Goal: Complete application form

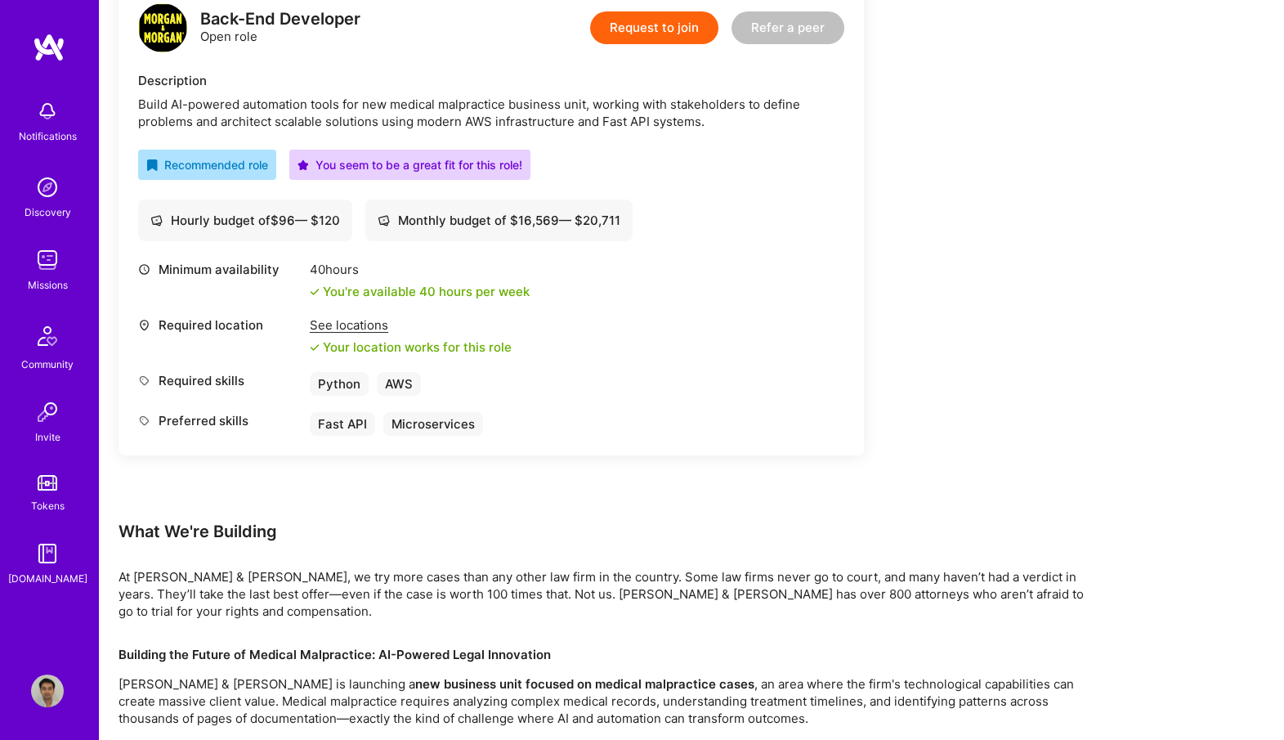
scroll to position [426, 0]
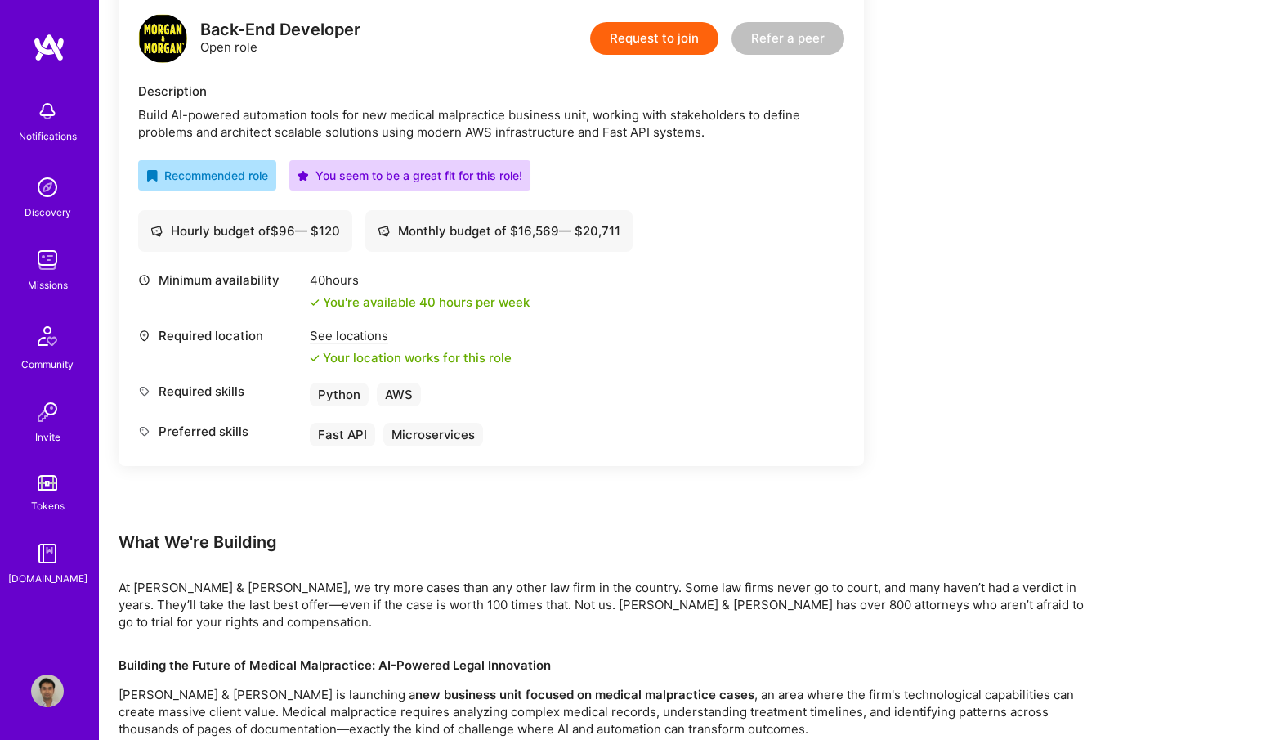
click at [673, 38] on button "Request to join" at bounding box center [654, 38] width 128 height 33
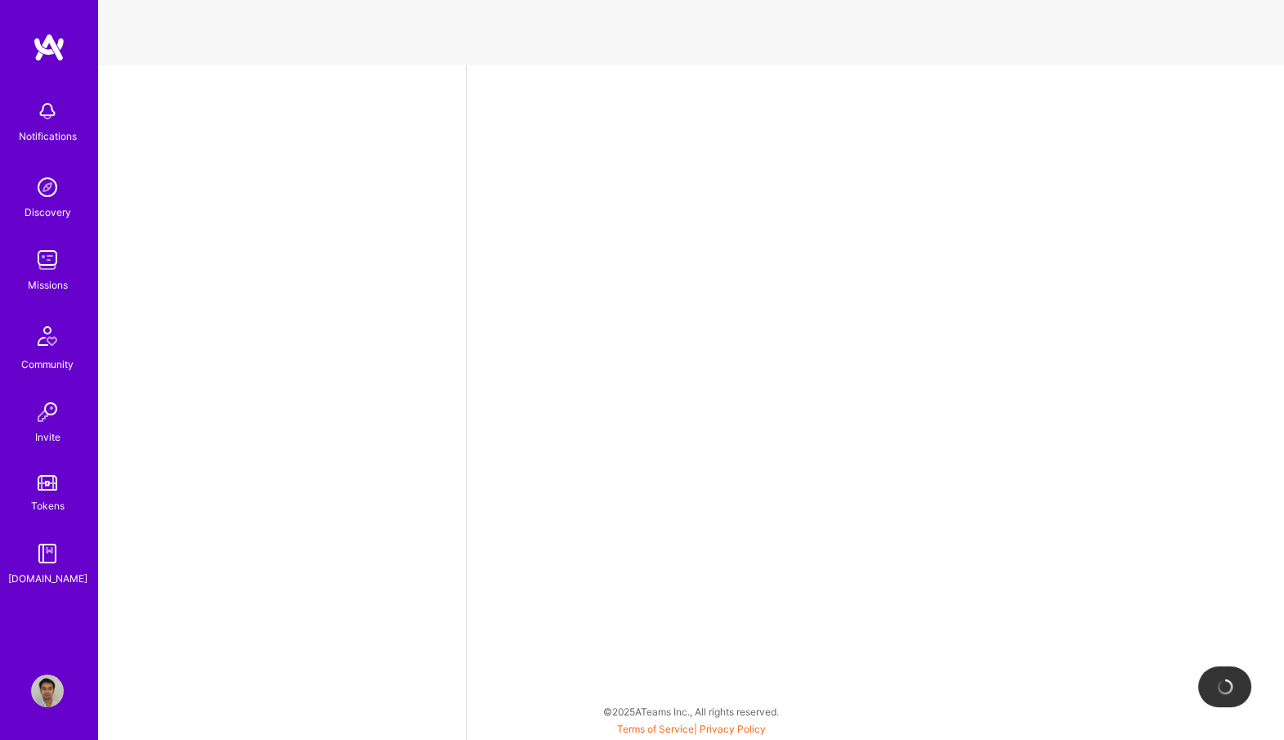
select select "US"
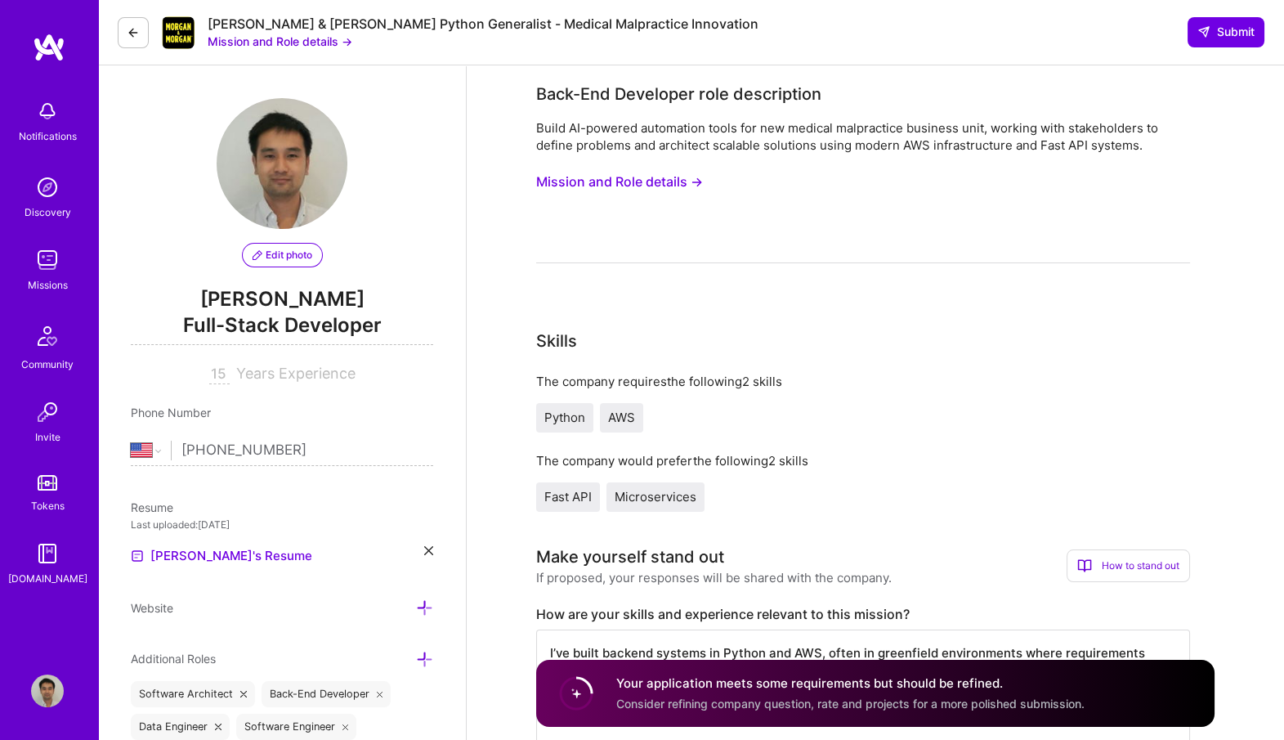
click at [606, 183] on button "Mission and Role details →" at bounding box center [619, 182] width 167 height 30
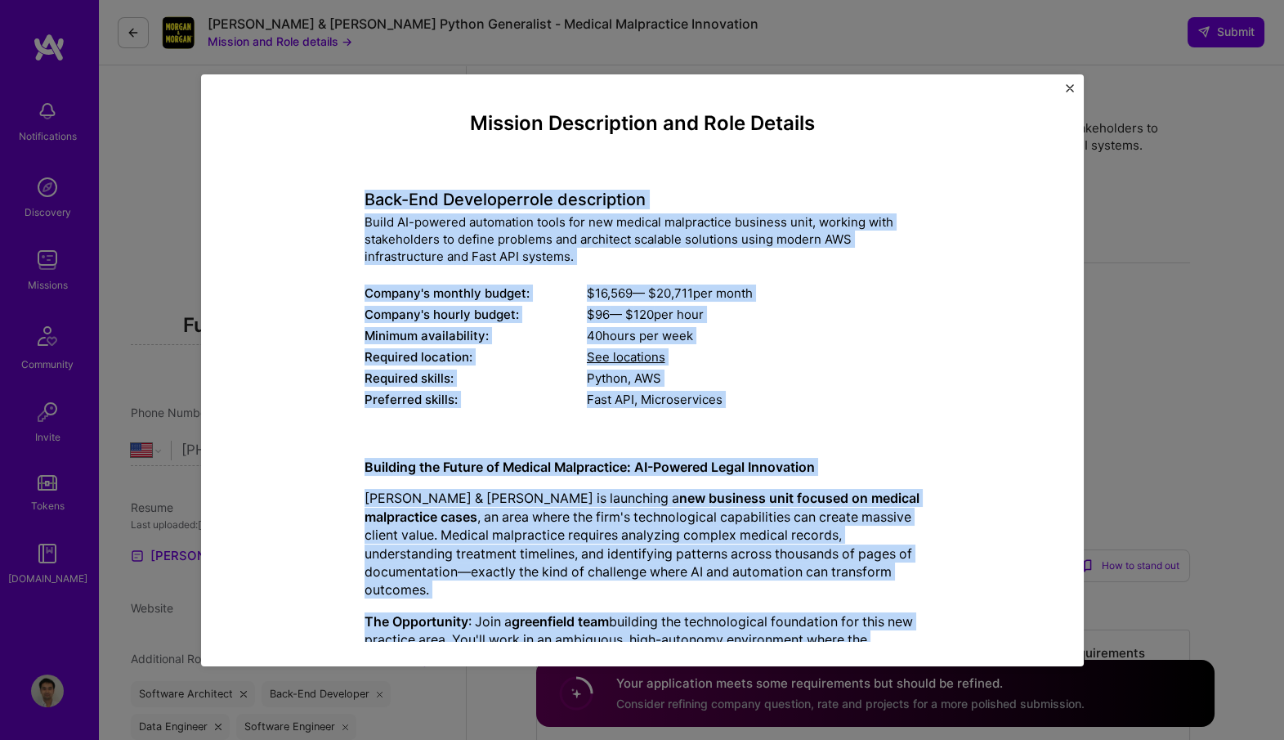
drag, startPoint x: 474, startPoint y: 632, endPoint x: 354, endPoint y: 190, distance: 457.4
click at [354, 190] on div "Mission Description and Role Details Back-End Developer role description Build …" at bounding box center [643, 370] width 834 height 543
copy div "Lore-Ips Dolorsita cons adipiscinge Seddo EI-tempori utlaboreet dolor mag ali e…"
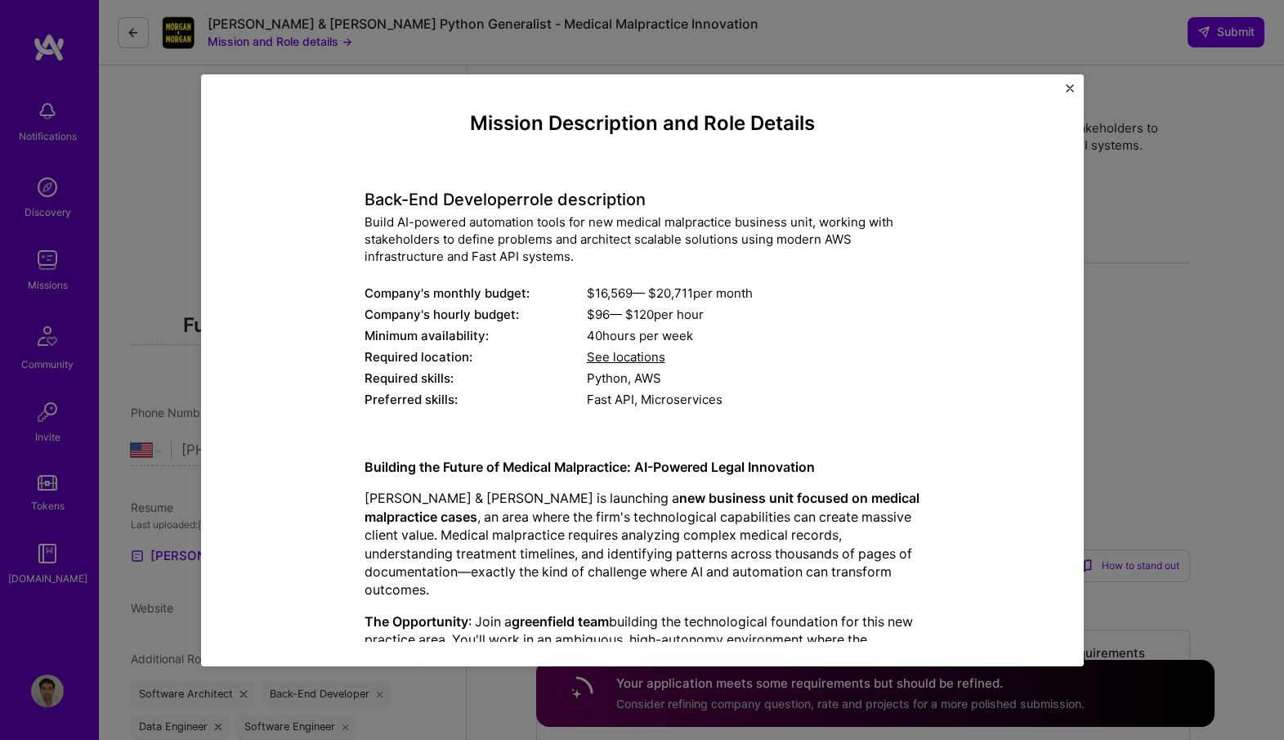
click at [803, 349] on div "See locations" at bounding box center [753, 356] width 333 height 17
click at [1159, 255] on div "Mission Description and Role Details Back-End Developer role description Build …" at bounding box center [642, 370] width 1284 height 740
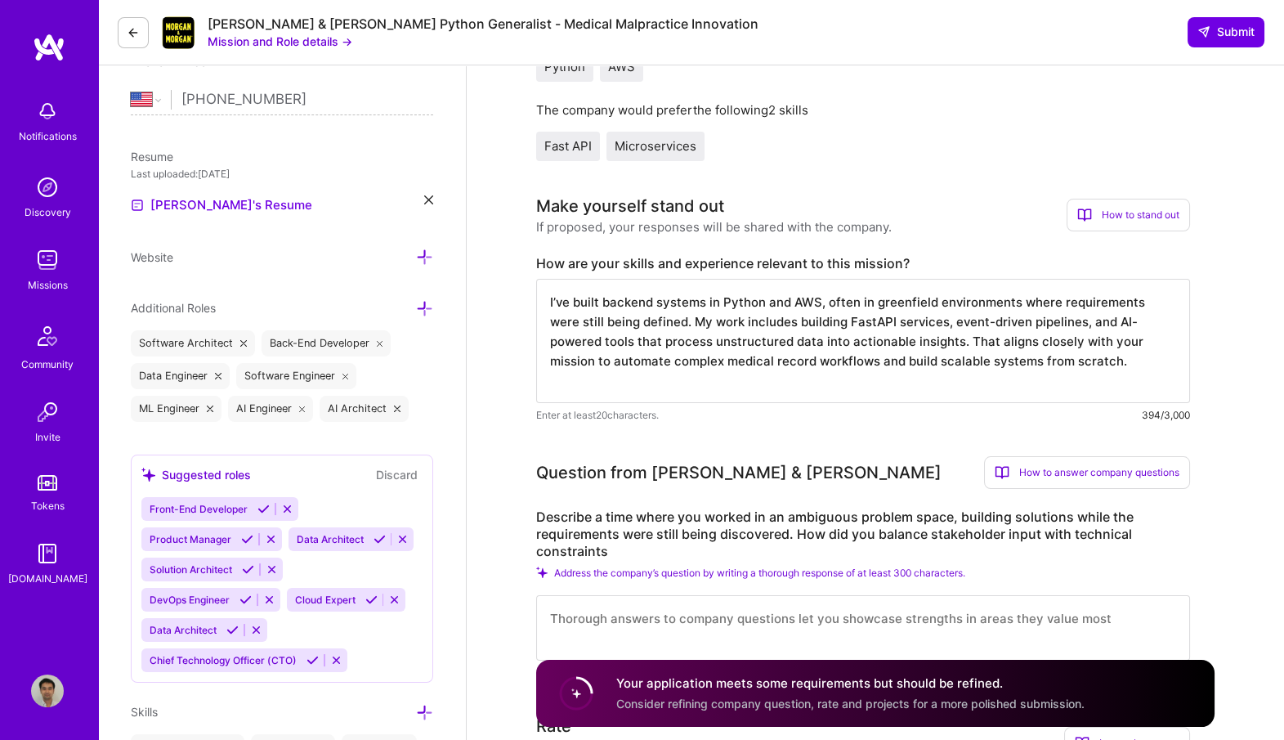
scroll to position [342, 0]
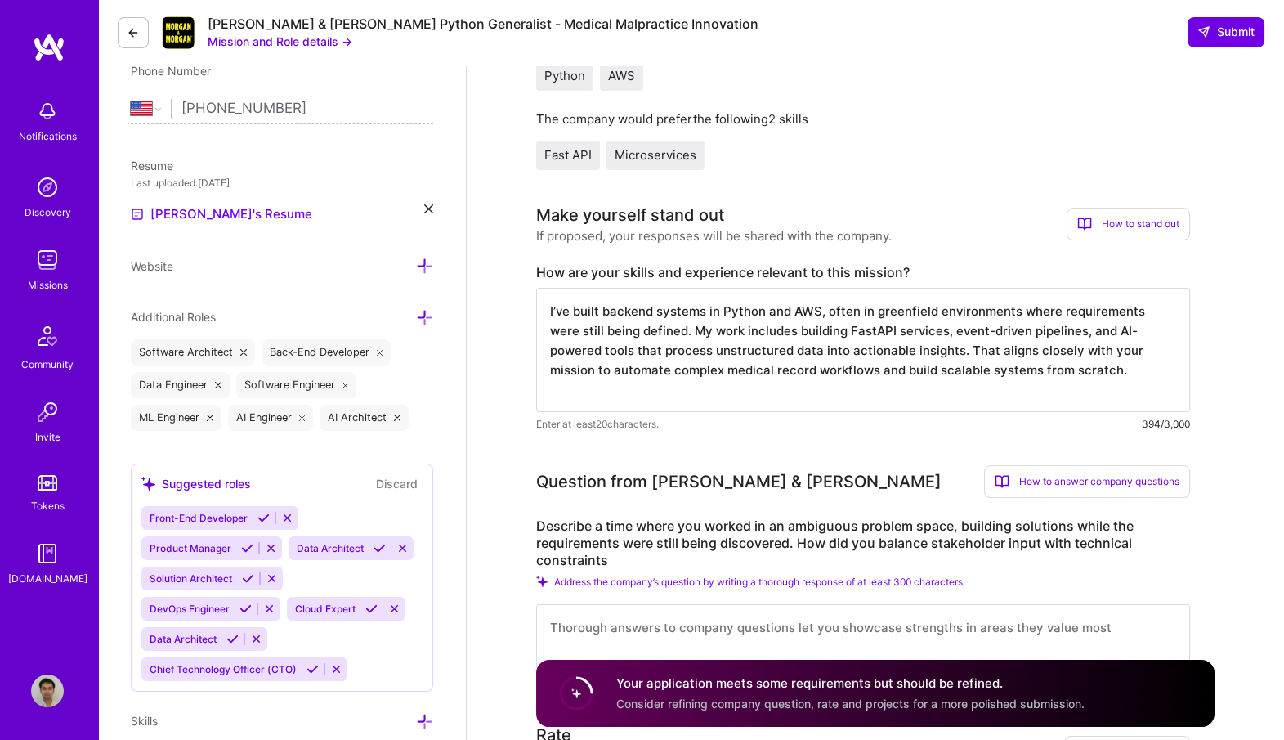
click at [774, 266] on label "How are your skills and experience relevant to this mission?" at bounding box center [863, 272] width 654 height 17
copy label "How are your skills and experience relevant to this mission?"
click at [723, 322] on textarea "I’ve built backend systems in Python and AWS, often in greenfield environments …" at bounding box center [863, 350] width 654 height 124
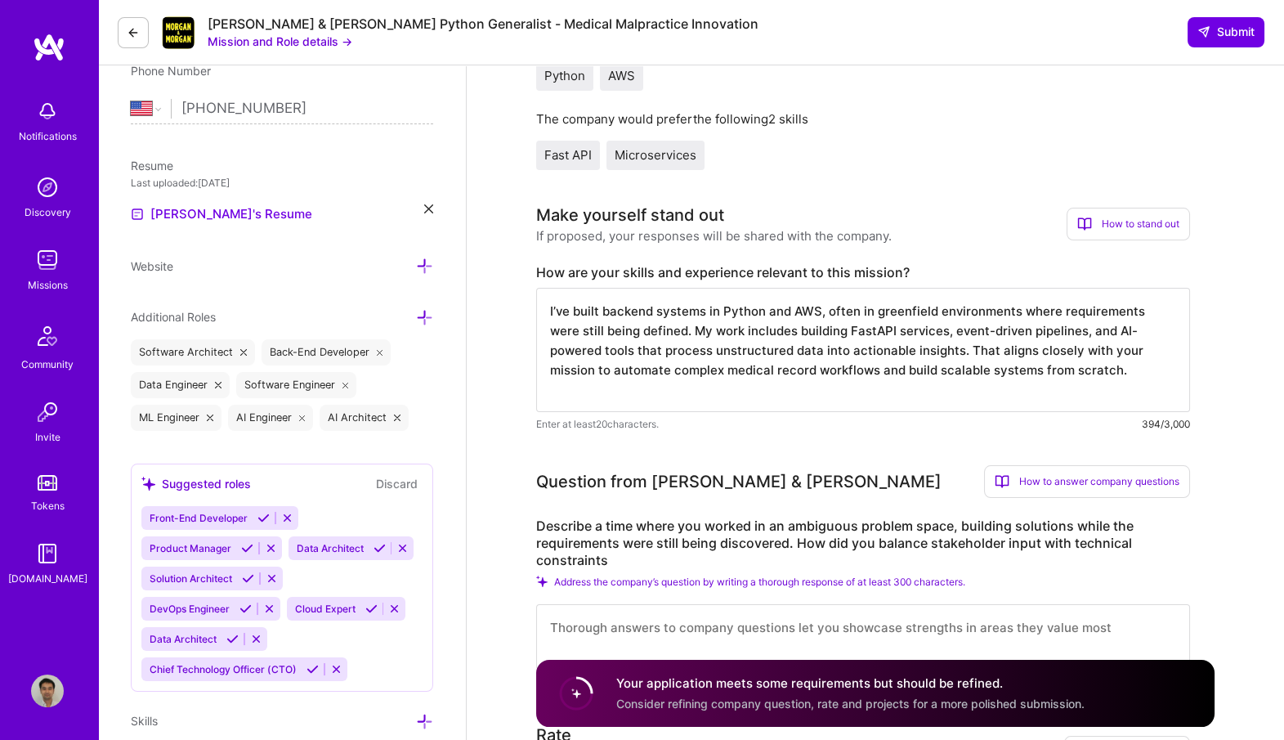
paste textarea "led multiple greenfield projects—most notably taking HipVan from 0–1, building …"
type textarea "I’ve led multiple greenfield projects—most notably taking HipVan from 0–1, buil…"
click at [750, 369] on textarea "I’ve led multiple greenfield projects—most notably taking HipVan from 0–1, buil…" at bounding box center [863, 350] width 654 height 124
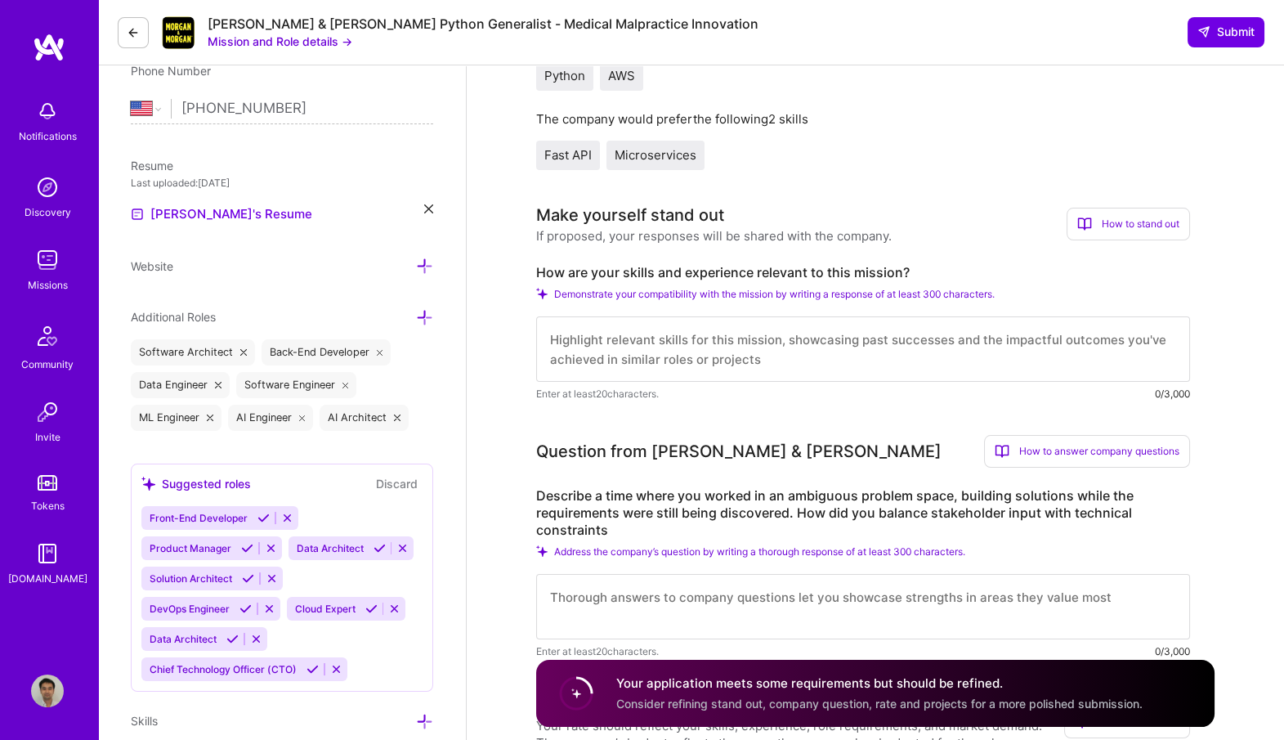
paste textarea "I’ve led multiple greenfield projects—most notably taking HipVan from 0–1, buil…"
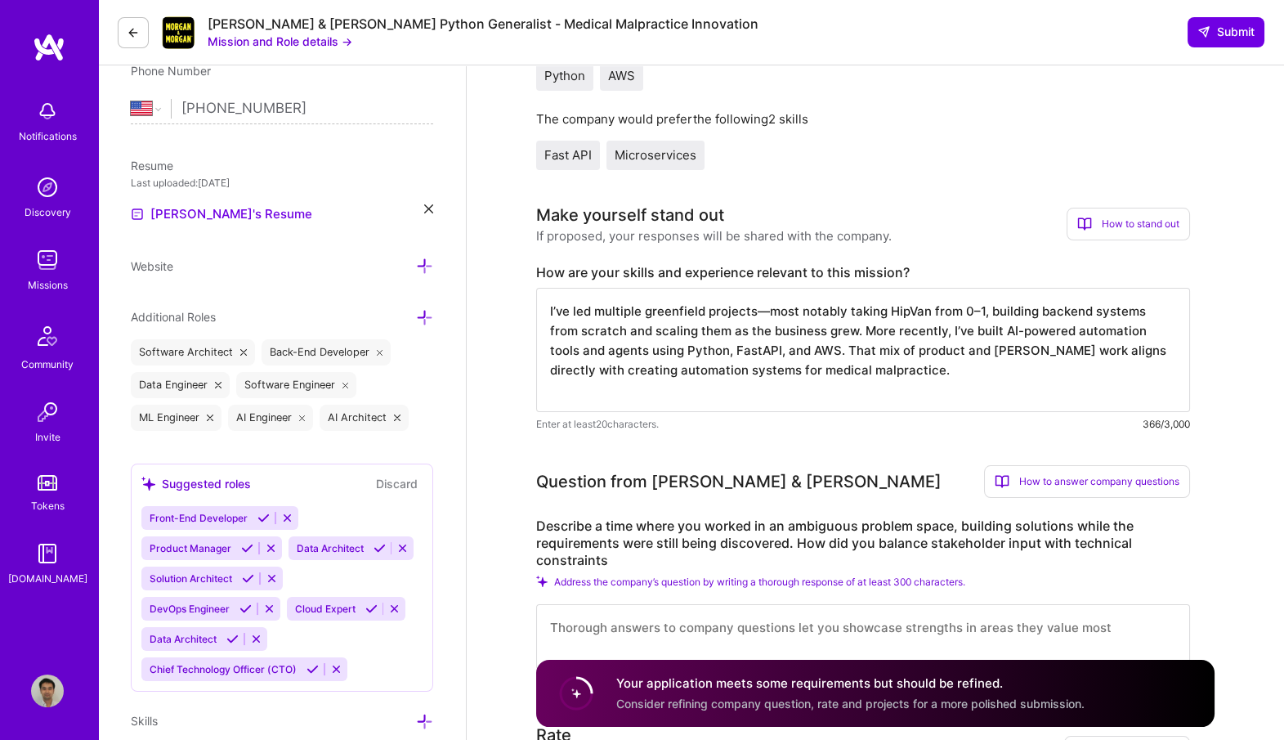
scroll to position [1, 0]
type textarea "I’ve led multiple greenfield projects—most notably taking HipVan from 0–1, buil…"
click at [628, 527] on label "Describe a time where you worked in an ambiguous problem space, building soluti…" at bounding box center [863, 542] width 654 height 51
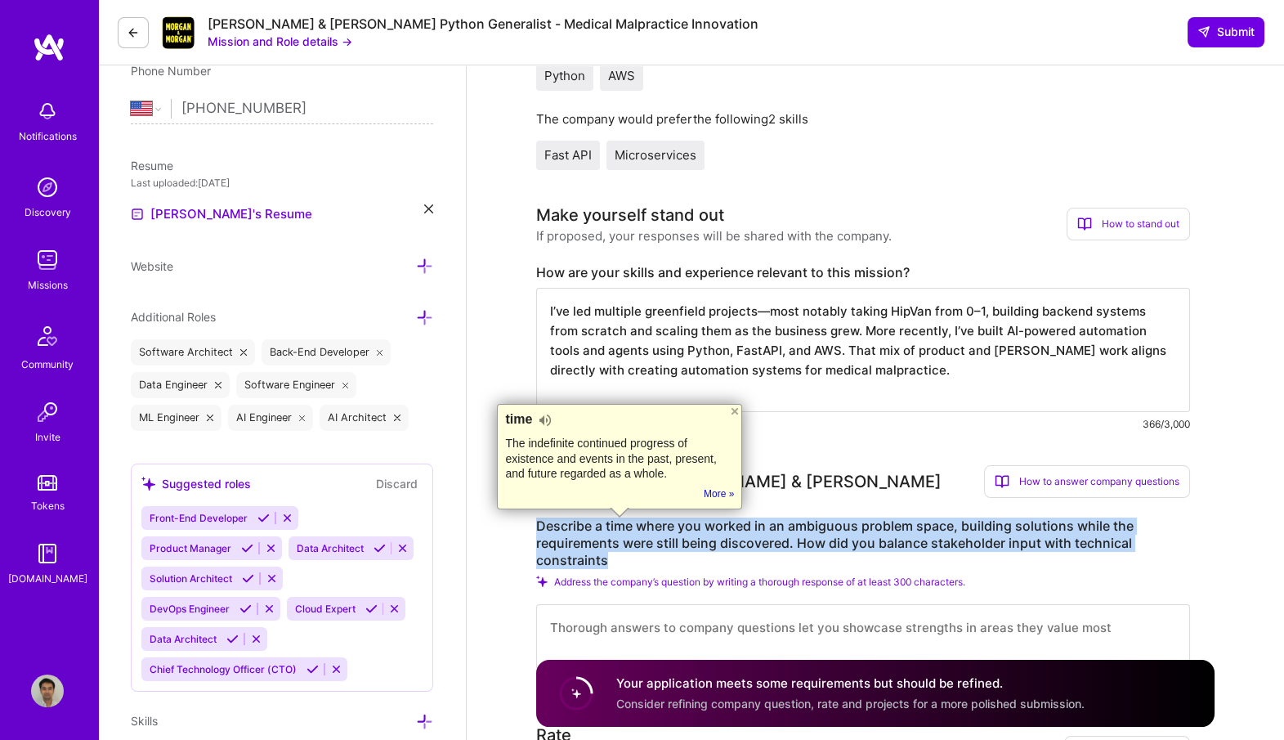
click at [628, 527] on label "Describe a time where you worked in an ambiguous problem space, building soluti…" at bounding box center [863, 542] width 654 height 51
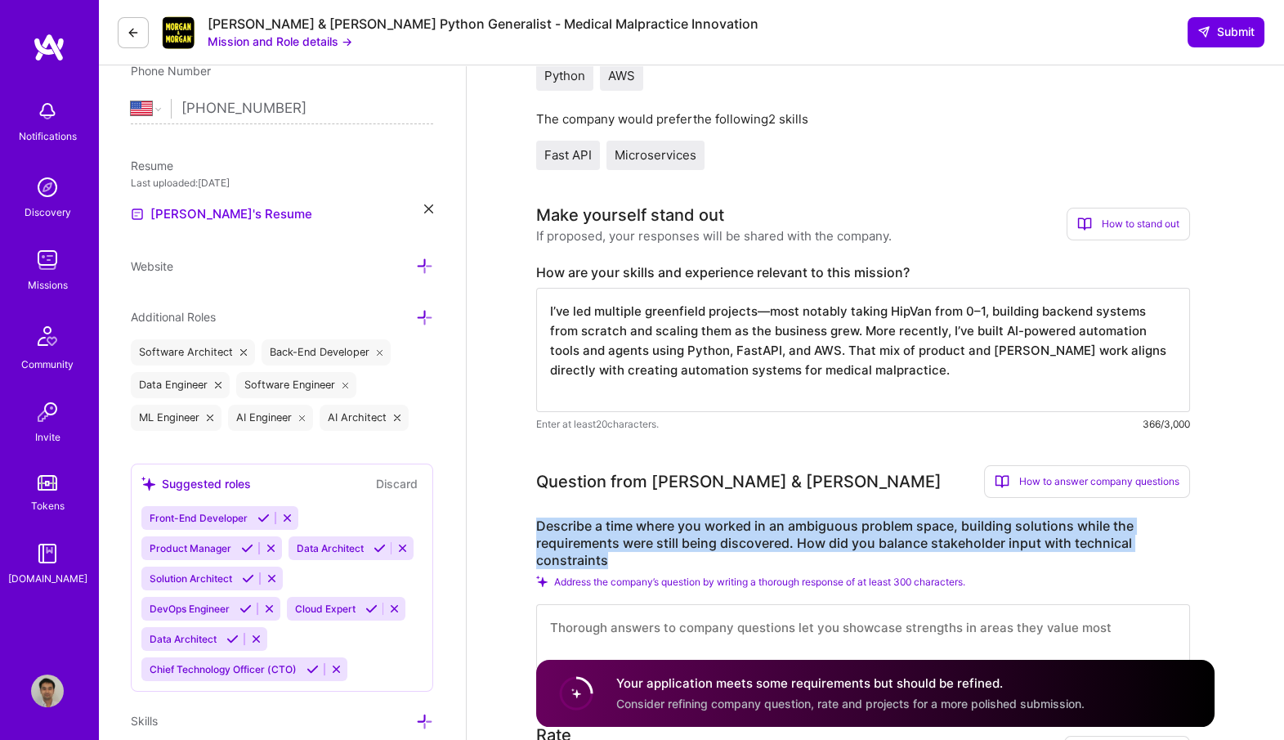
copy label "Describe a time where you worked in an ambiguous problem space, building soluti…"
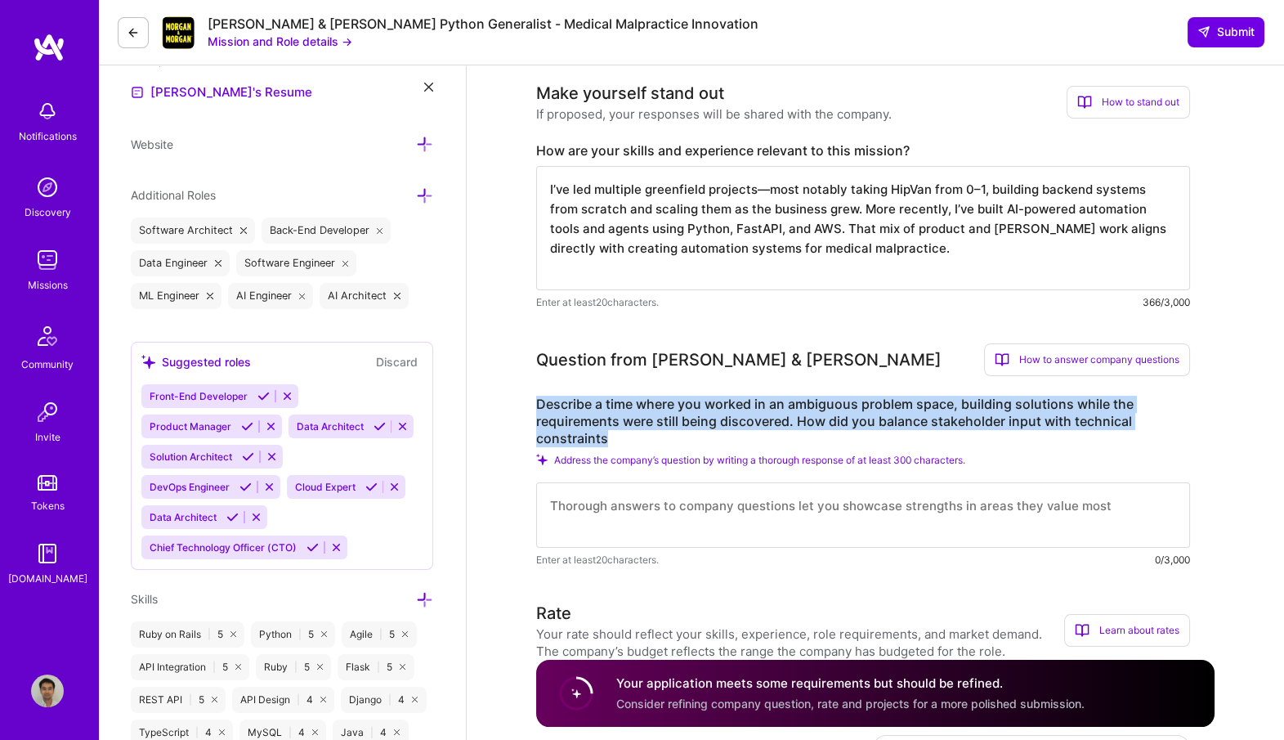
scroll to position [469, 0]
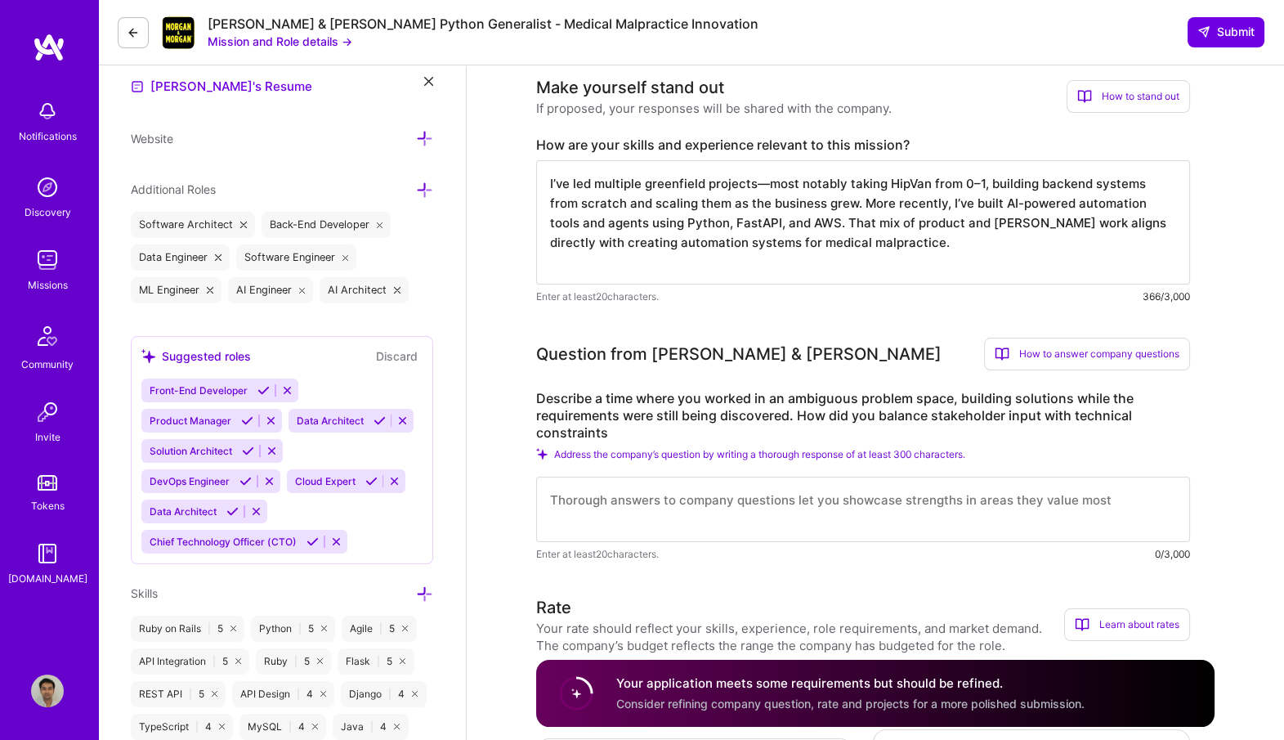
click at [665, 502] on textarea at bounding box center [863, 508] width 654 height 65
paste textarea "At [GEOGRAPHIC_DATA], taking the product from 0–1 meant operating in a constant…"
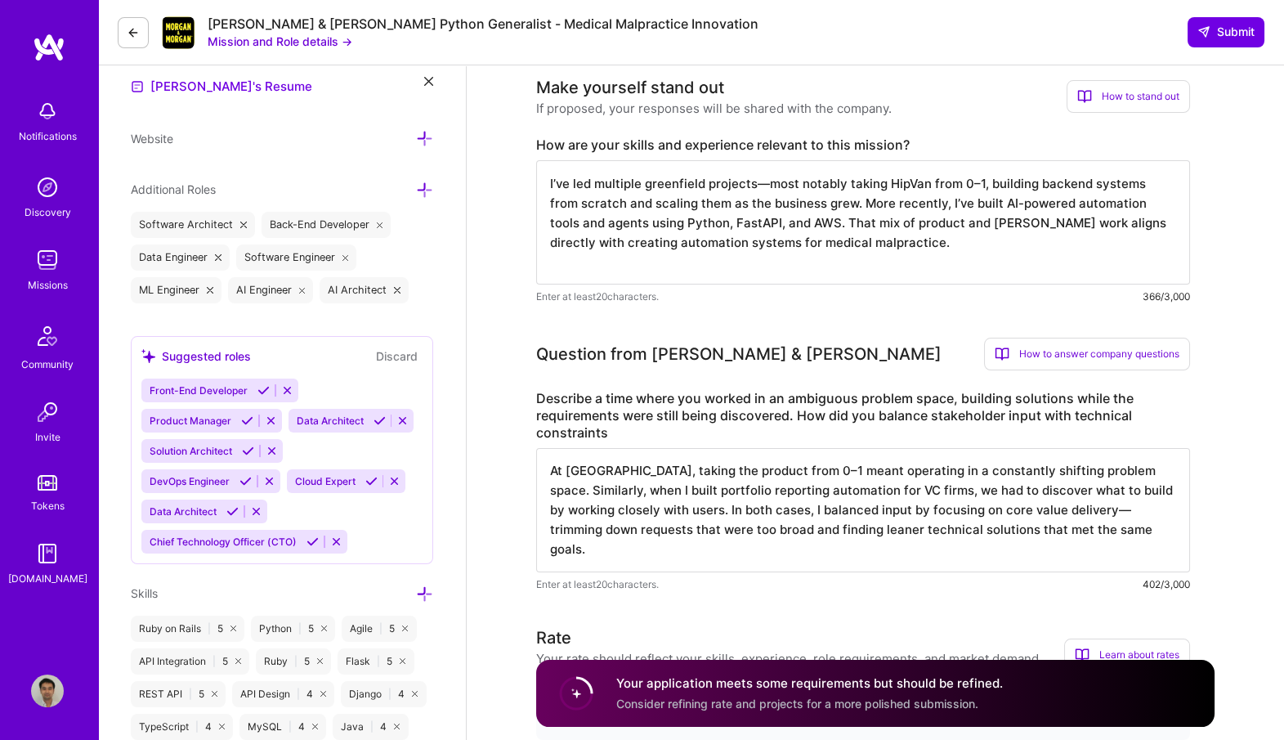
scroll to position [0, 0]
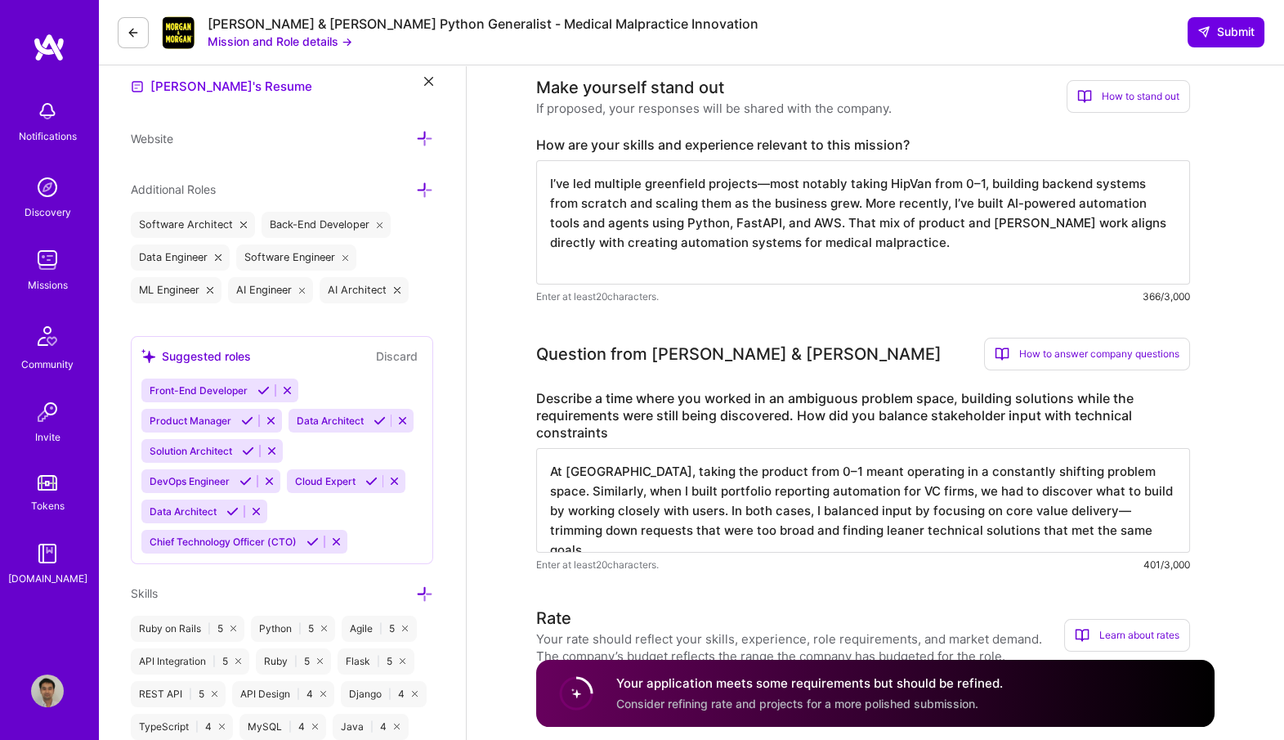
type textarea "At [GEOGRAPHIC_DATA], taking the product from 0–1 meant operating in a constant…"
click at [774, 271] on textarea "I’ve led multiple greenfield projects—most notably taking HipVan from 0–1, buil…" at bounding box center [863, 222] width 654 height 124
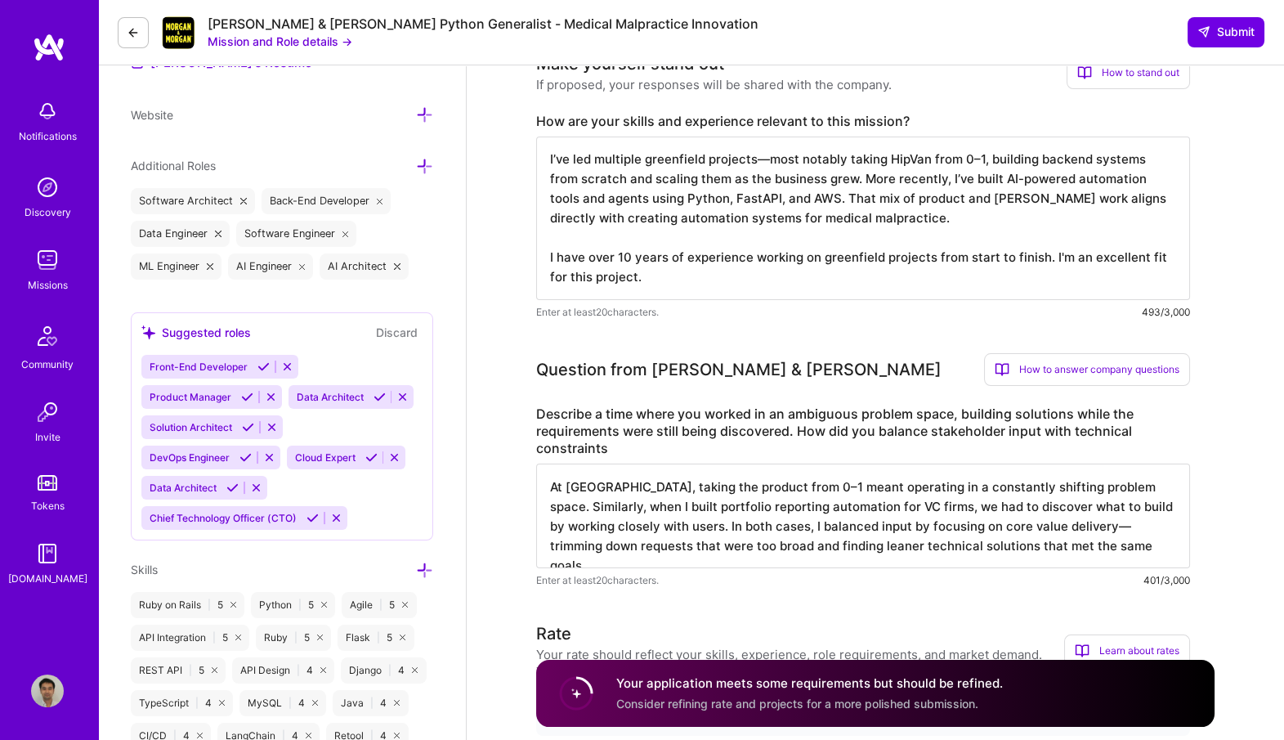
scroll to position [497, 0]
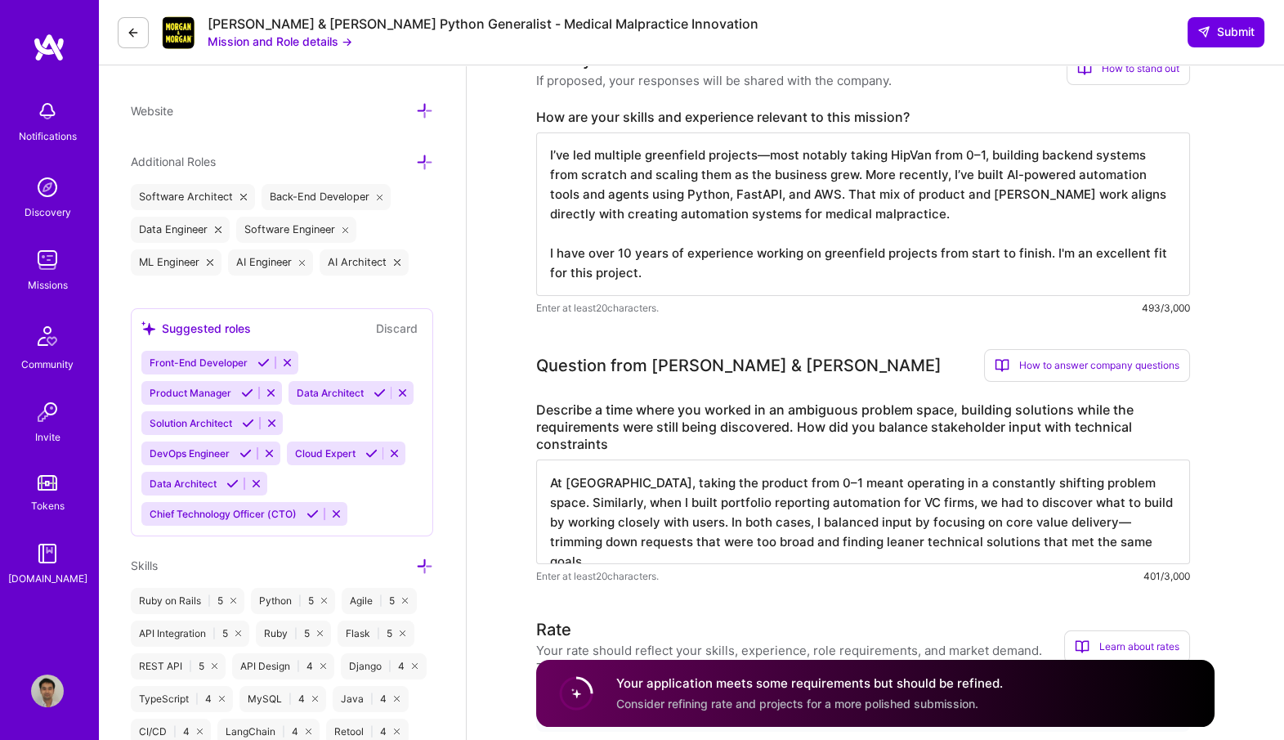
drag, startPoint x: 932, startPoint y: 252, endPoint x: 941, endPoint y: 252, distance: 9.0
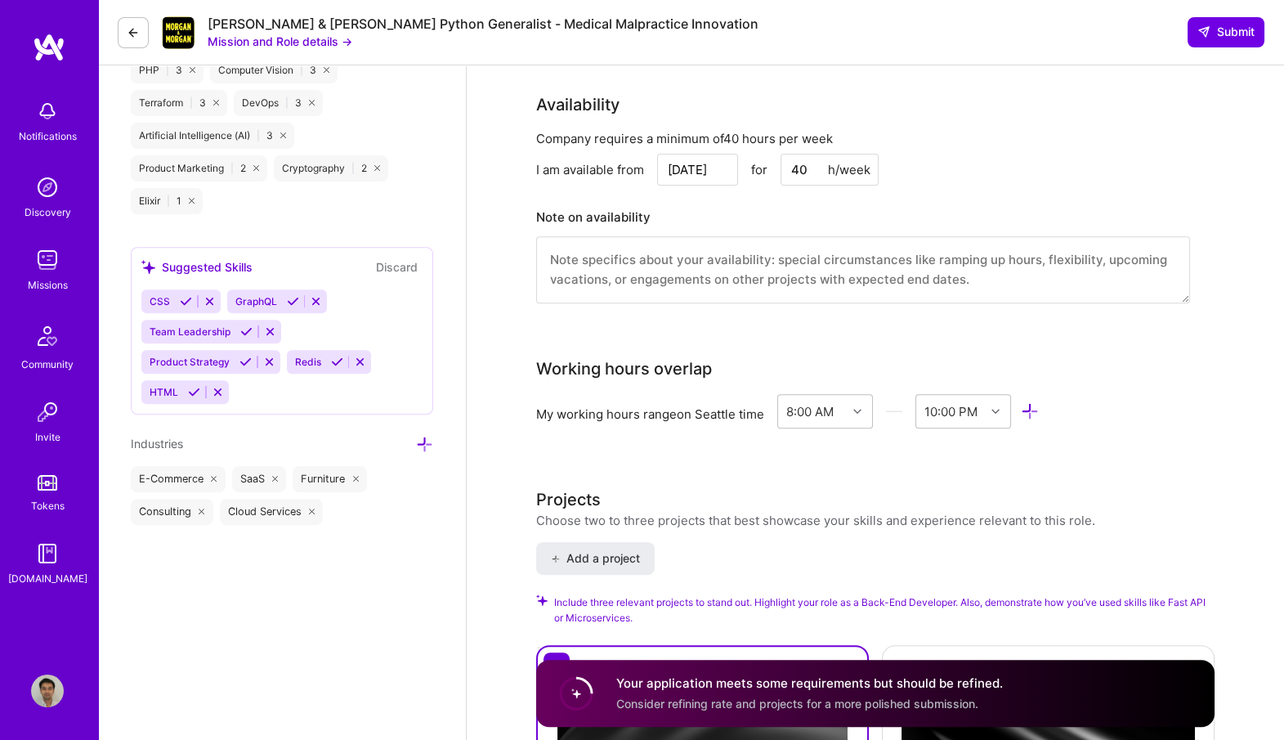
scroll to position [1545, 0]
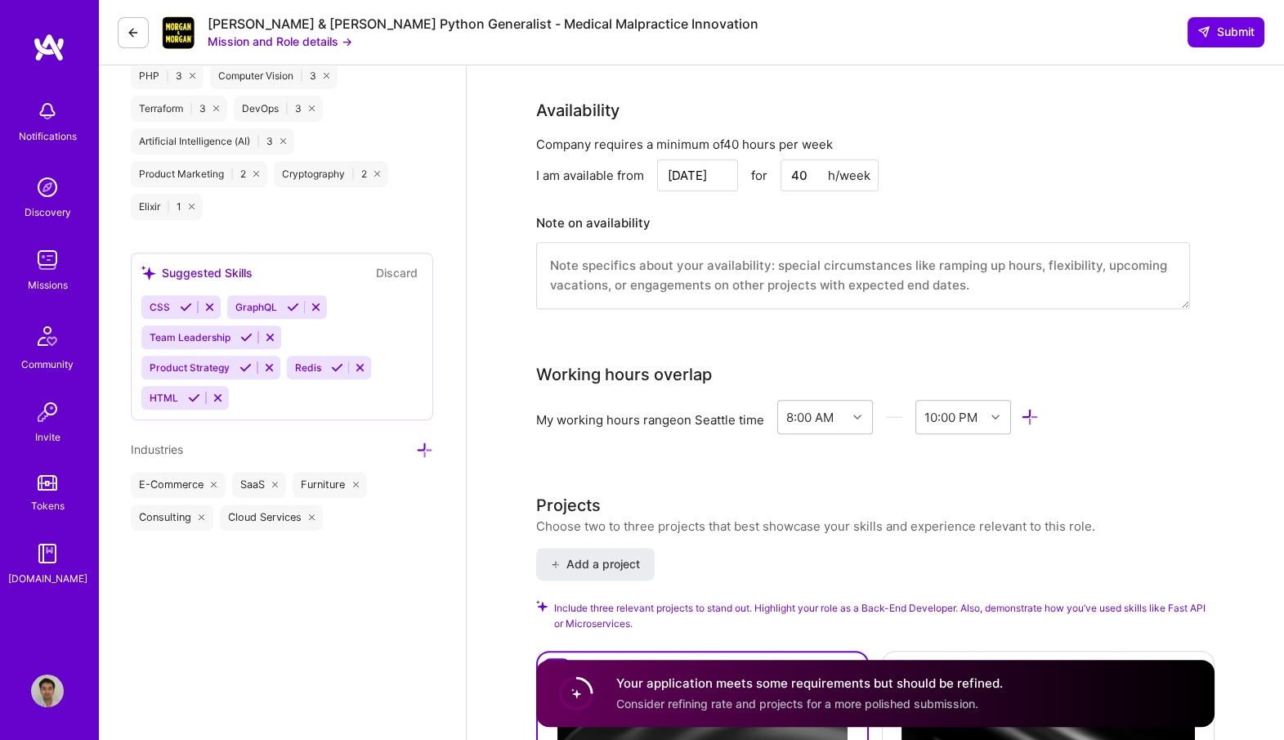
type textarea "I’ve led multiple greenfield projects—most notably taking HipVan from 0–1, buil…"
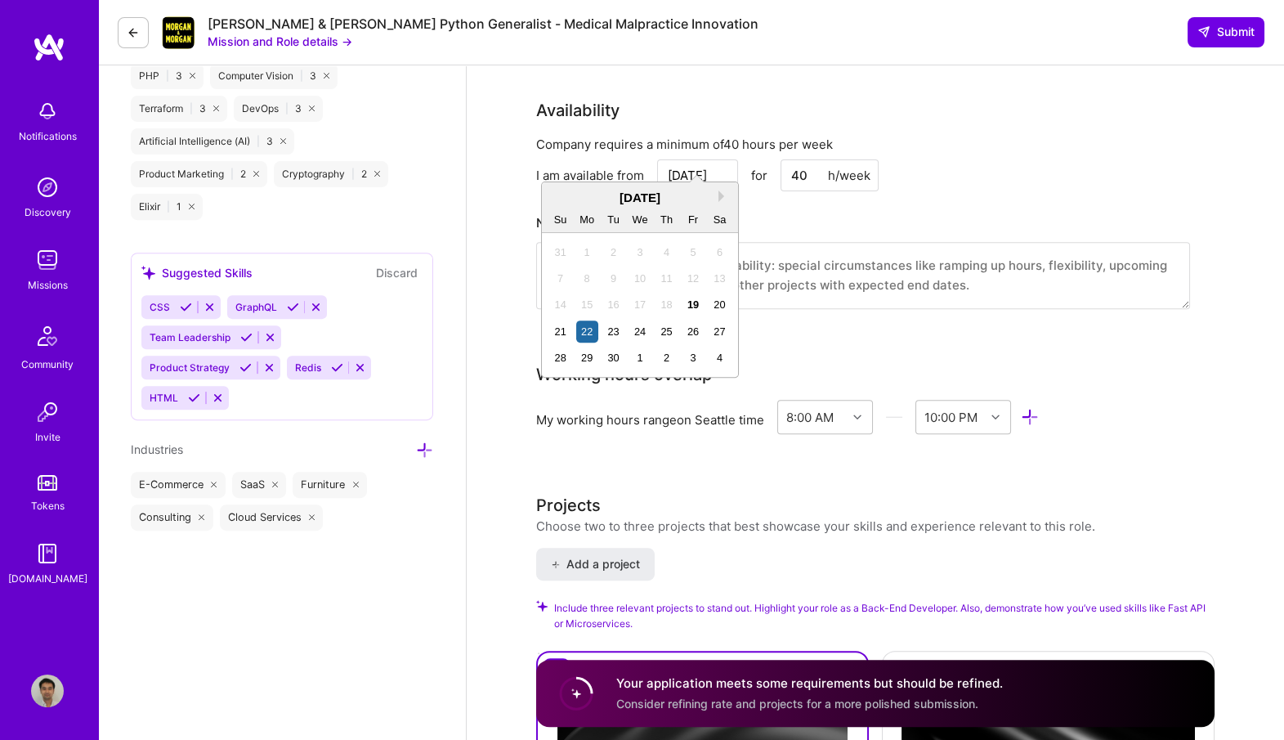
click at [704, 159] on input "[DATE]" at bounding box center [697, 175] width 81 height 32
click at [585, 352] on div "29" at bounding box center [587, 358] width 22 height 22
type input "[DATE]"
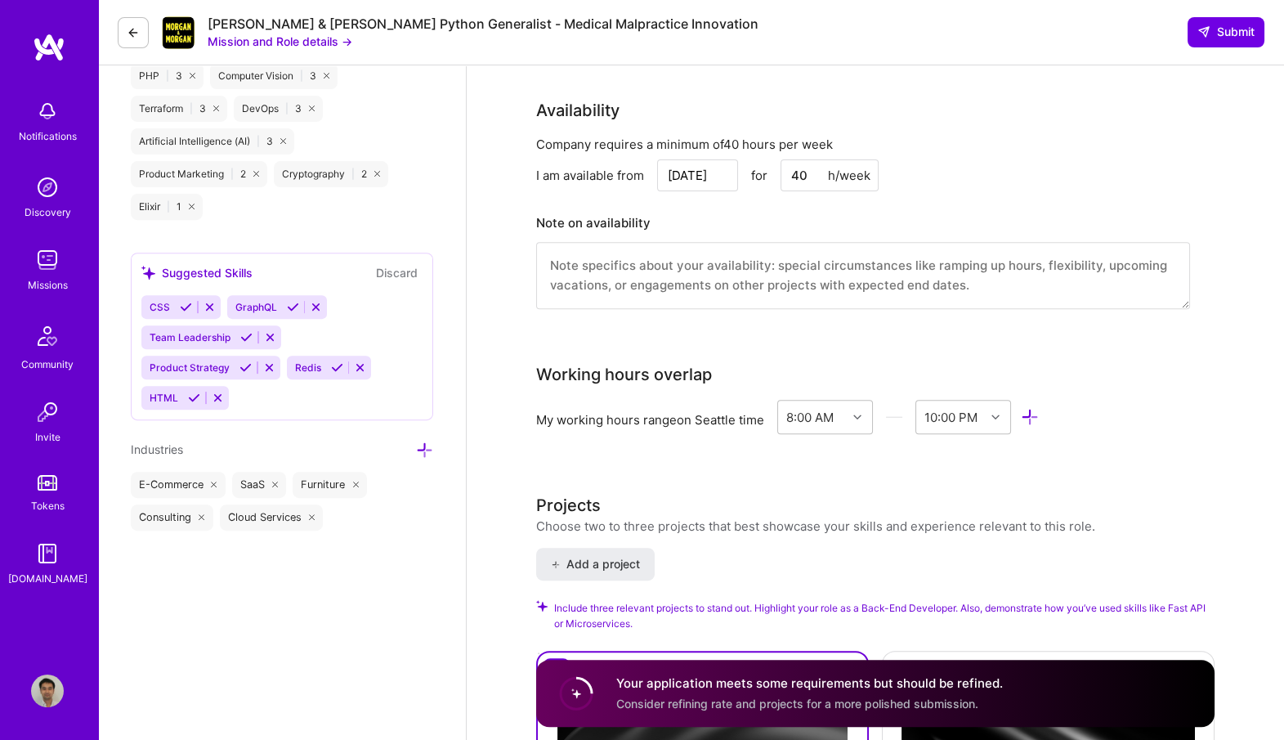
click at [860, 340] on div "Back-End Developer role description Build AI-powered automation tools for new m…" at bounding box center [875, 72] width 678 height 3071
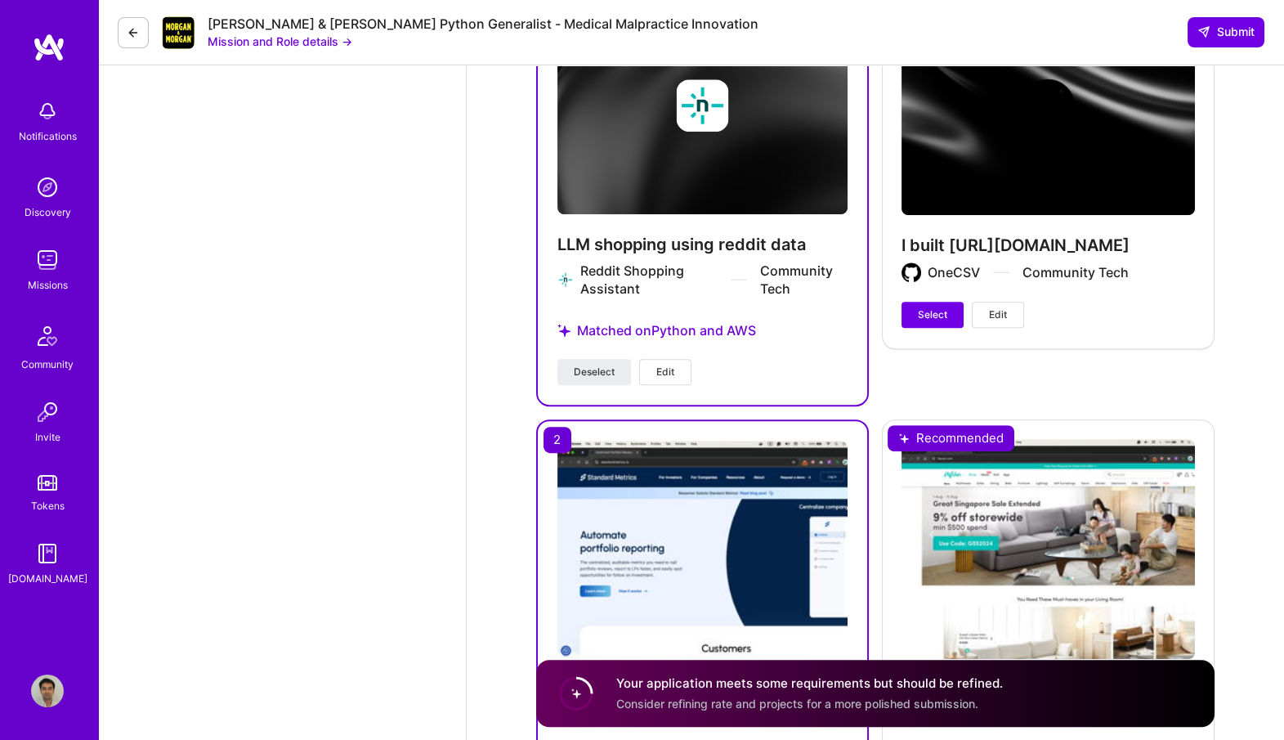
scroll to position [2411, 0]
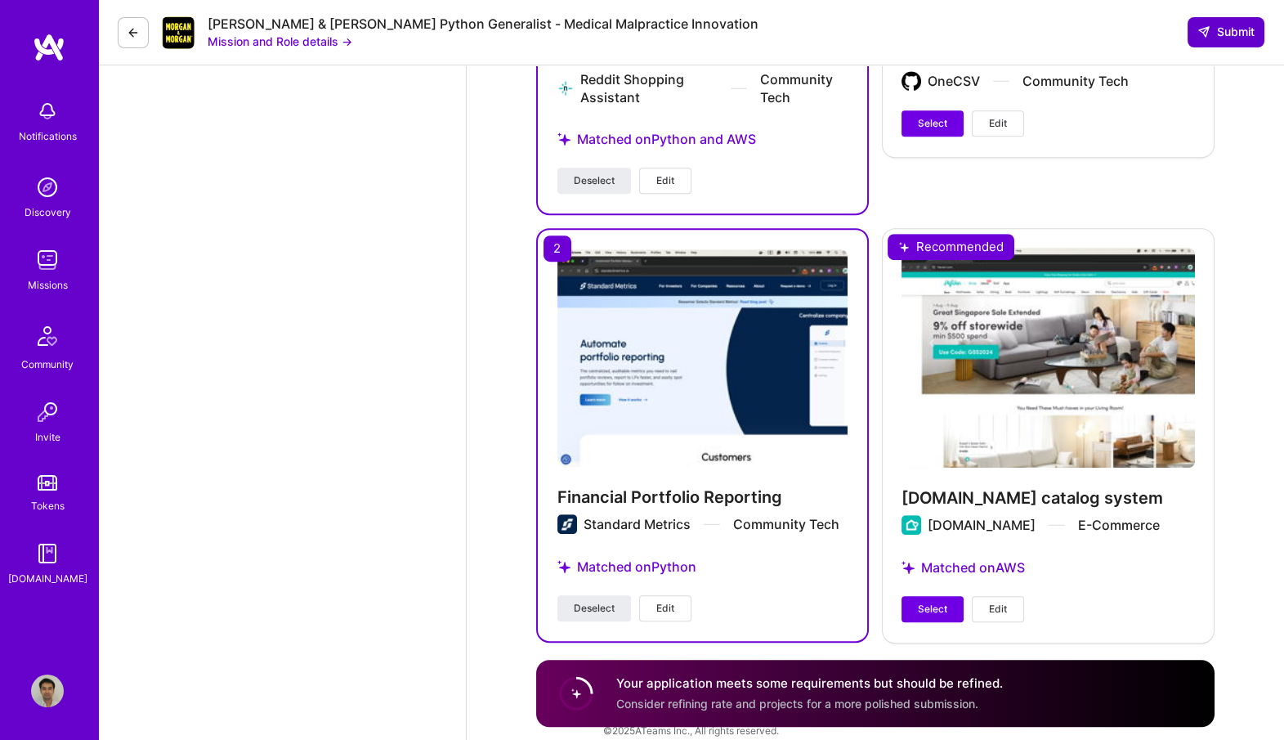
click at [1214, 39] on span "Submit" at bounding box center [1225, 32] width 57 height 16
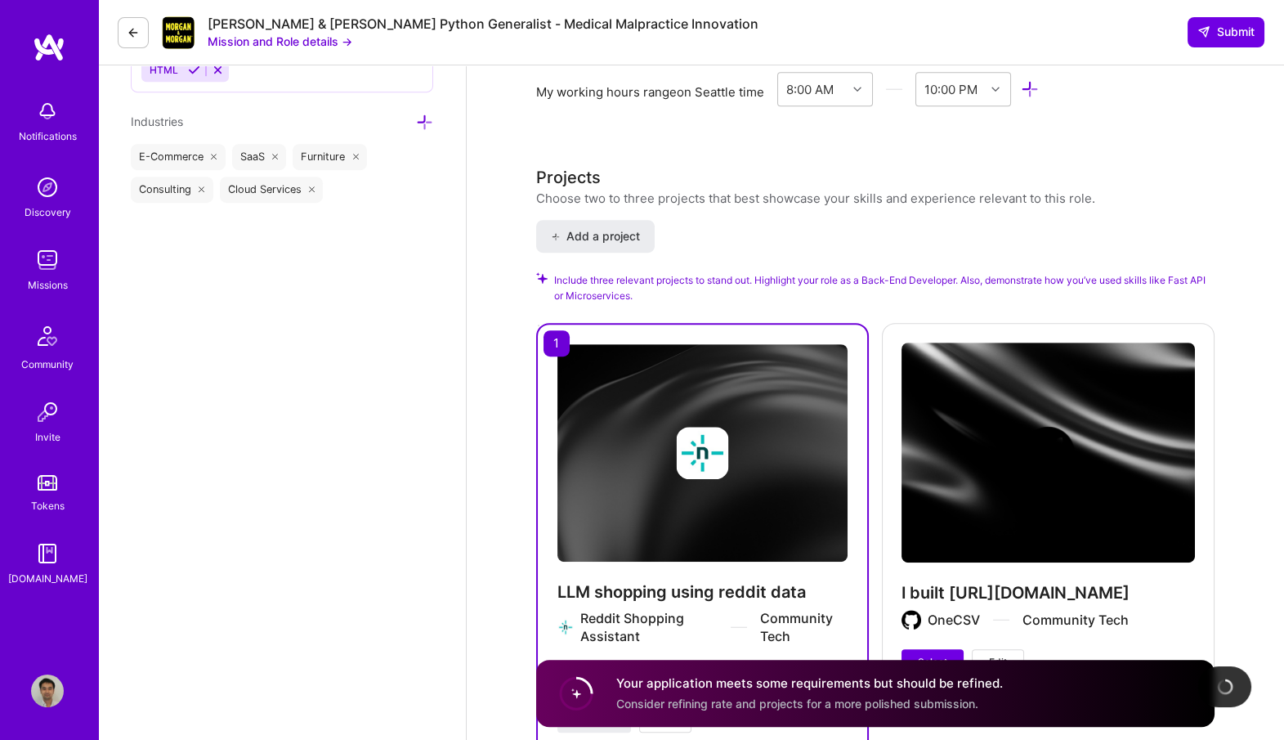
scroll to position [1827, 0]
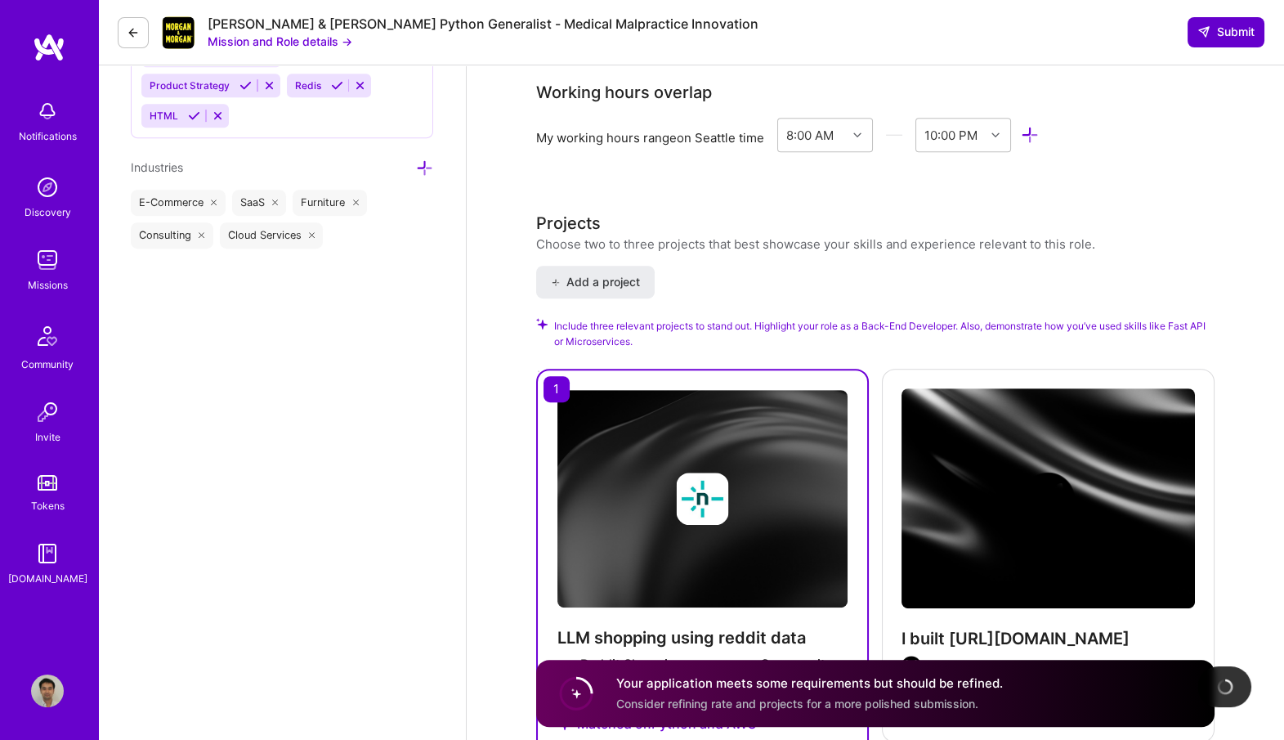
click at [1234, 37] on span "Submit" at bounding box center [1225, 32] width 57 height 16
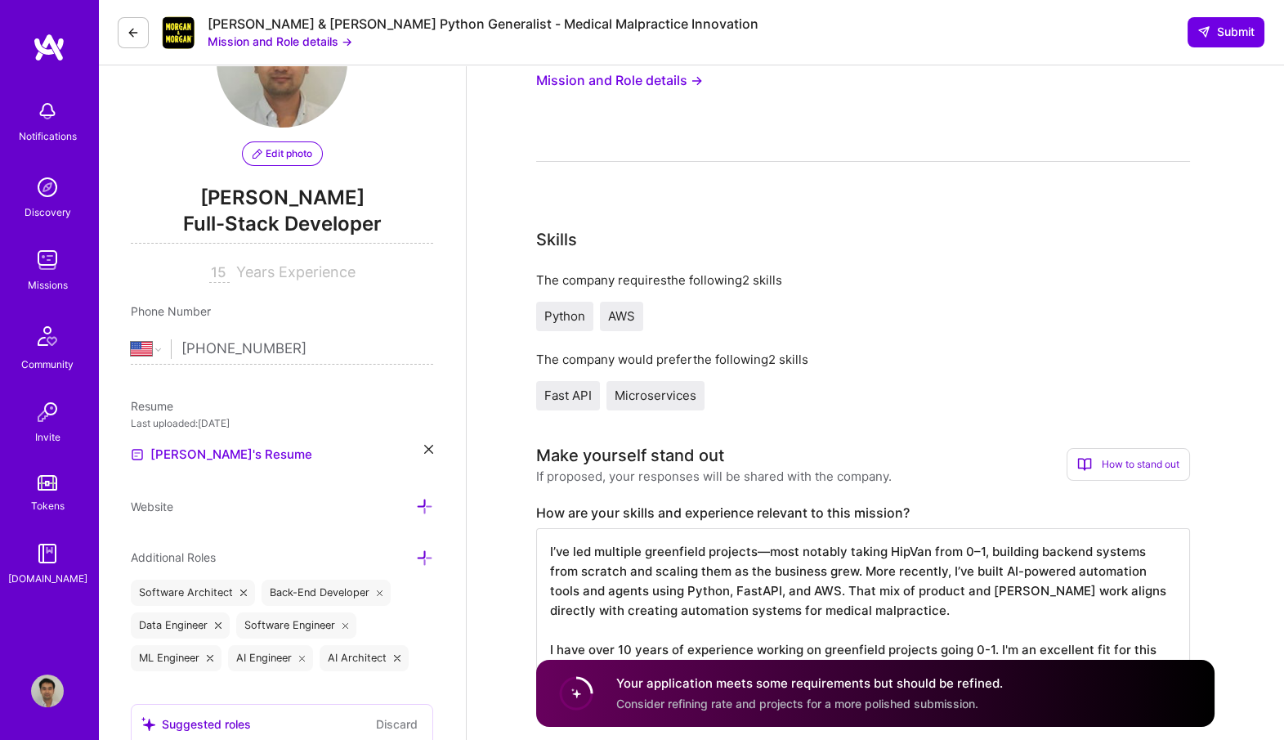
scroll to position [69, 0]
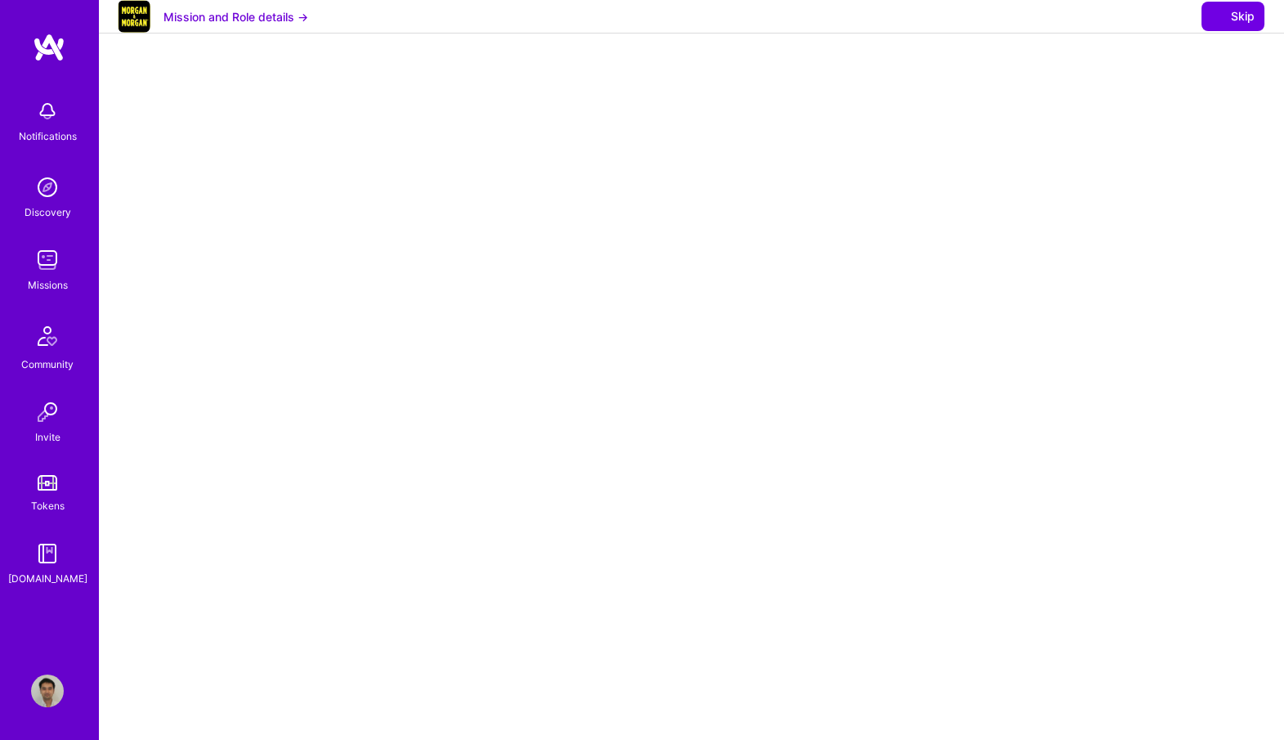
select select "US"
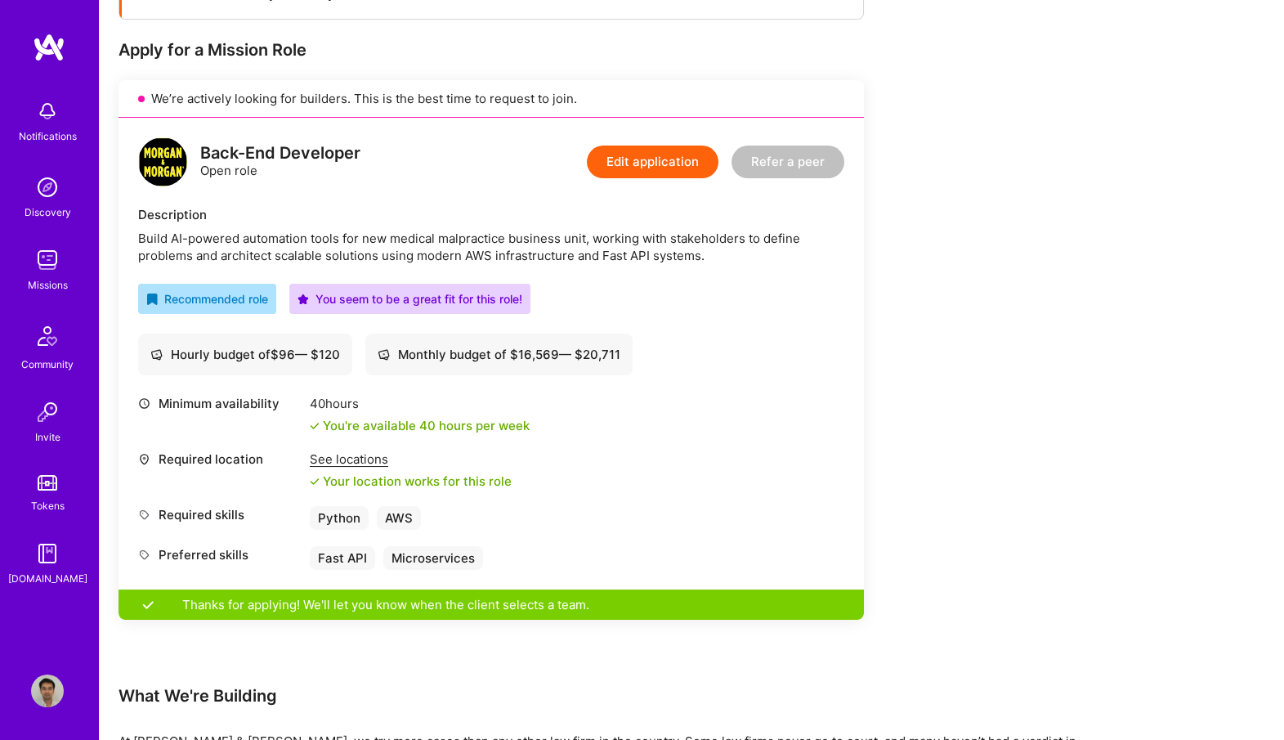
scroll to position [311, 0]
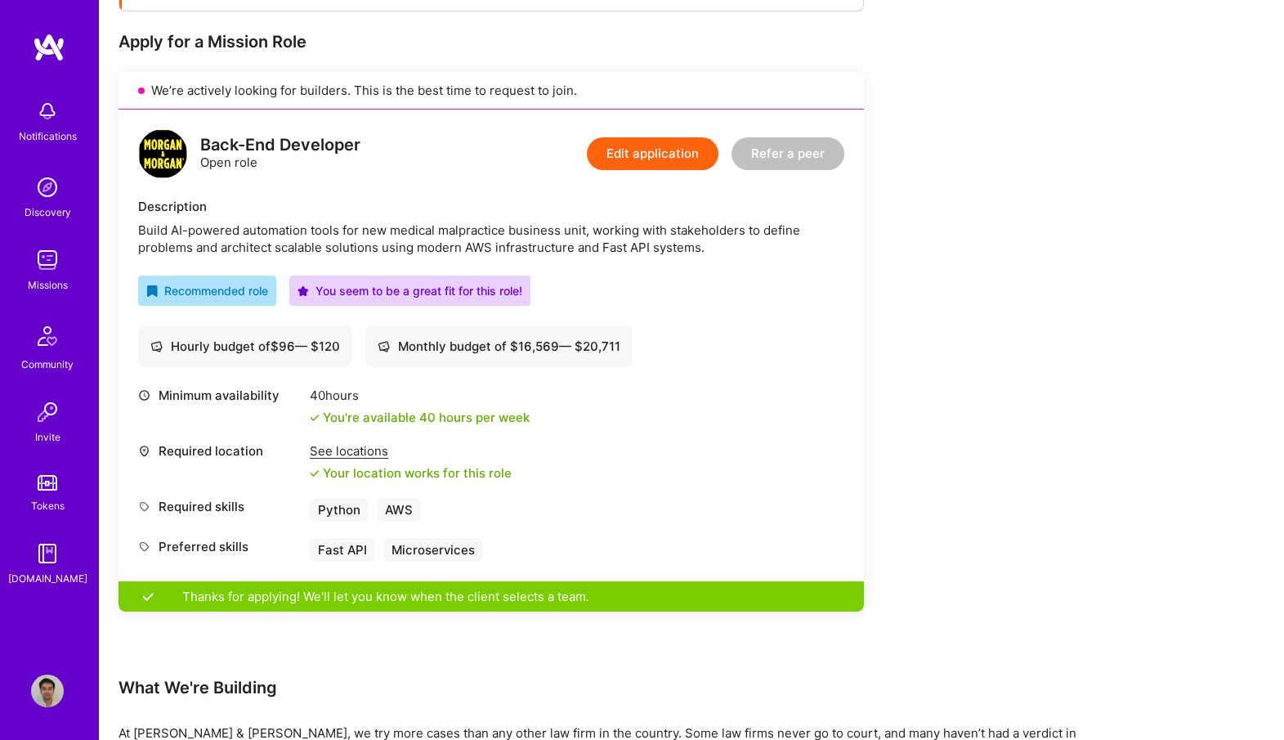
click at [662, 141] on button "Edit application" at bounding box center [653, 153] width 132 height 33
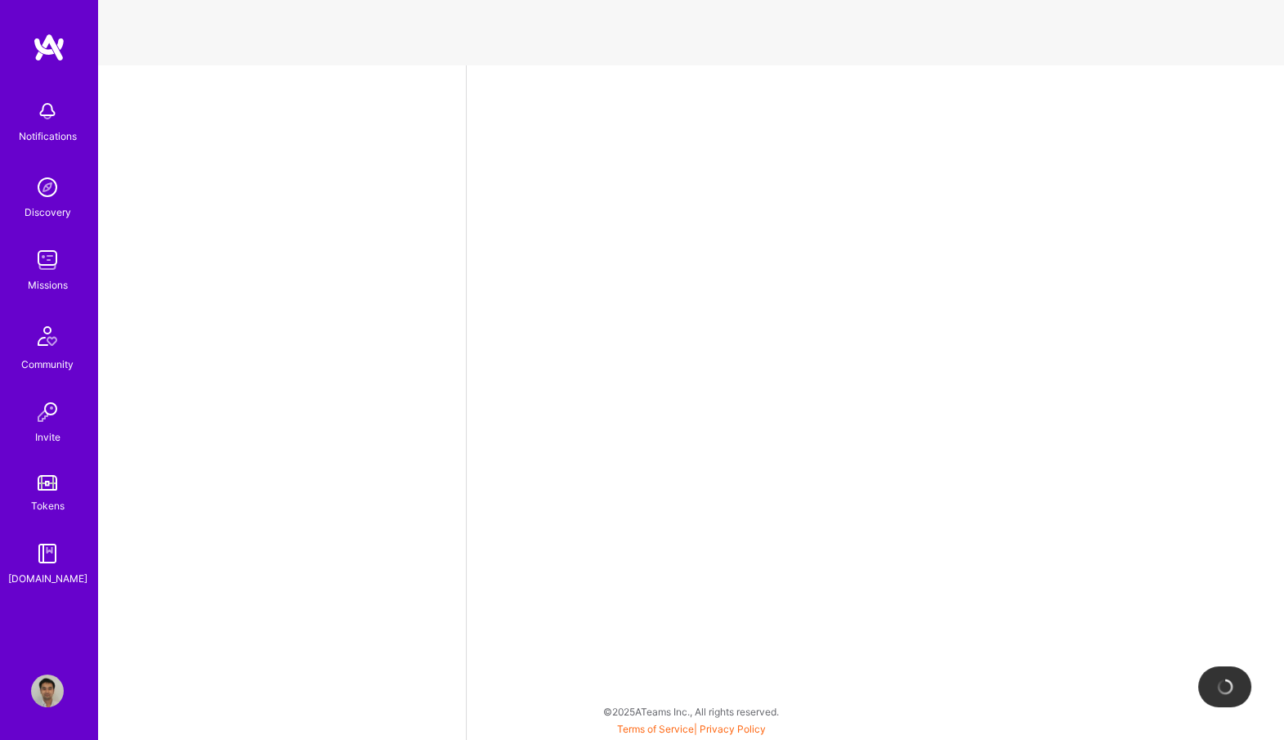
select select "US"
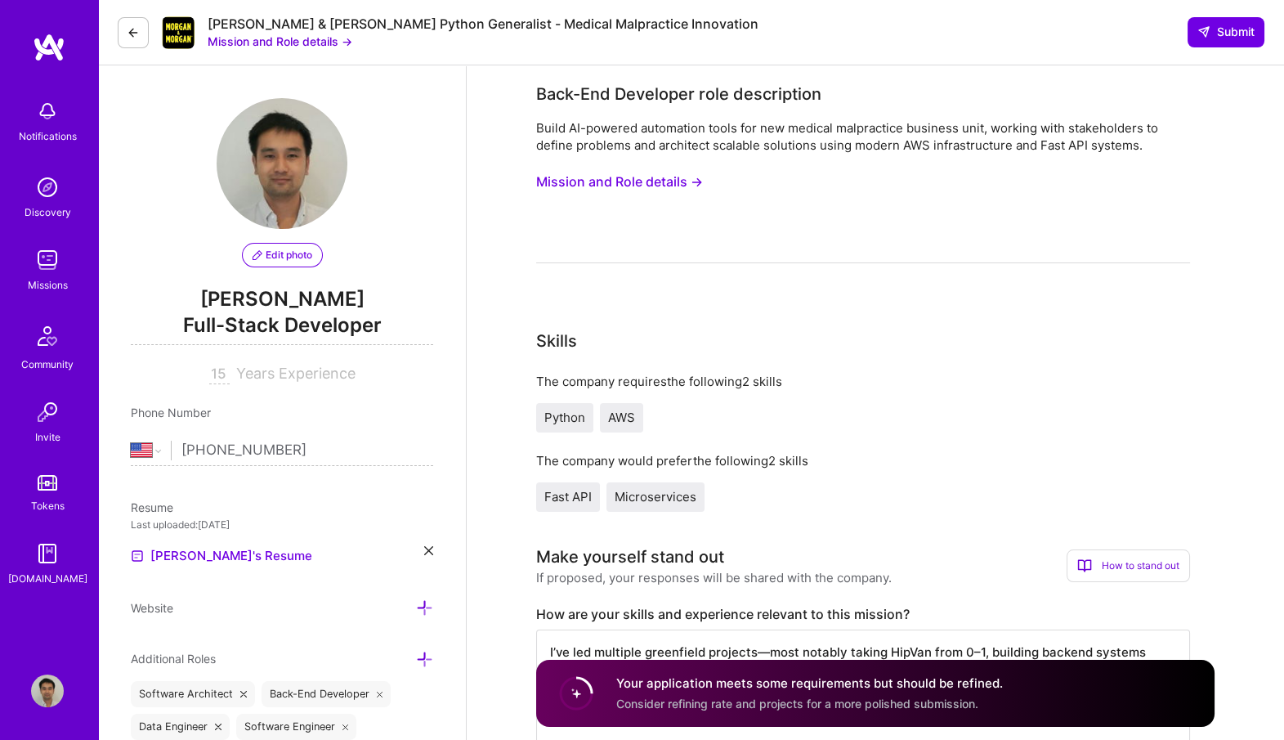
click at [229, 38] on button "Mission and Role details →" at bounding box center [280, 41] width 145 height 17
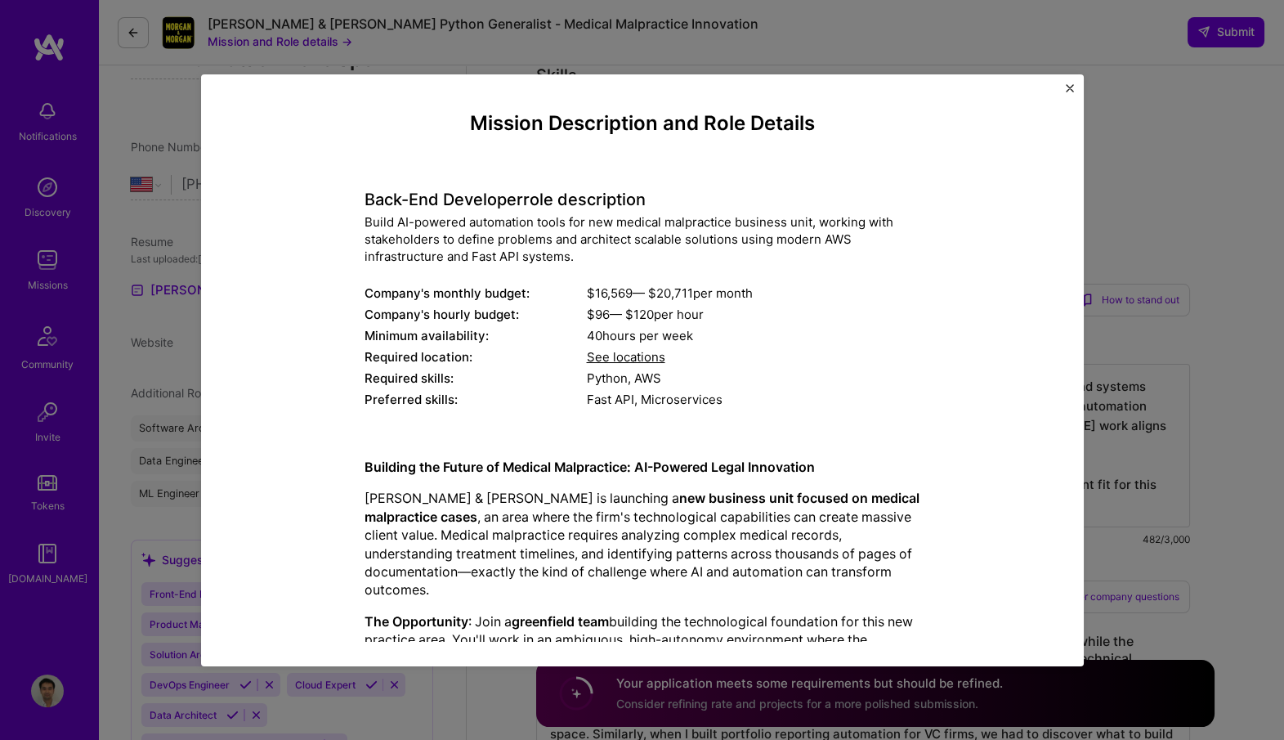
scroll to position [257, 0]
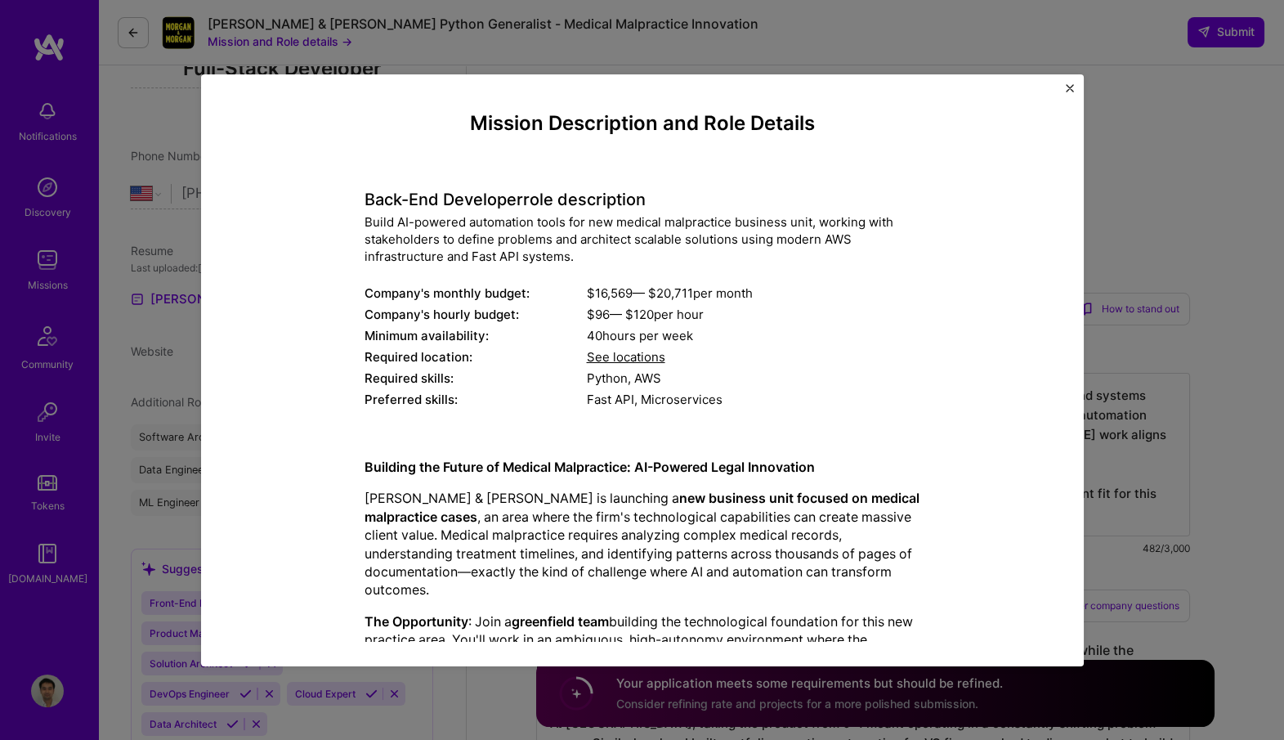
click at [585, 266] on div "Back-End Developer role description Build AI-powered automation tools for new m…" at bounding box center [642, 290] width 556 height 244
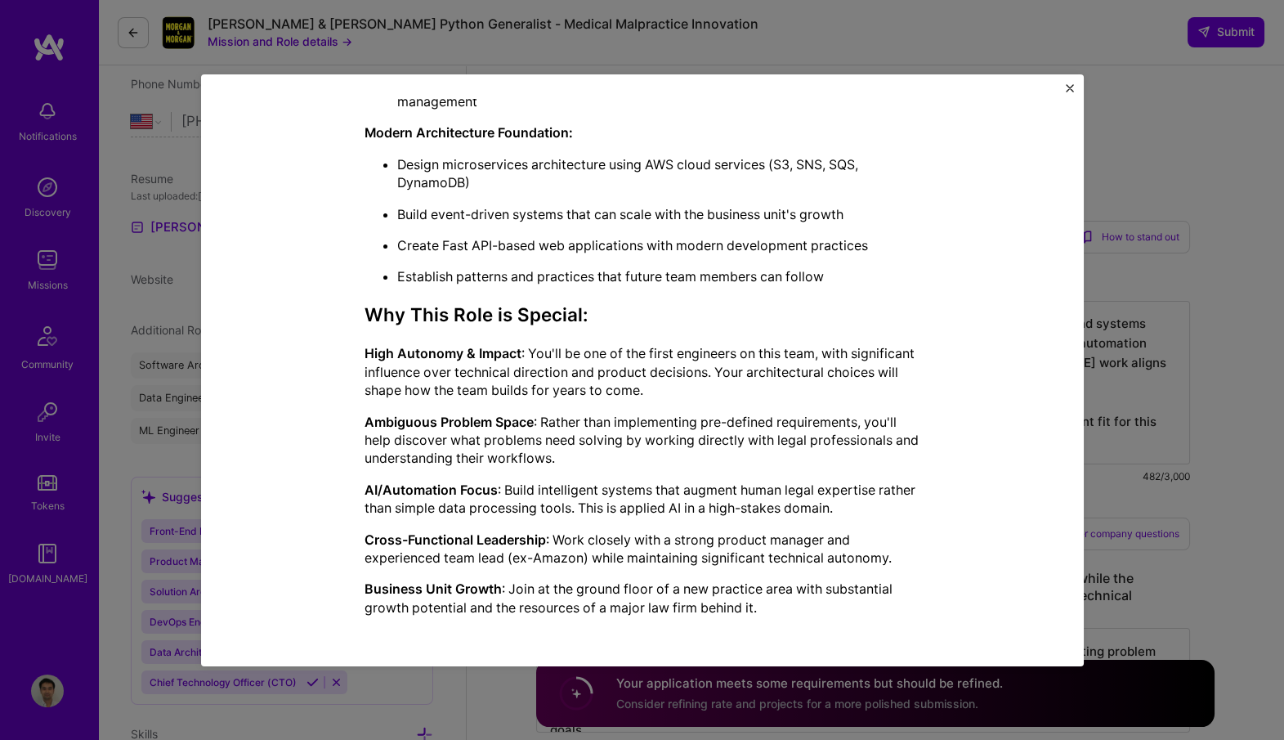
scroll to position [308, 0]
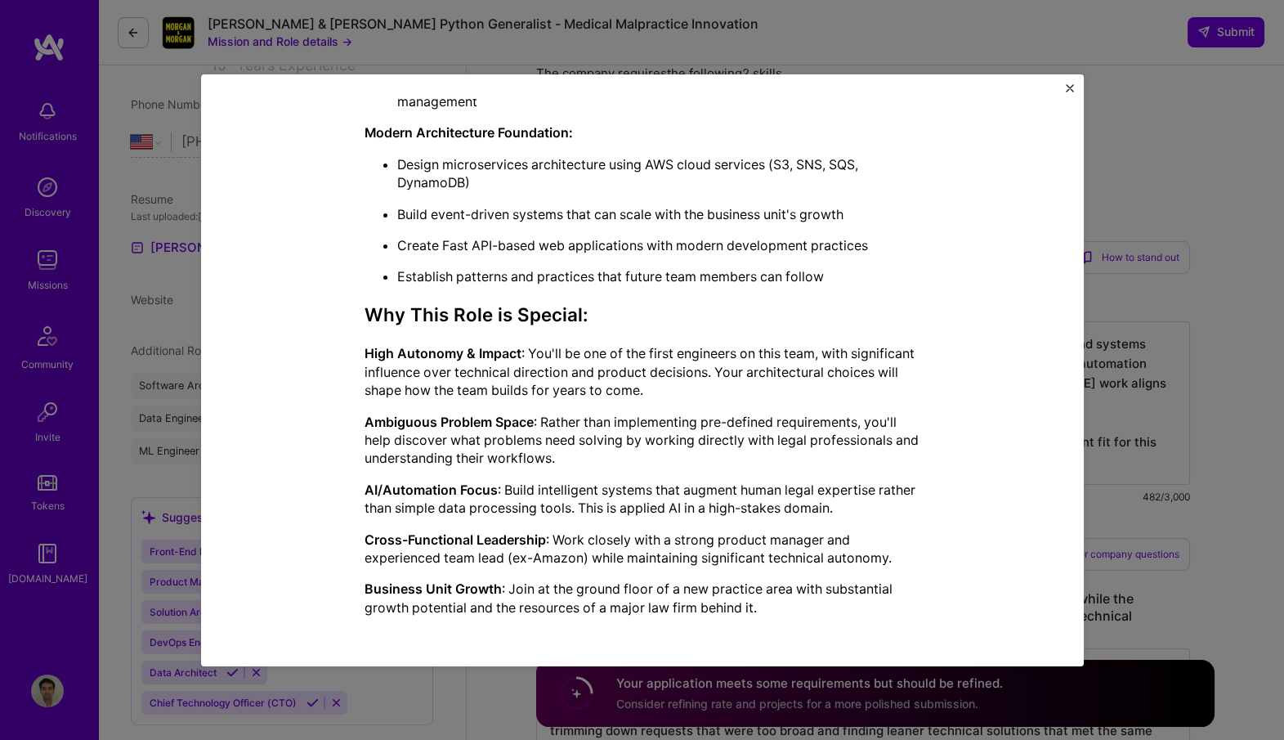
click at [735, 357] on p "High Autonomy & Impact : You'll be one of the first engineers on this team, wit…" at bounding box center [642, 371] width 556 height 55
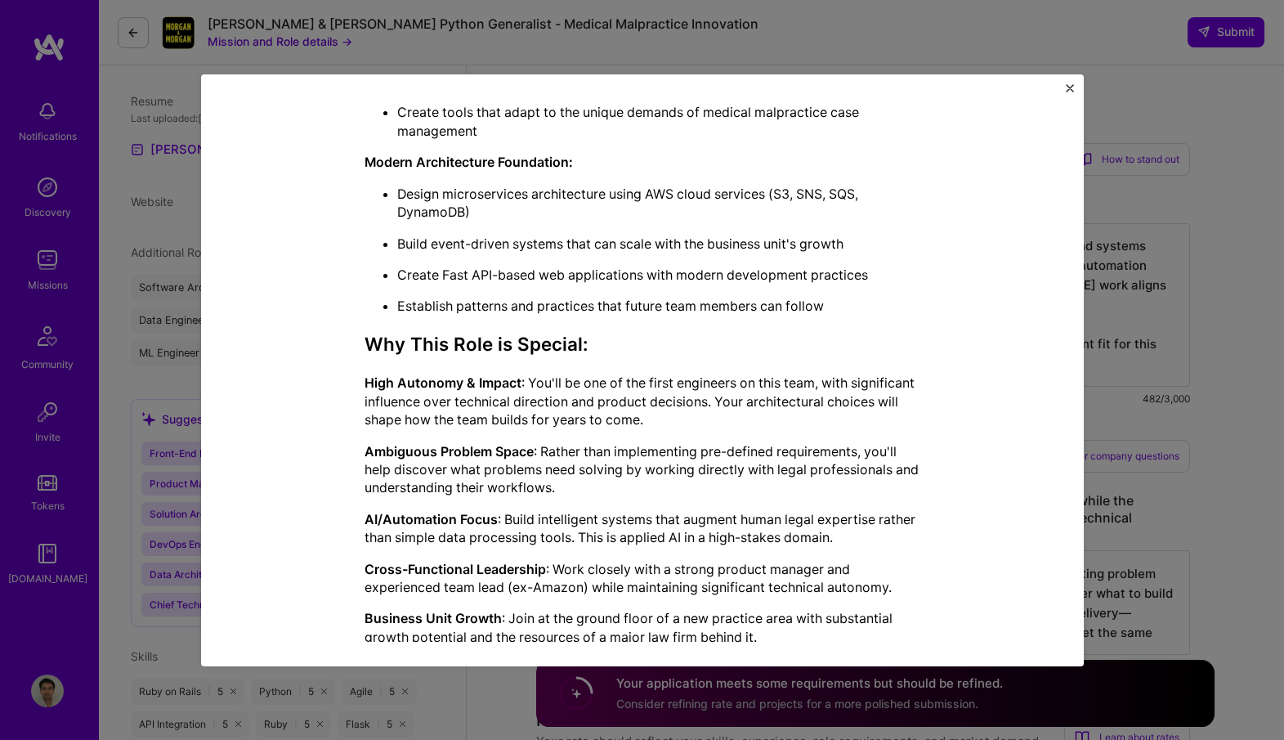
scroll to position [989, 0]
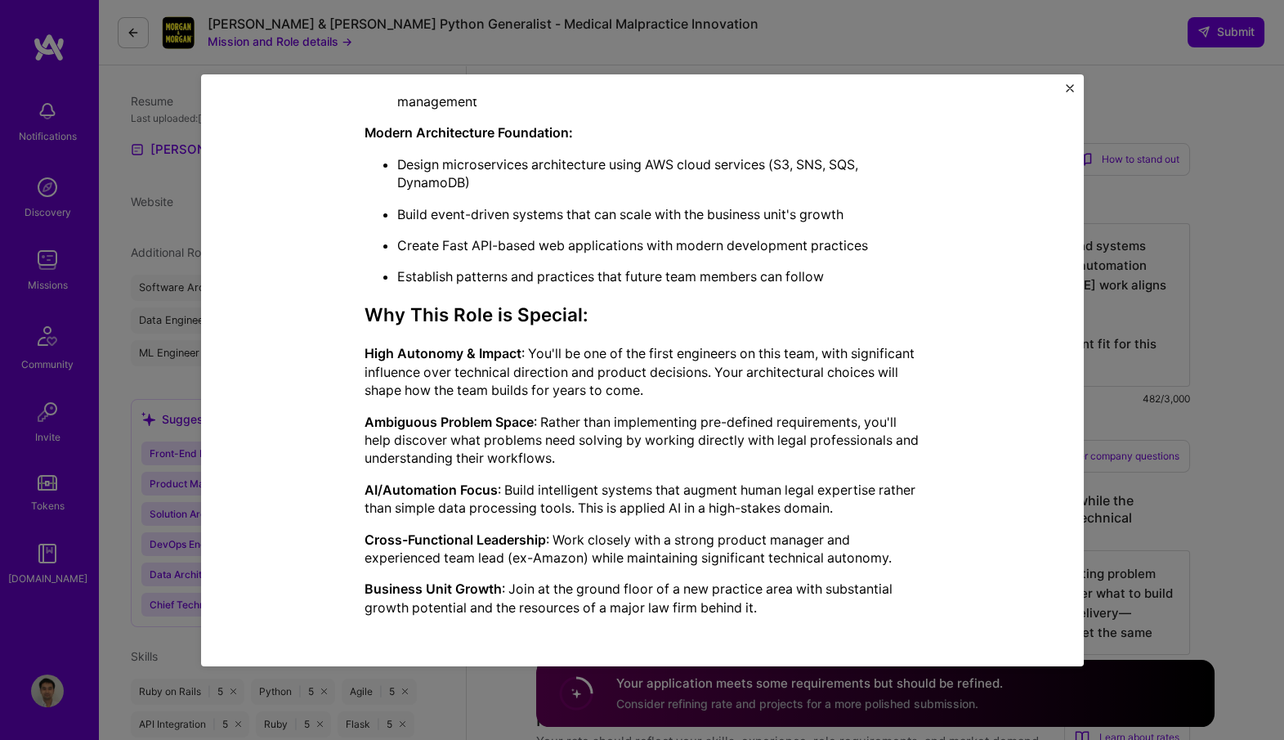
click at [597, 84] on div "Mission Description and Role Details Back-End Developer role description Build …" at bounding box center [642, 370] width 883 height 592
click at [591, 52] on div "Mission Description and Role Details Back-End Developer role description Build …" at bounding box center [642, 370] width 1284 height 740
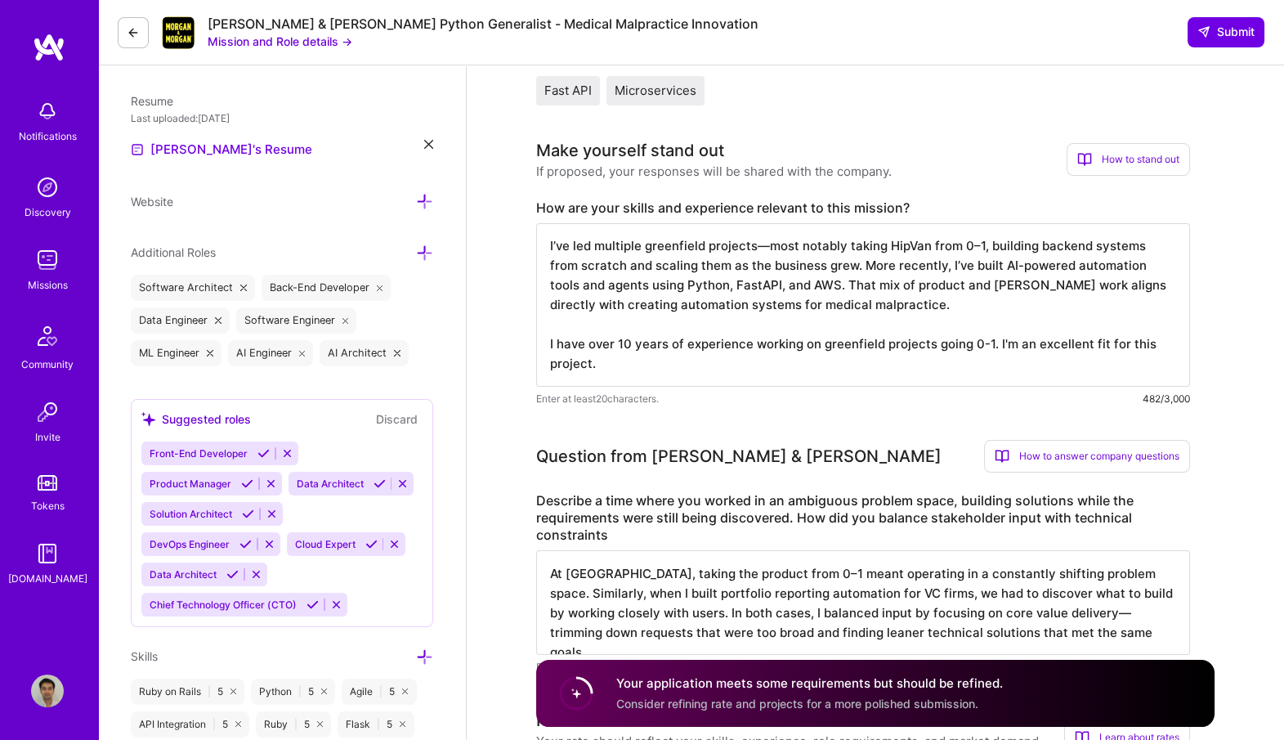
click at [288, 39] on button "Mission and Role details →" at bounding box center [280, 41] width 145 height 17
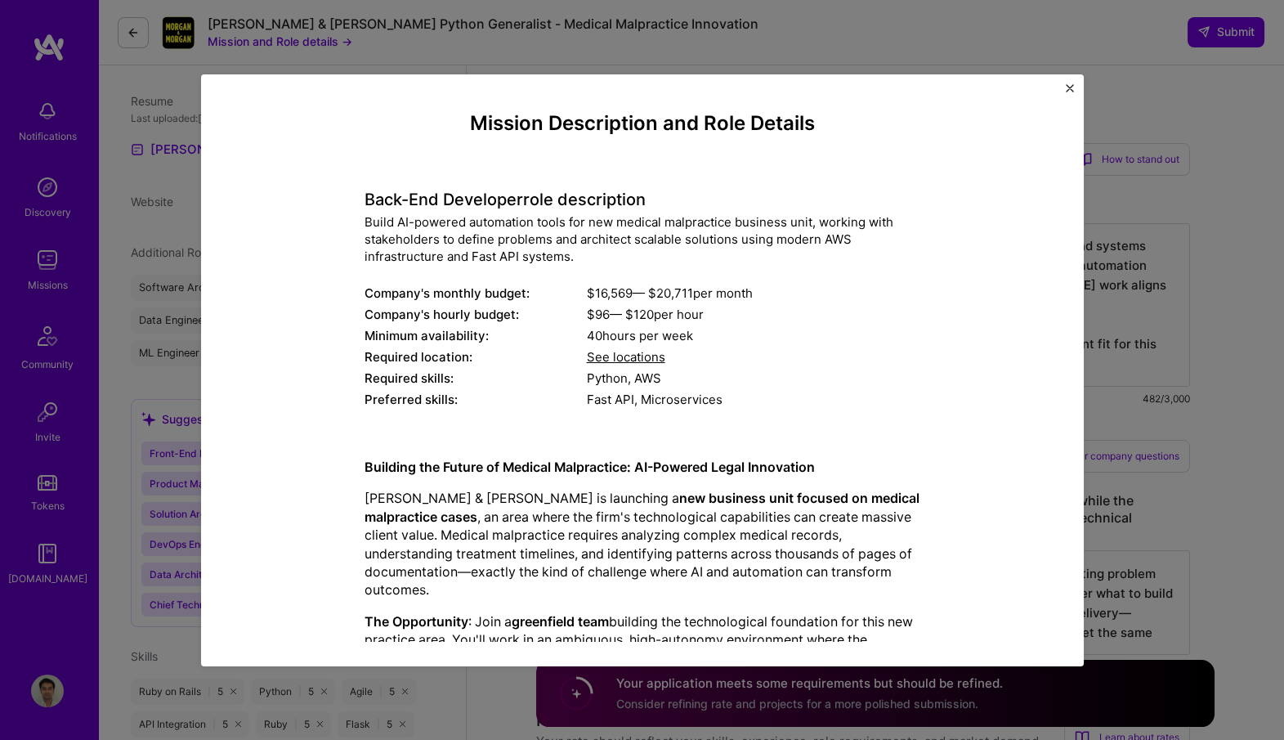
click at [302, 23] on div "Mission Description and Role Details Back-End Developer role description Build …" at bounding box center [642, 370] width 1284 height 740
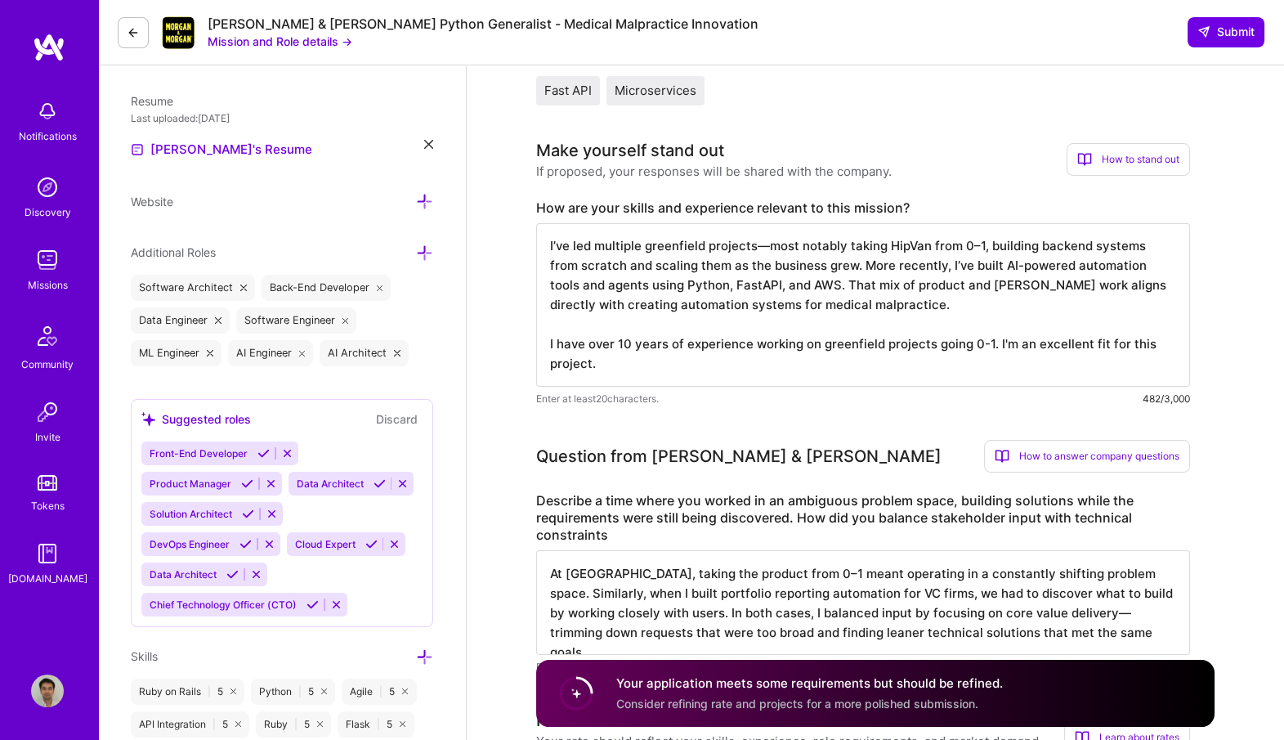
click at [449, 25] on div "[PERSON_NAME] & [PERSON_NAME] Python Generalist - Medical Malpractice Innovation" at bounding box center [483, 24] width 551 height 17
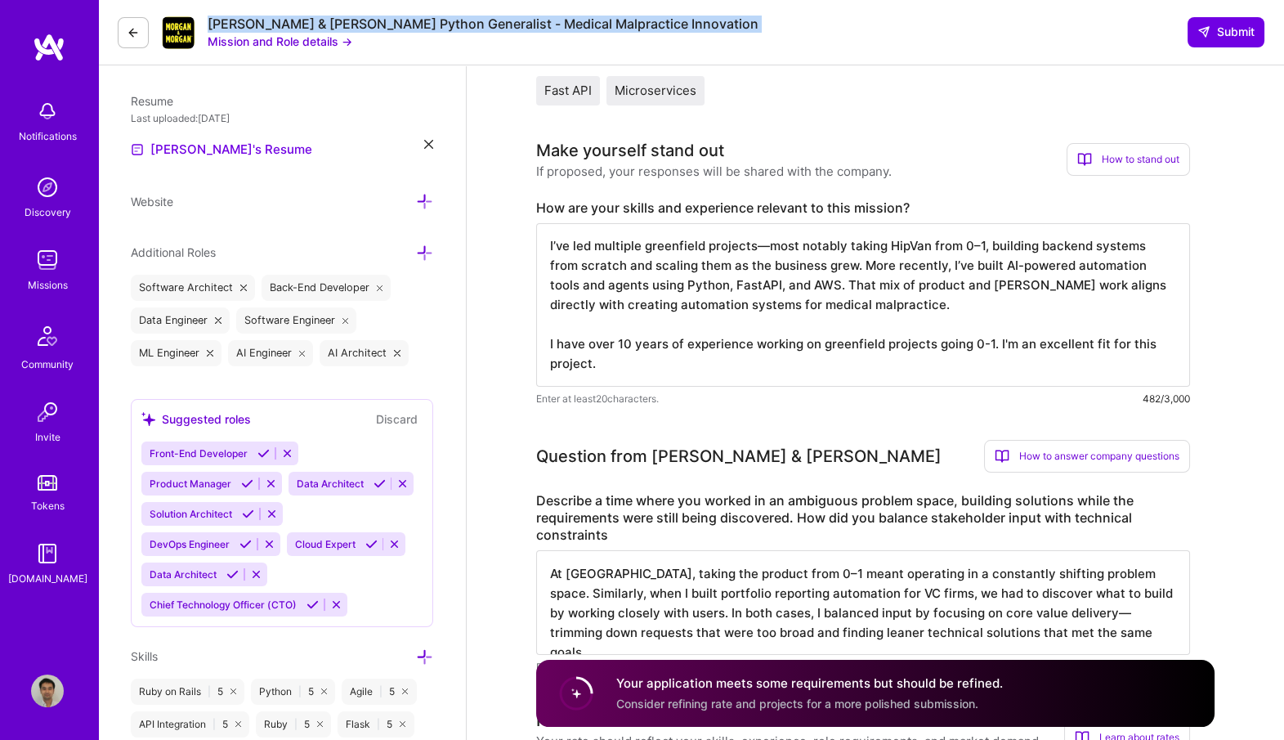
click at [449, 25] on div "[PERSON_NAME] & [PERSON_NAME] Python Generalist - Medical Malpractice Innovation" at bounding box center [483, 24] width 551 height 17
click at [38, 699] on img at bounding box center [47, 690] width 33 height 33
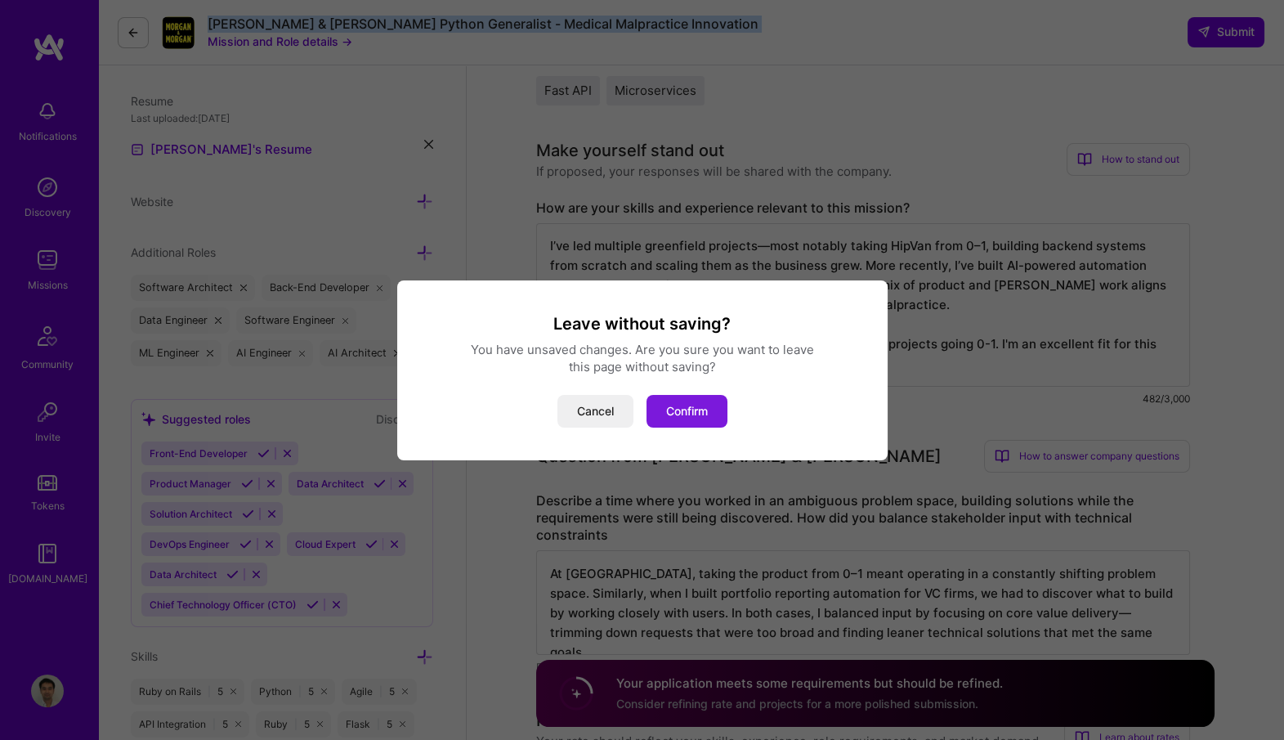
click at [690, 397] on button "Confirm" at bounding box center [686, 411] width 81 height 33
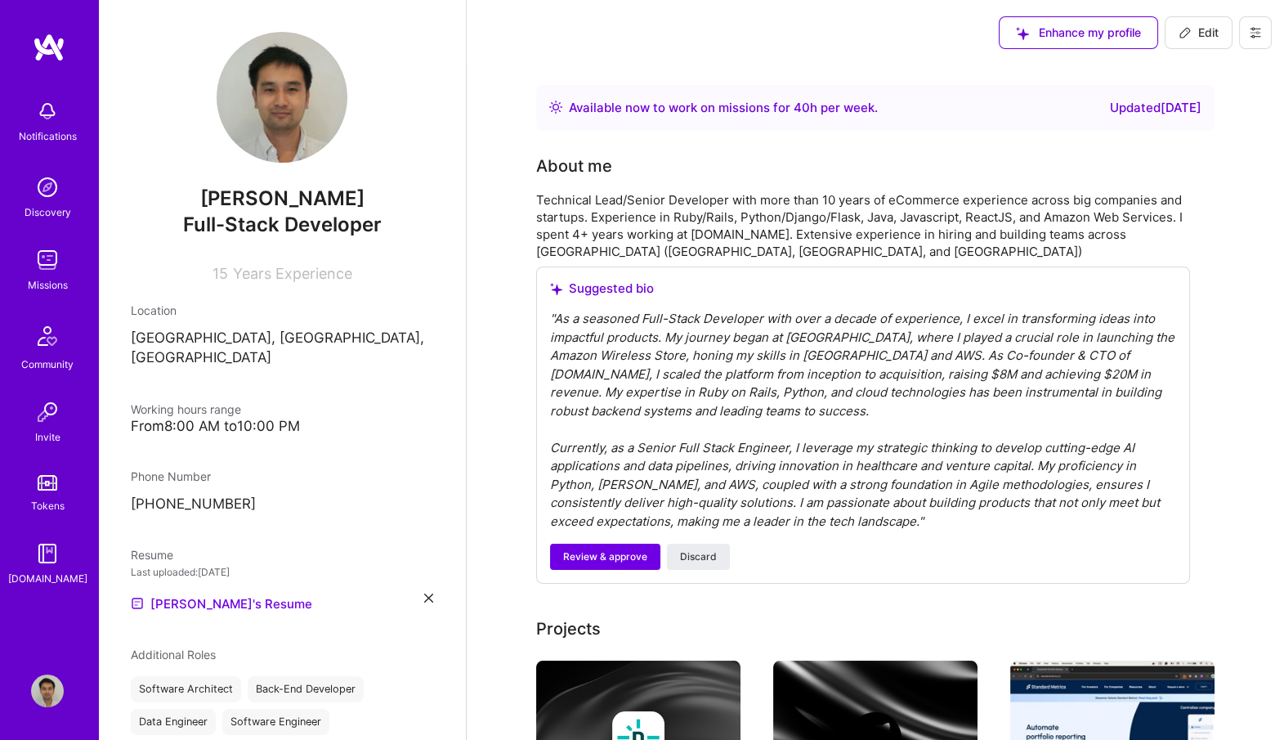
scroll to position [2, 0]
click at [249, 342] on p "[GEOGRAPHIC_DATA], [GEOGRAPHIC_DATA], [GEOGRAPHIC_DATA]" at bounding box center [282, 346] width 302 height 39
click at [202, 331] on p "[GEOGRAPHIC_DATA], [GEOGRAPHIC_DATA], [GEOGRAPHIC_DATA]" at bounding box center [282, 346] width 302 height 39
click at [1188, 31] on icon at bounding box center [1185, 33] width 10 height 10
select select "US"
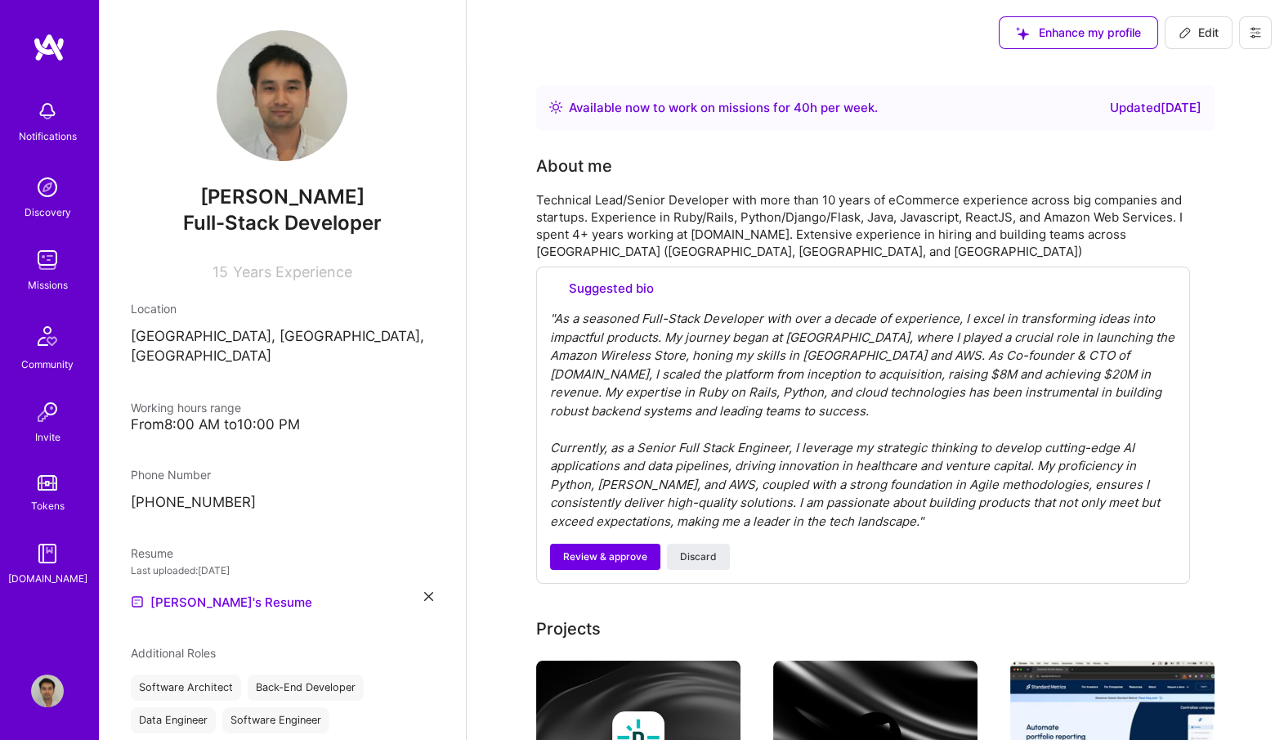
select select "Right Now"
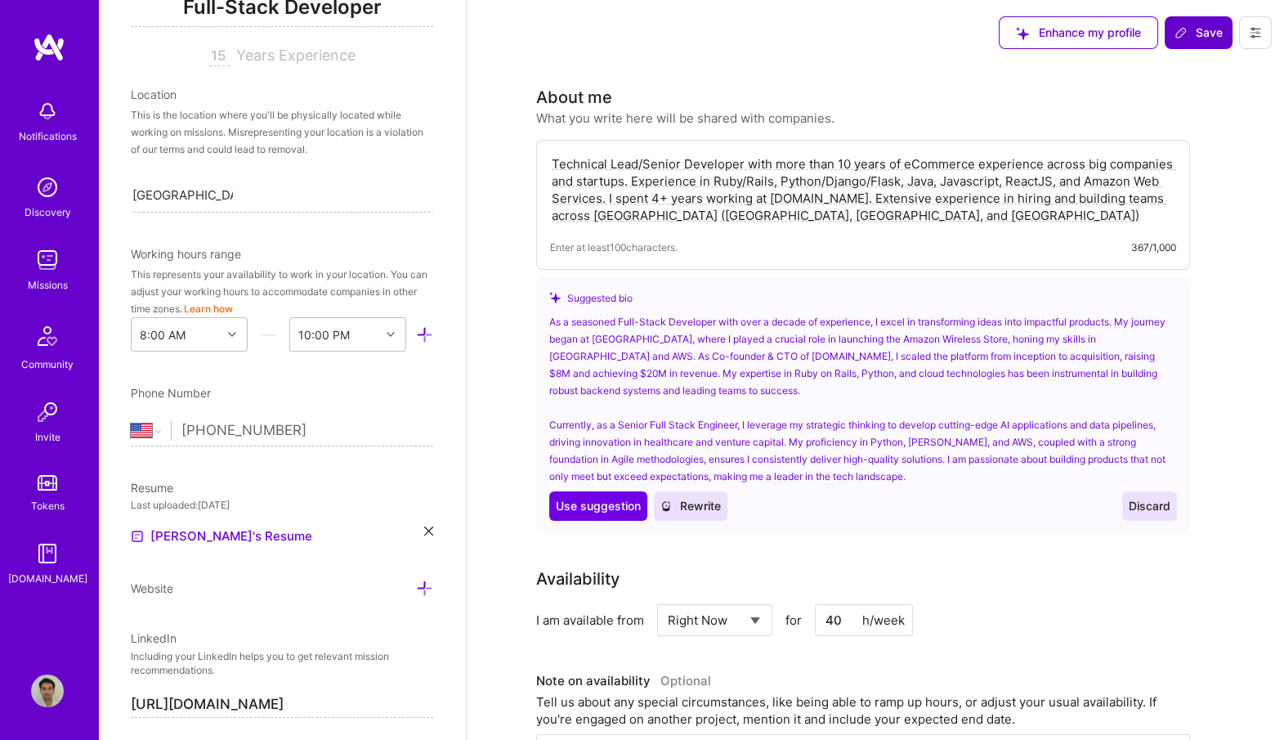
scroll to position [0, 0]
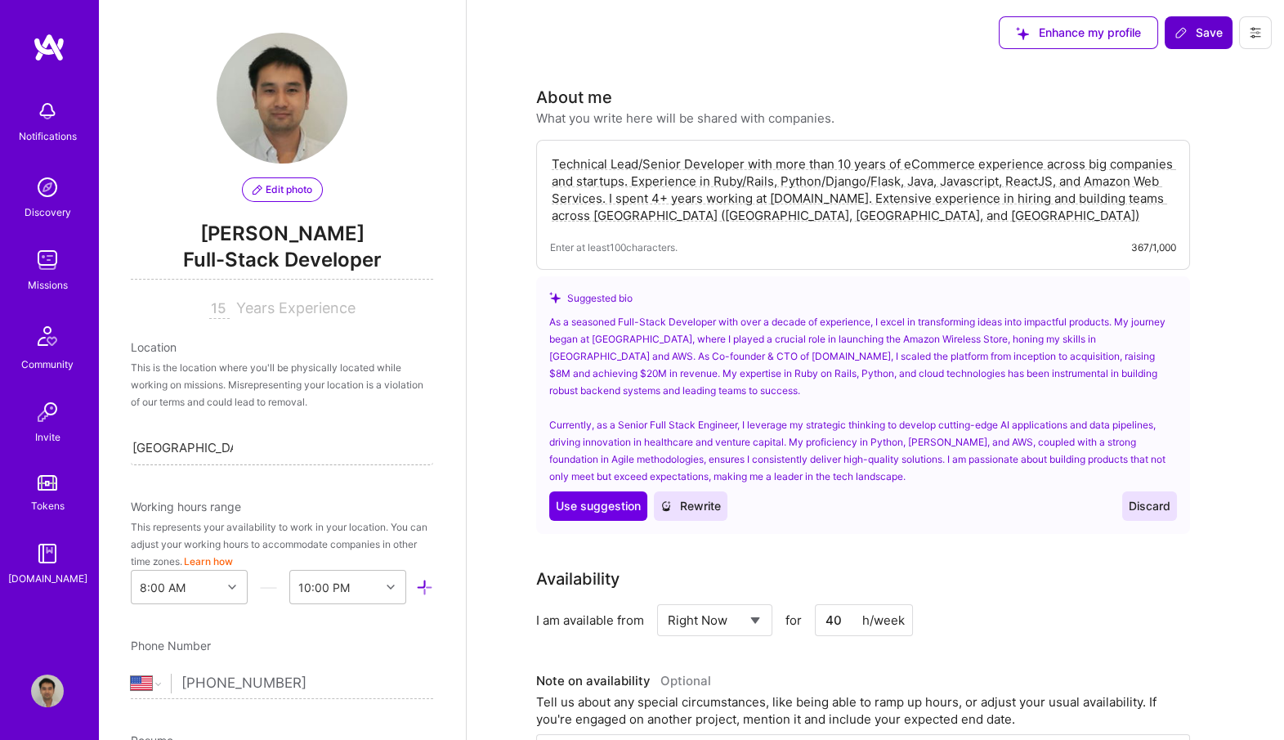
click at [222, 442] on input "[GEOGRAPHIC_DATA], [GEOGRAPHIC_DATA], [GEOGRAPHIC_DATA]" at bounding box center [182, 447] width 101 height 17
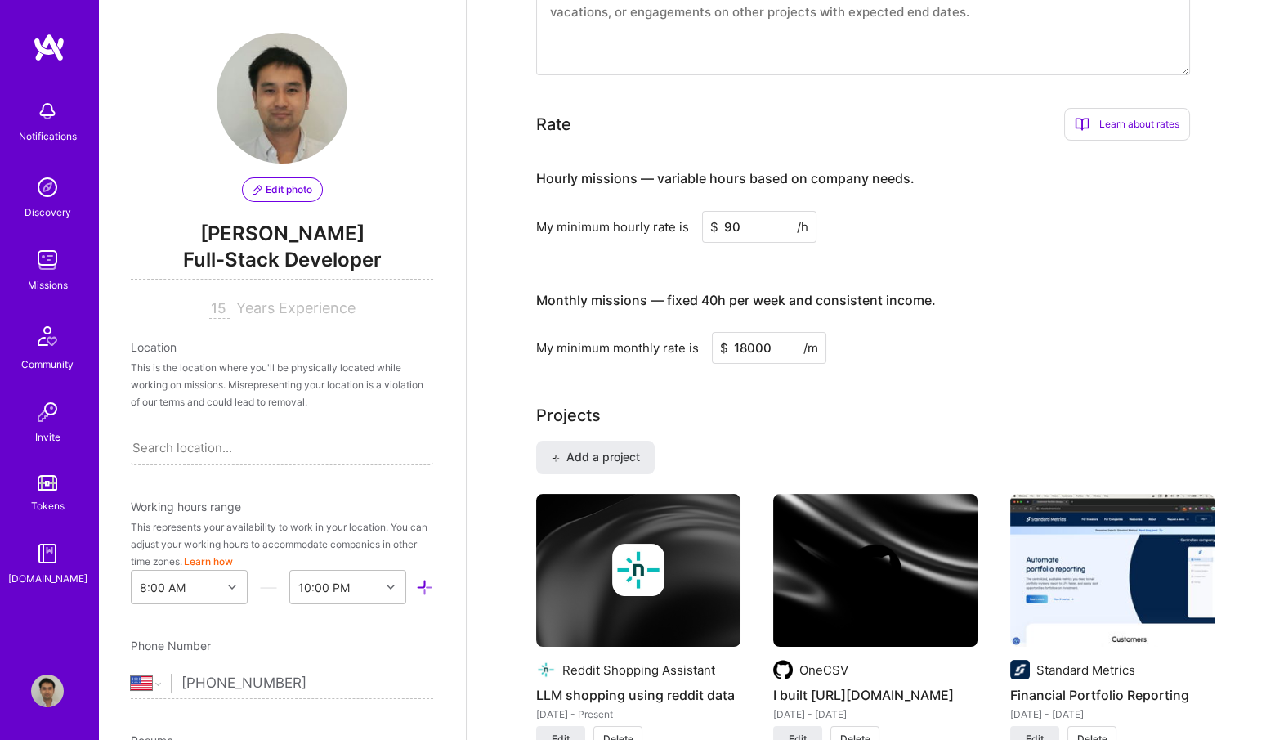
scroll to position [766, 0]
click at [771, 216] on input "90" at bounding box center [759, 226] width 114 height 32
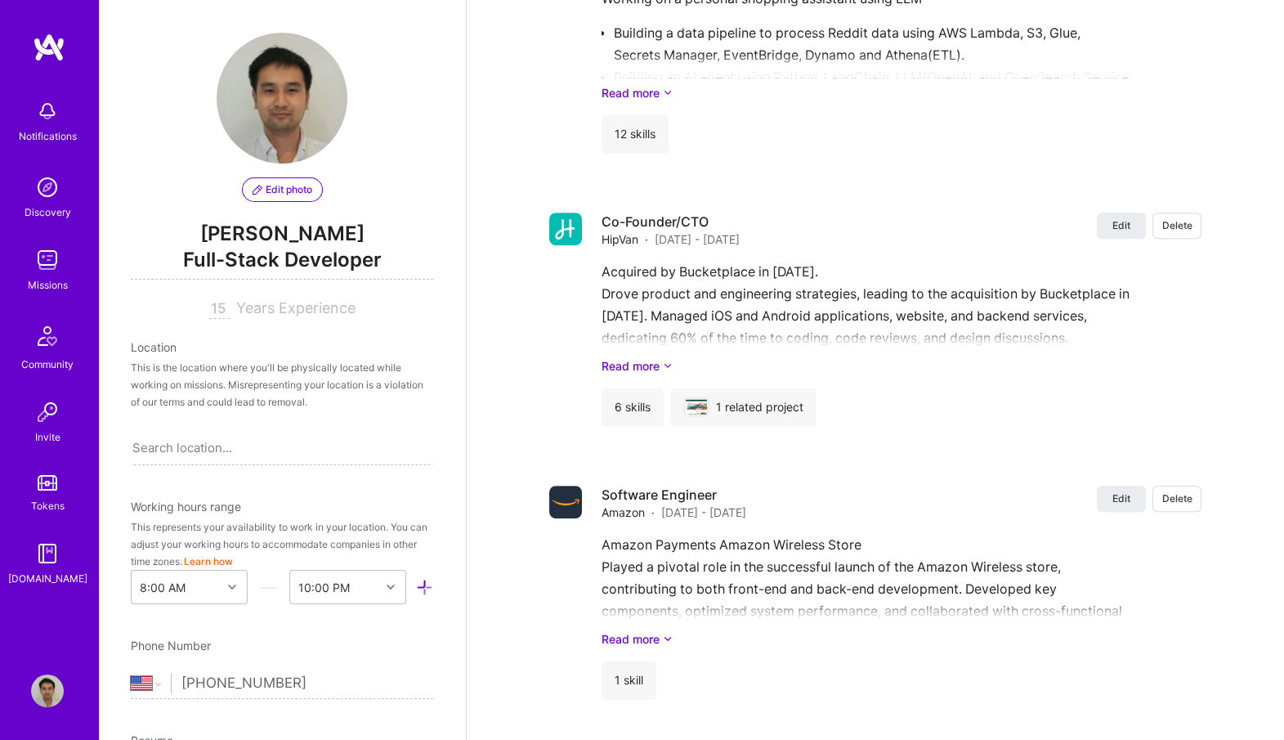
scroll to position [2305, 0]
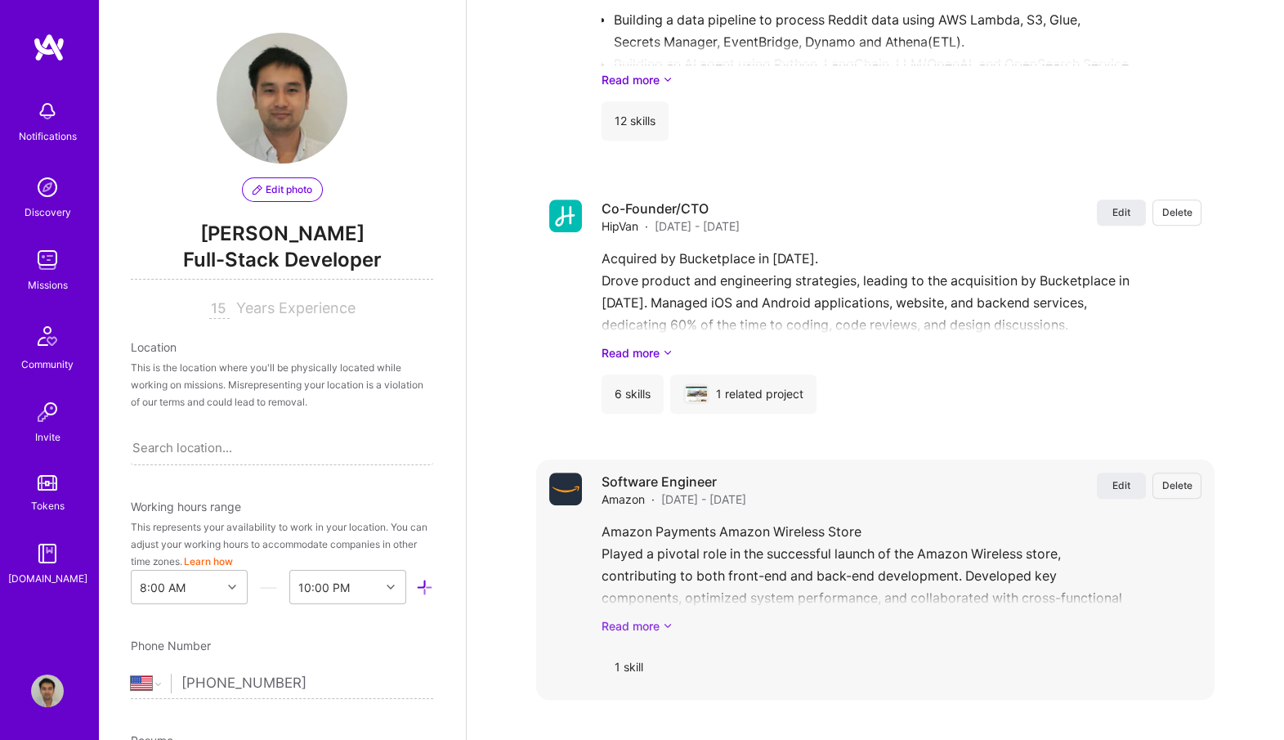
click at [640, 622] on link "Read more" at bounding box center [902, 625] width 600 height 17
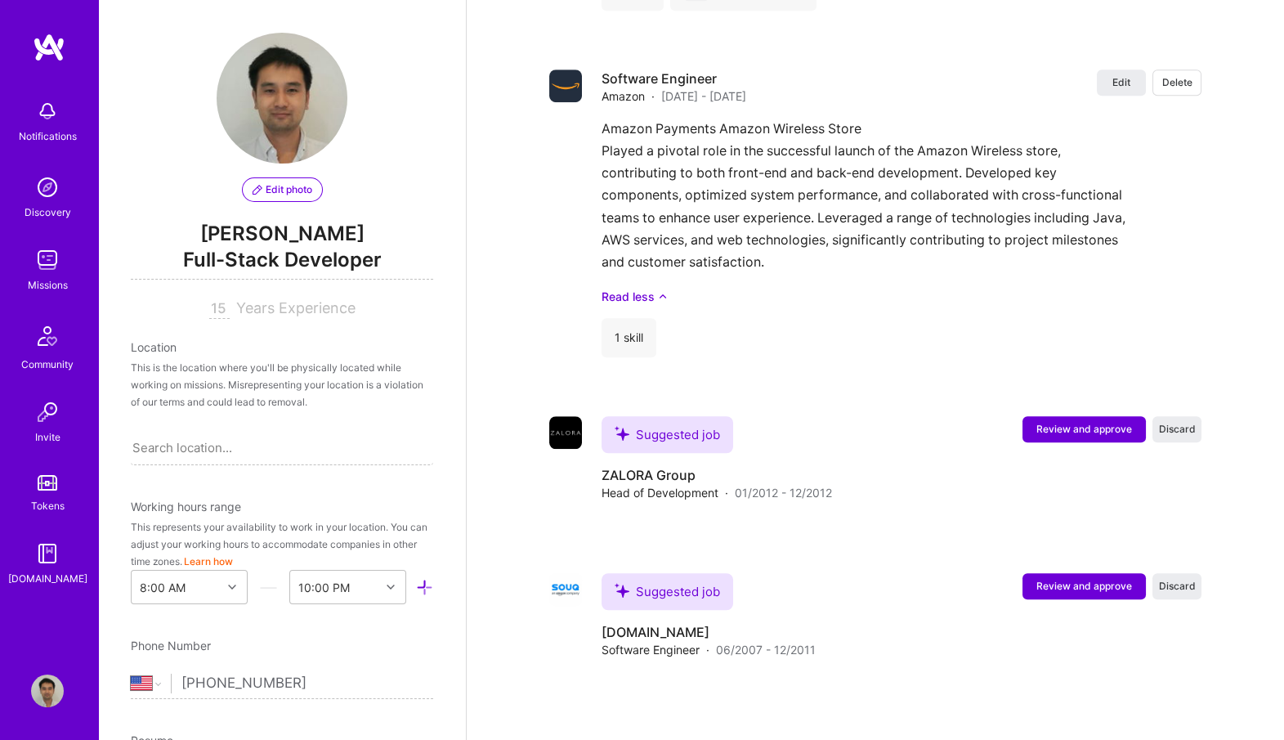
scroll to position [2738, 0]
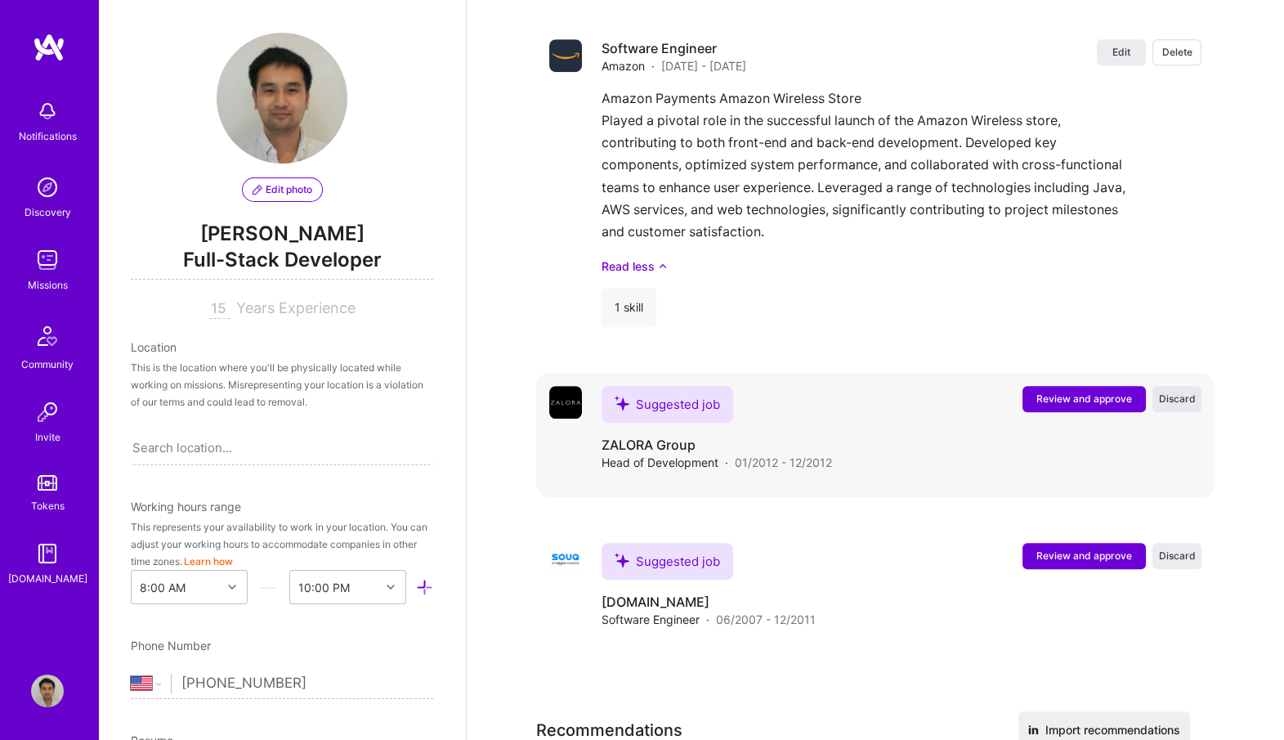
click at [1188, 396] on span "Discard" at bounding box center [1177, 398] width 37 height 14
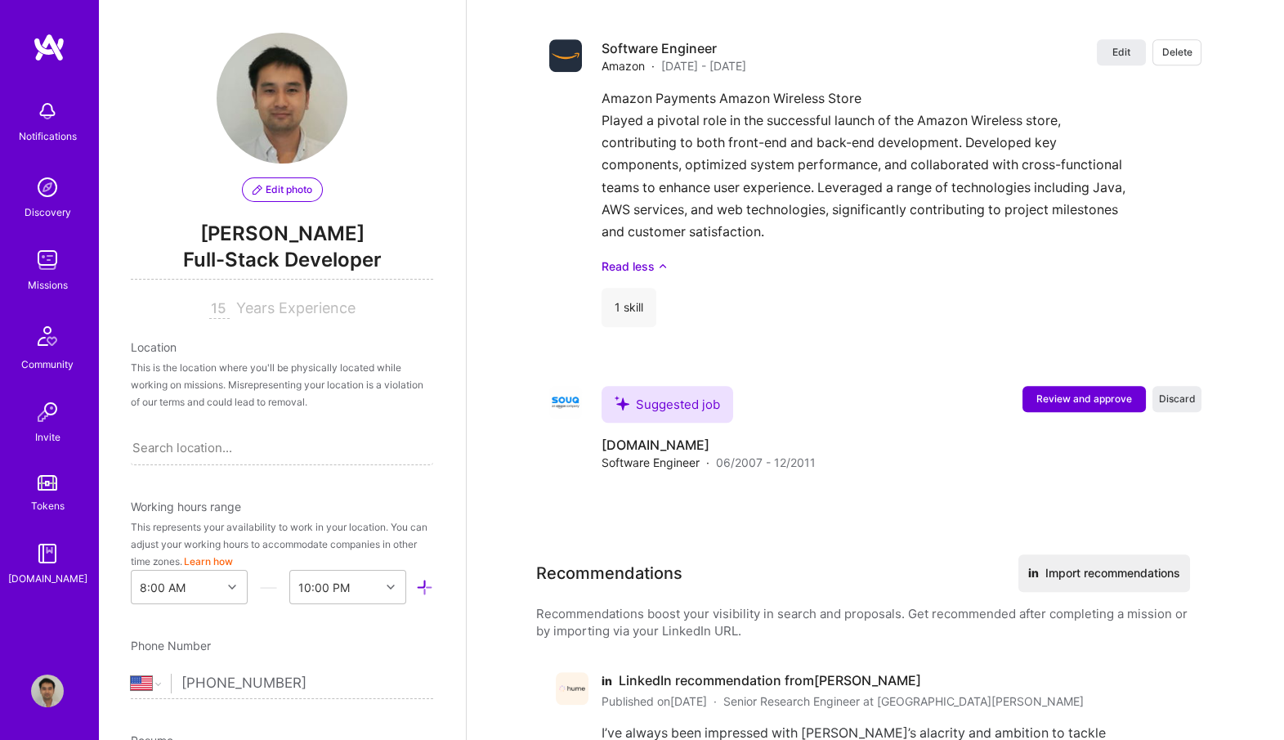
scroll to position [2742, 0]
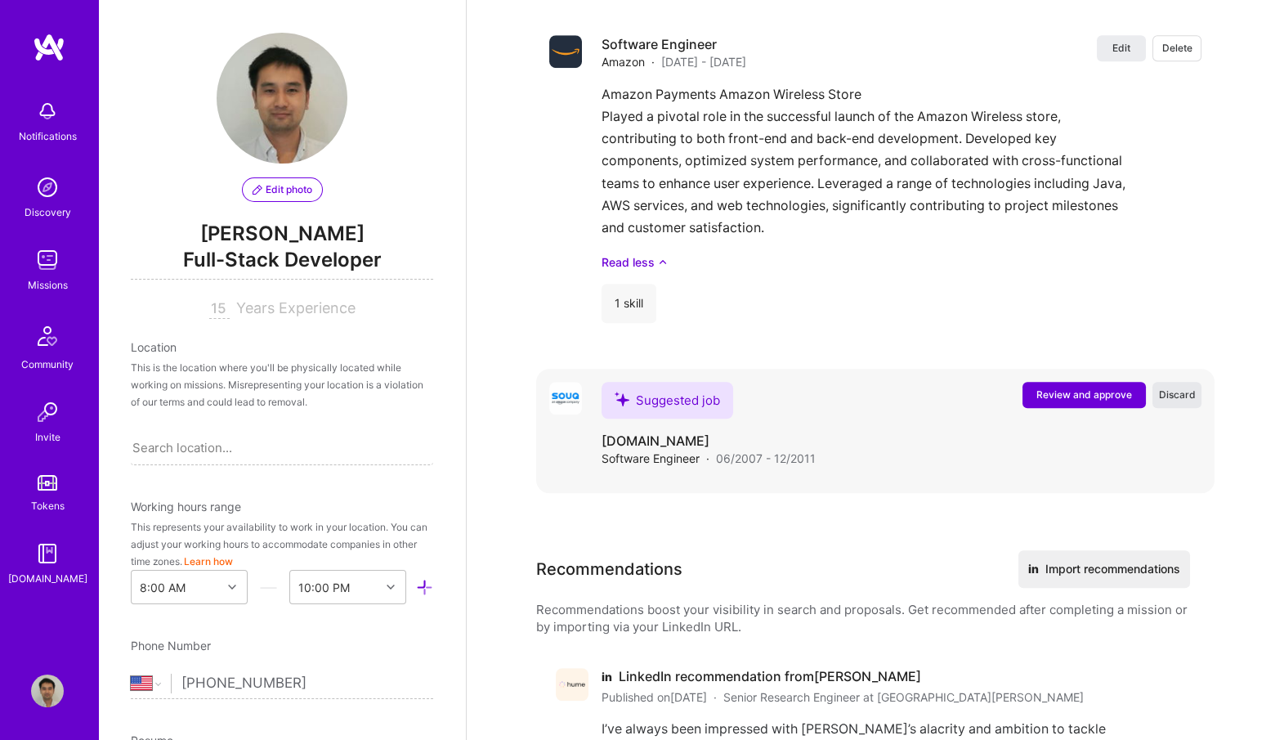
click at [1178, 396] on span "Discard" at bounding box center [1177, 394] width 37 height 14
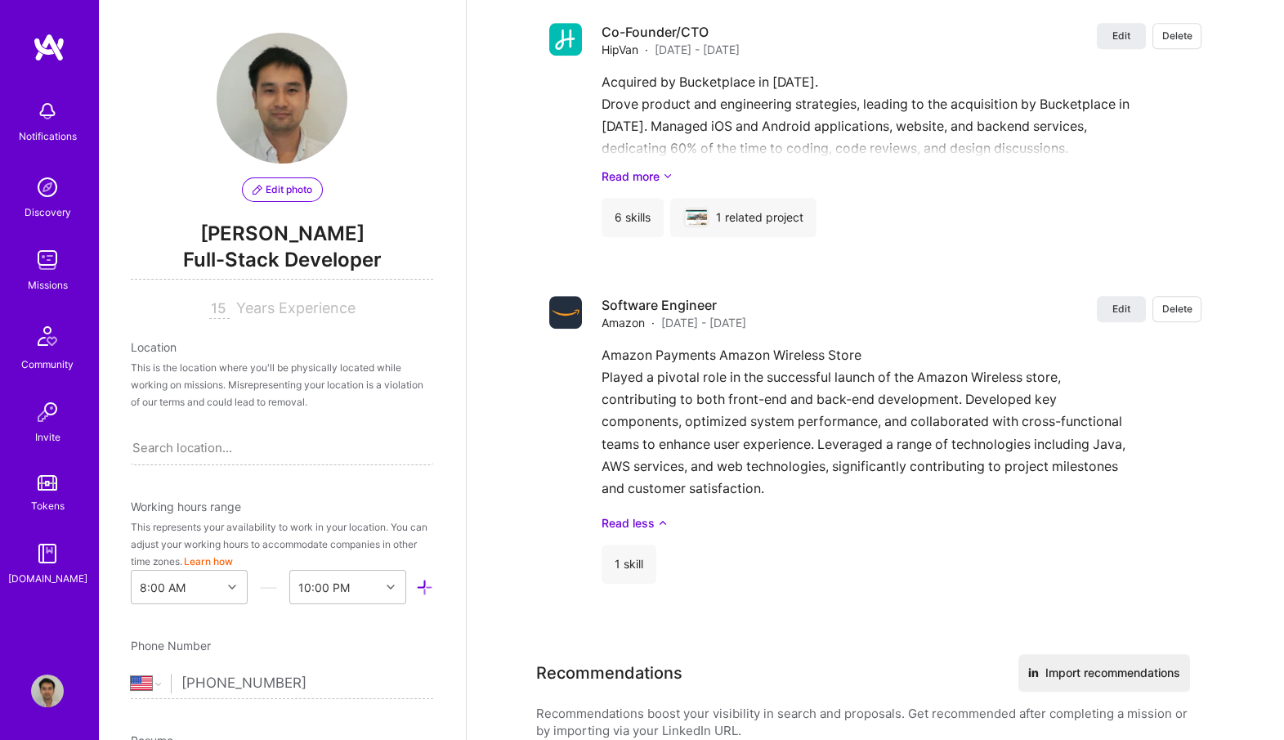
scroll to position [2445, 0]
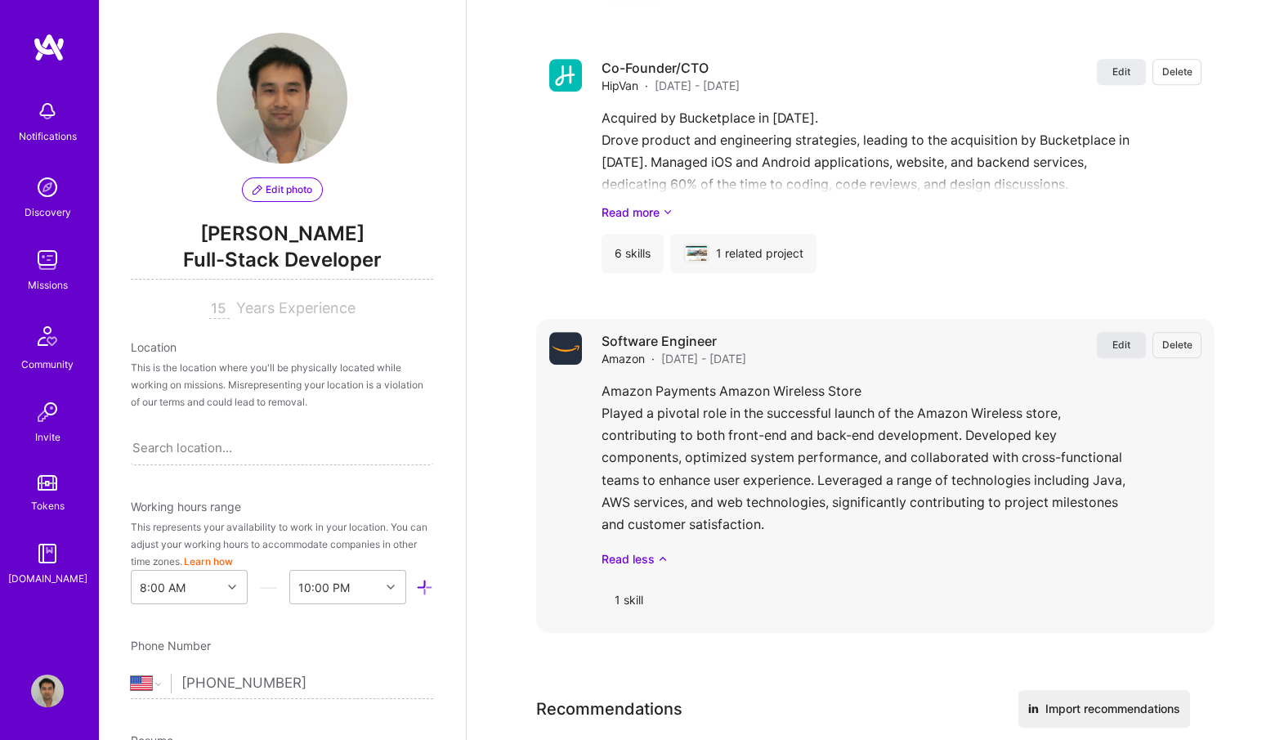
click at [1118, 350] on button "Edit" at bounding box center [1121, 345] width 49 height 26
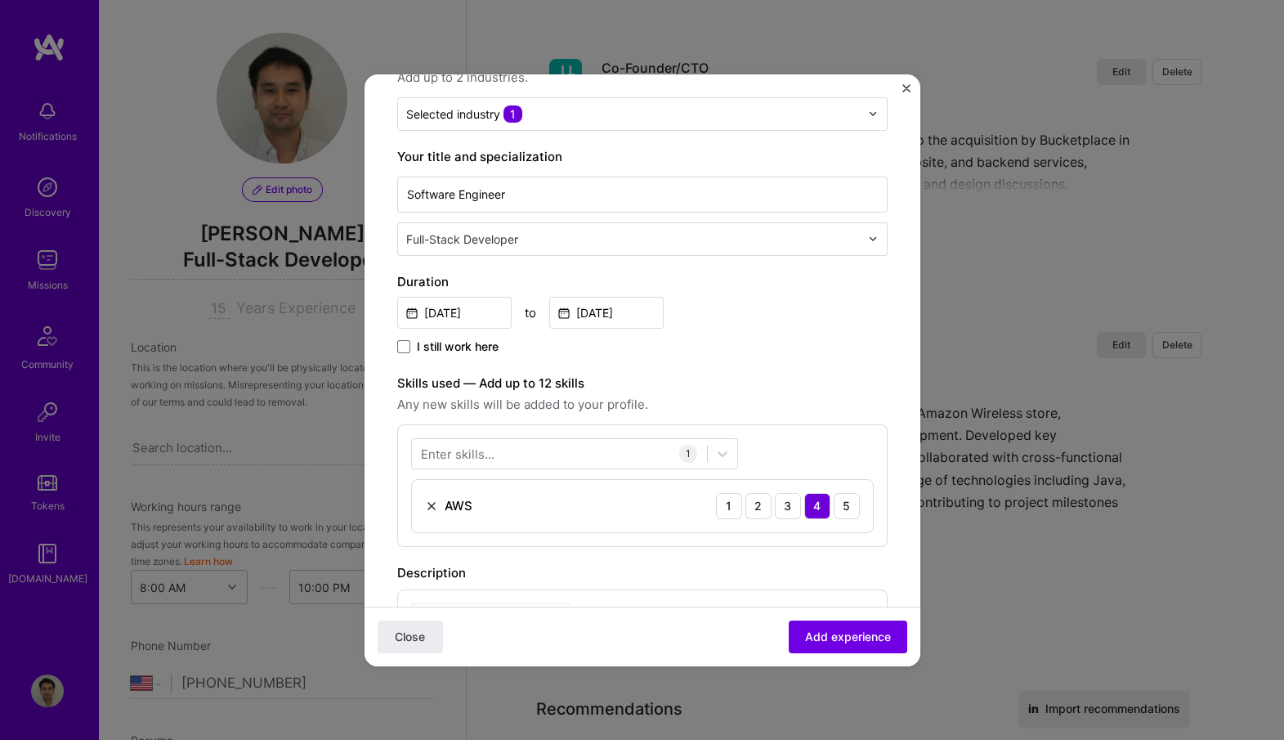
scroll to position [459, 0]
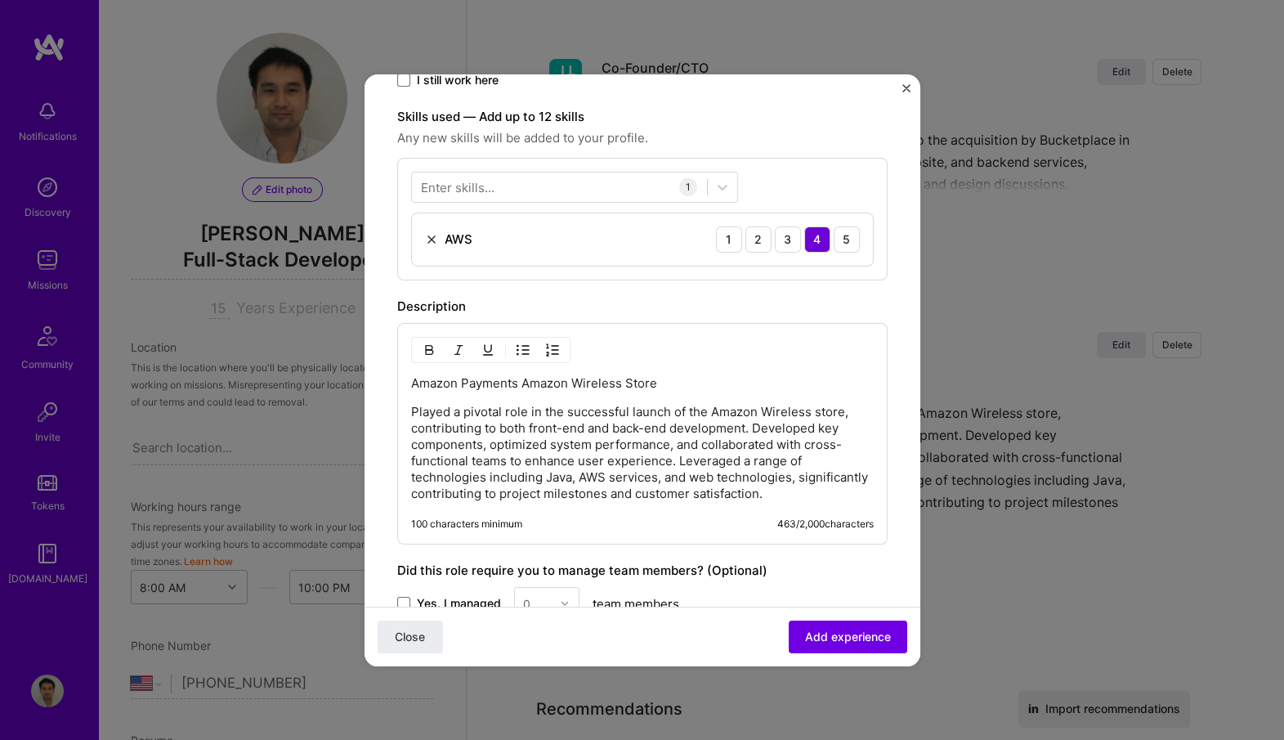
click at [654, 445] on p "Played a pivotal role in the successful launch of the Amazon Wireless store, co…" at bounding box center [642, 453] width 463 height 98
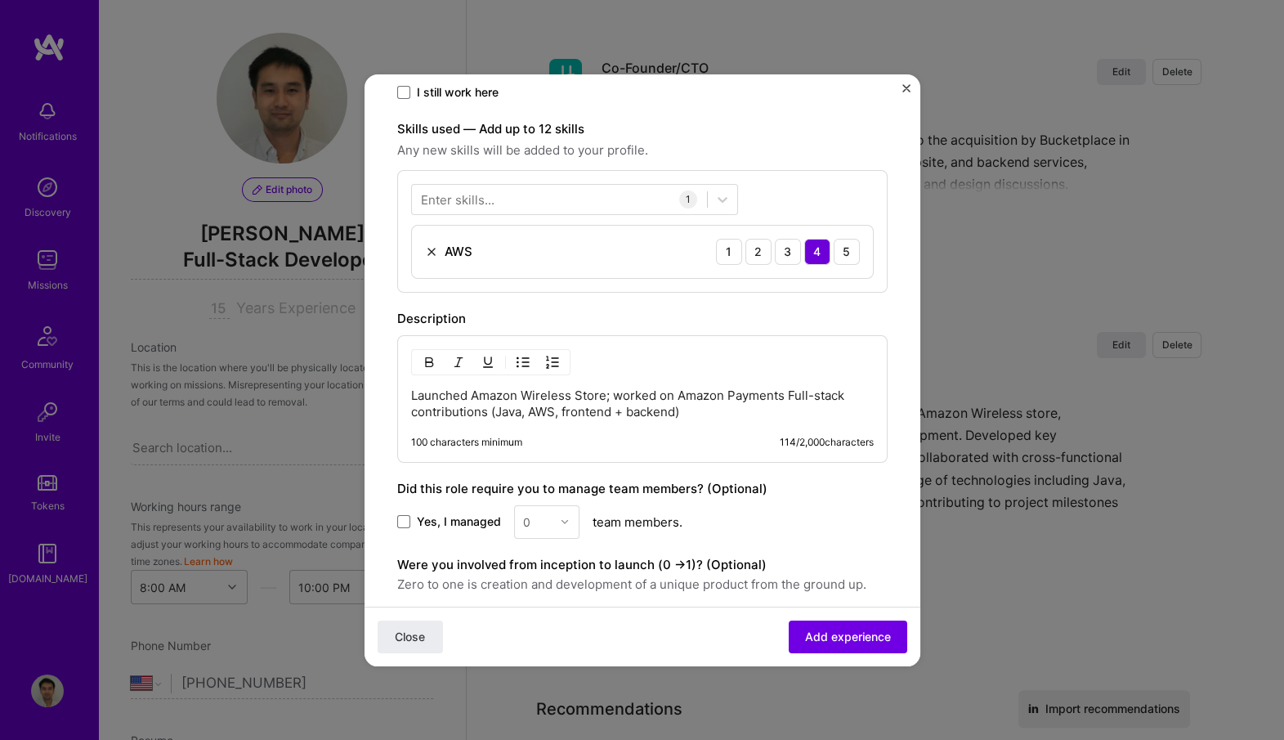
scroll to position [440, 0]
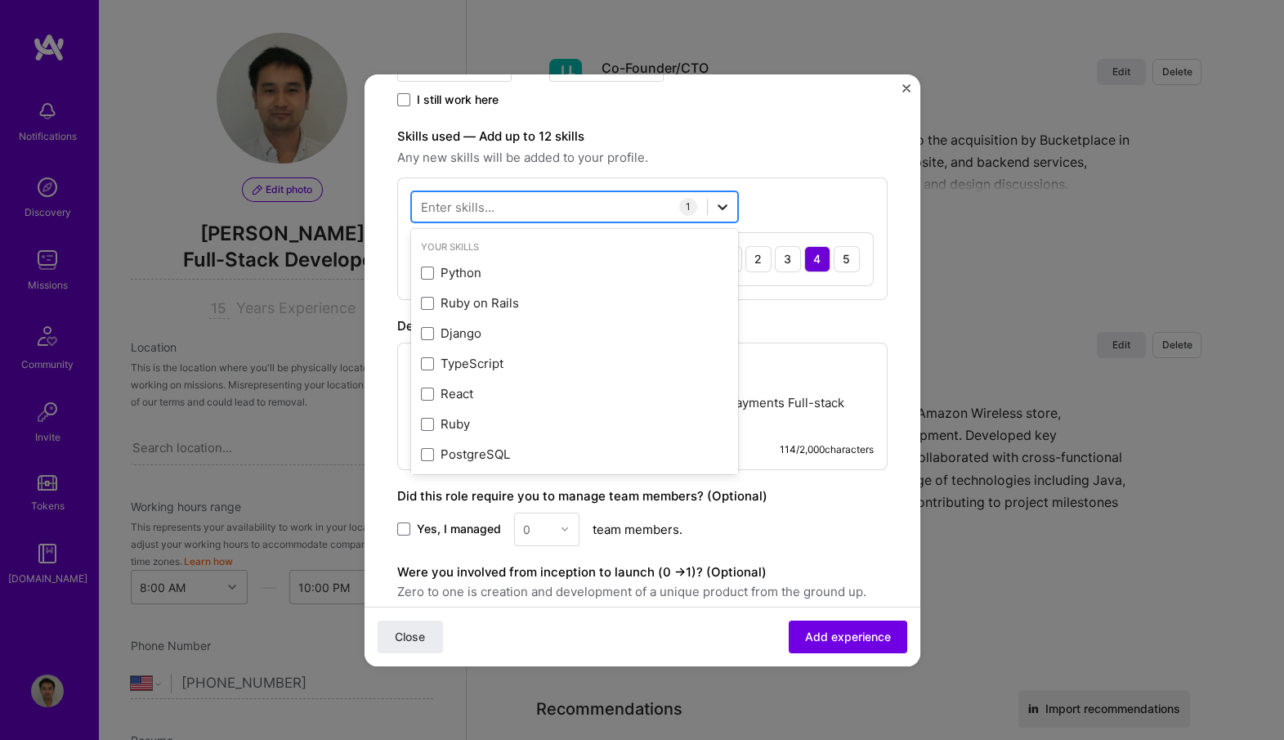
click at [723, 203] on icon at bounding box center [722, 207] width 16 height 16
click at [611, 210] on div at bounding box center [559, 206] width 295 height 27
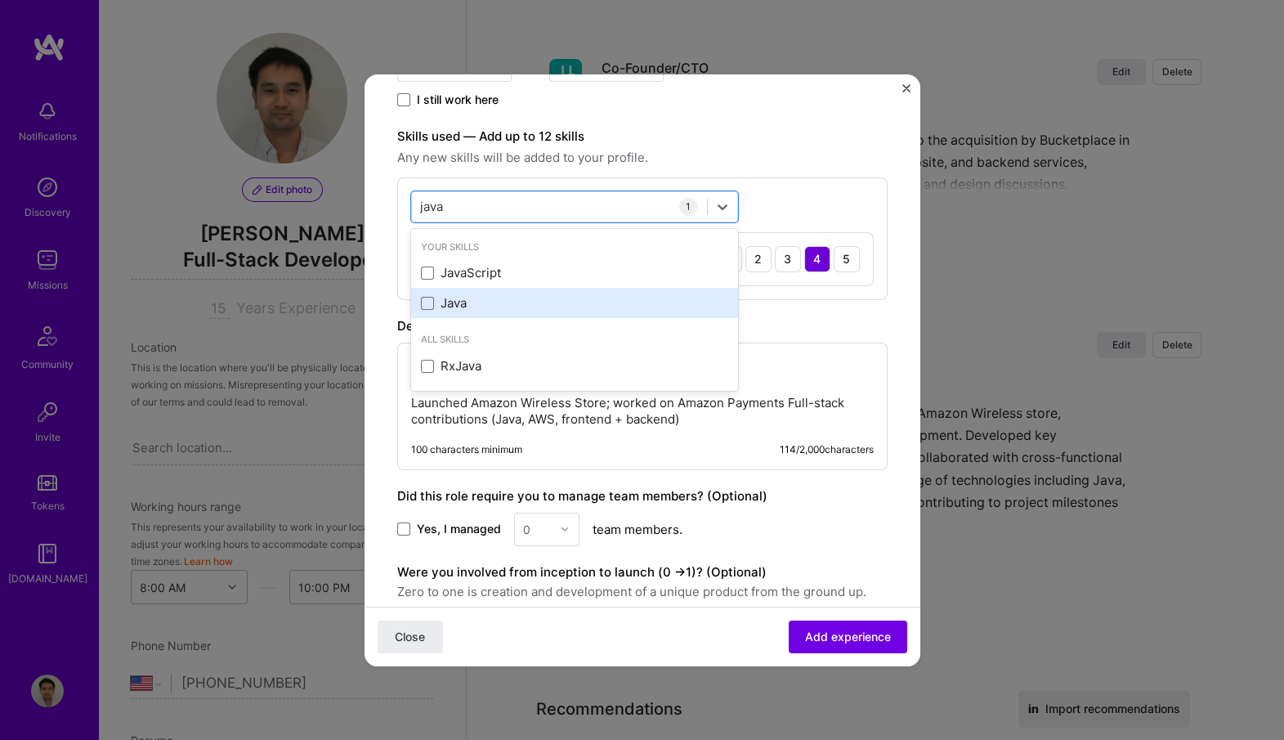
click at [459, 301] on div "Java" at bounding box center [574, 302] width 307 height 17
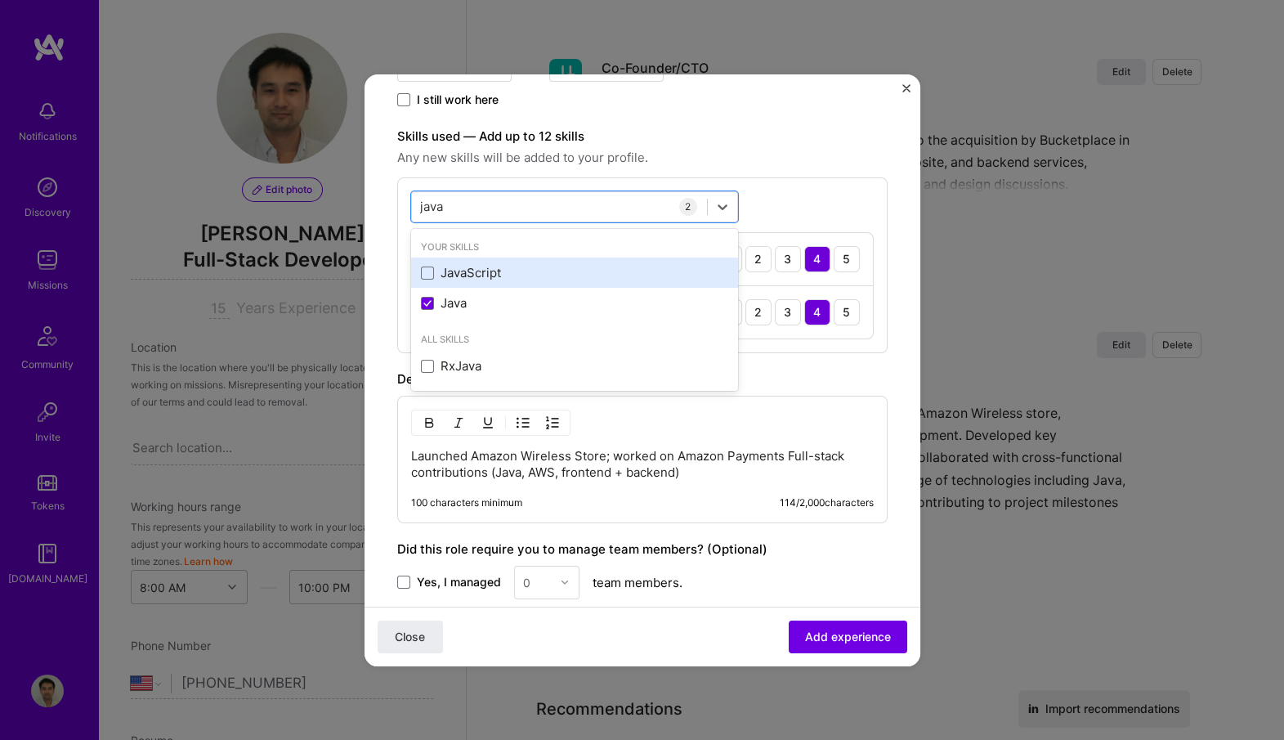
click at [473, 270] on div "JavaScript" at bounding box center [574, 272] width 307 height 17
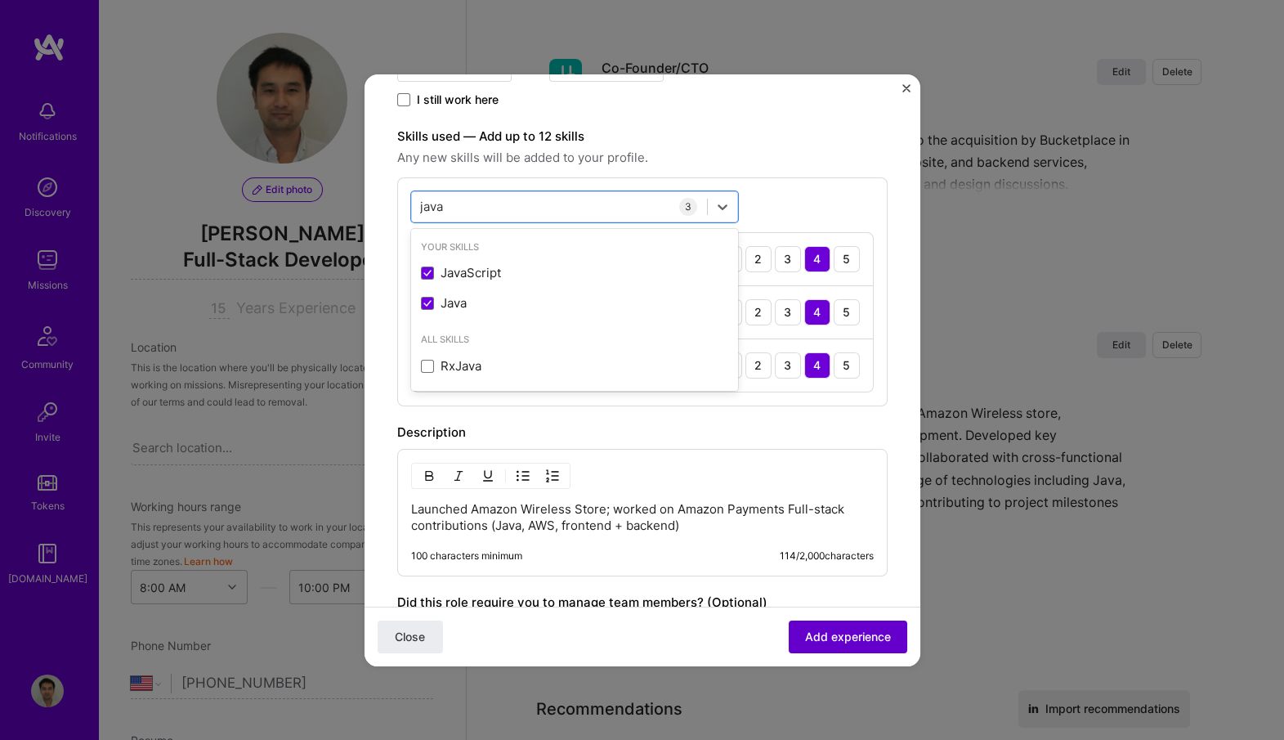
type input "java"
click at [849, 638] on span "Add experience" at bounding box center [848, 636] width 86 height 16
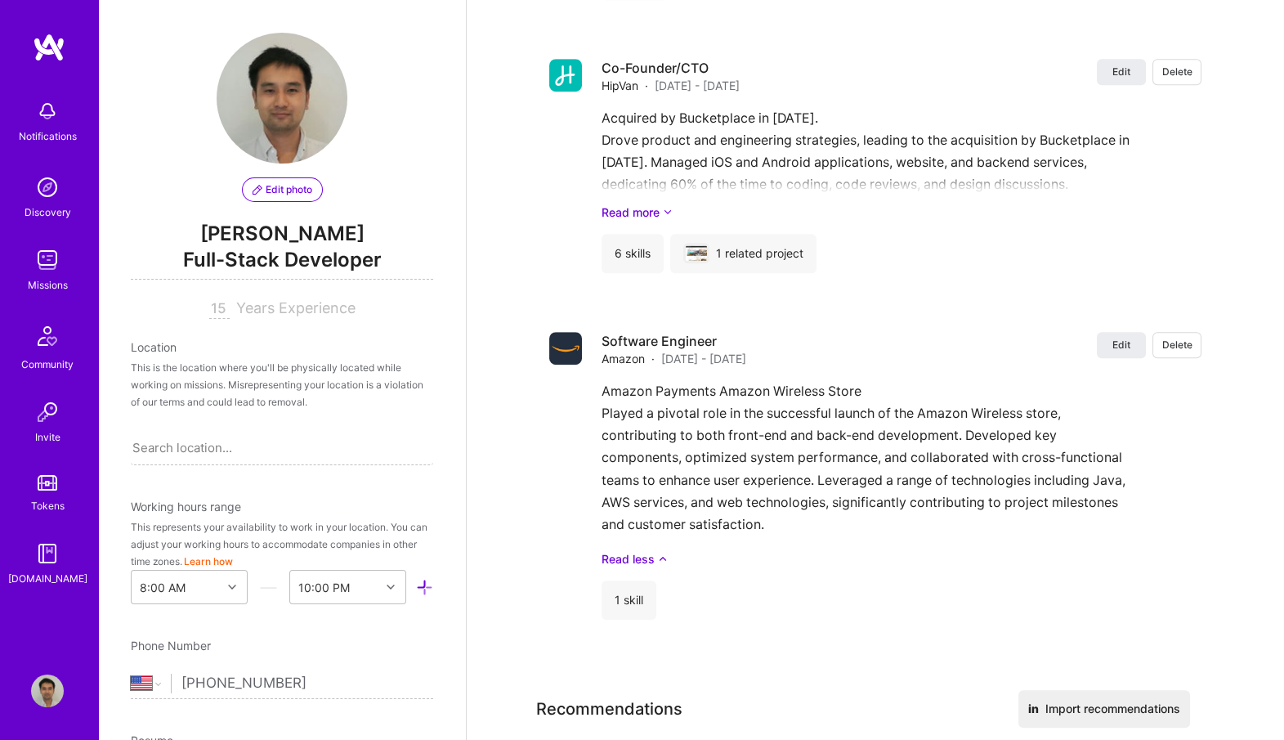
scroll to position [2437, 0]
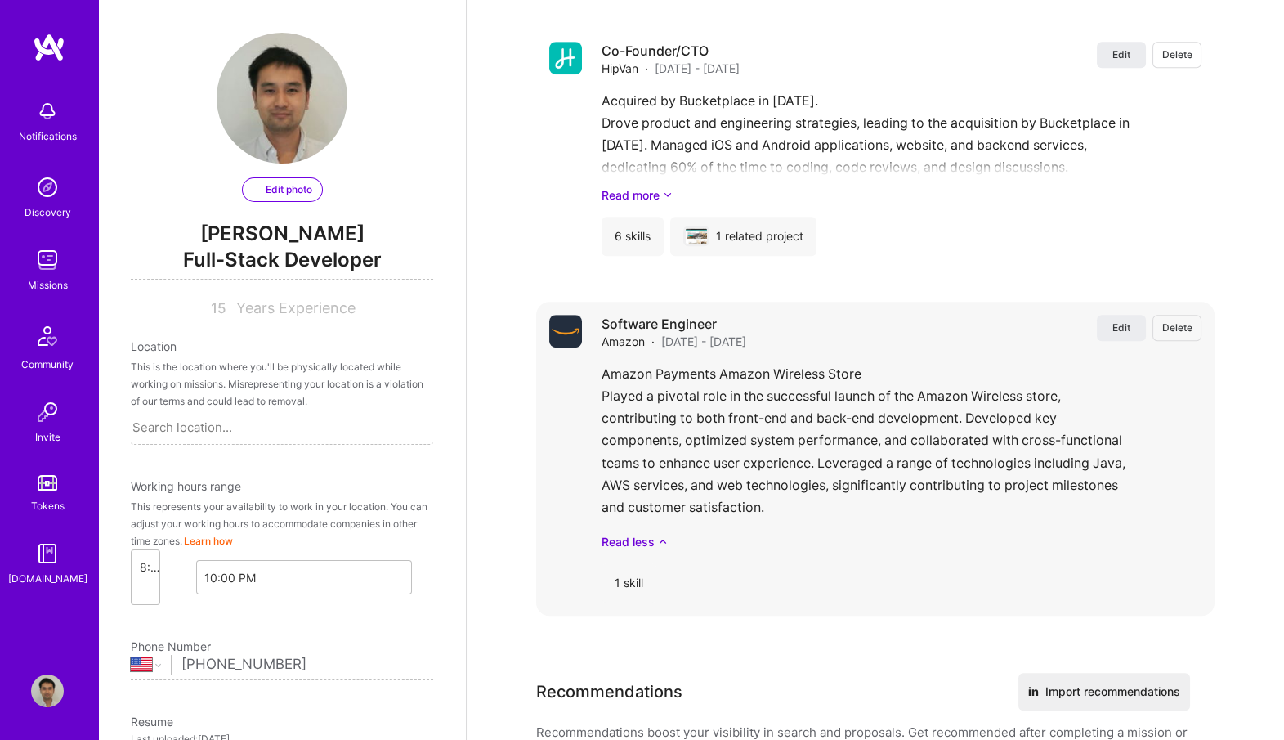
select select "US"
select select "Right Now"
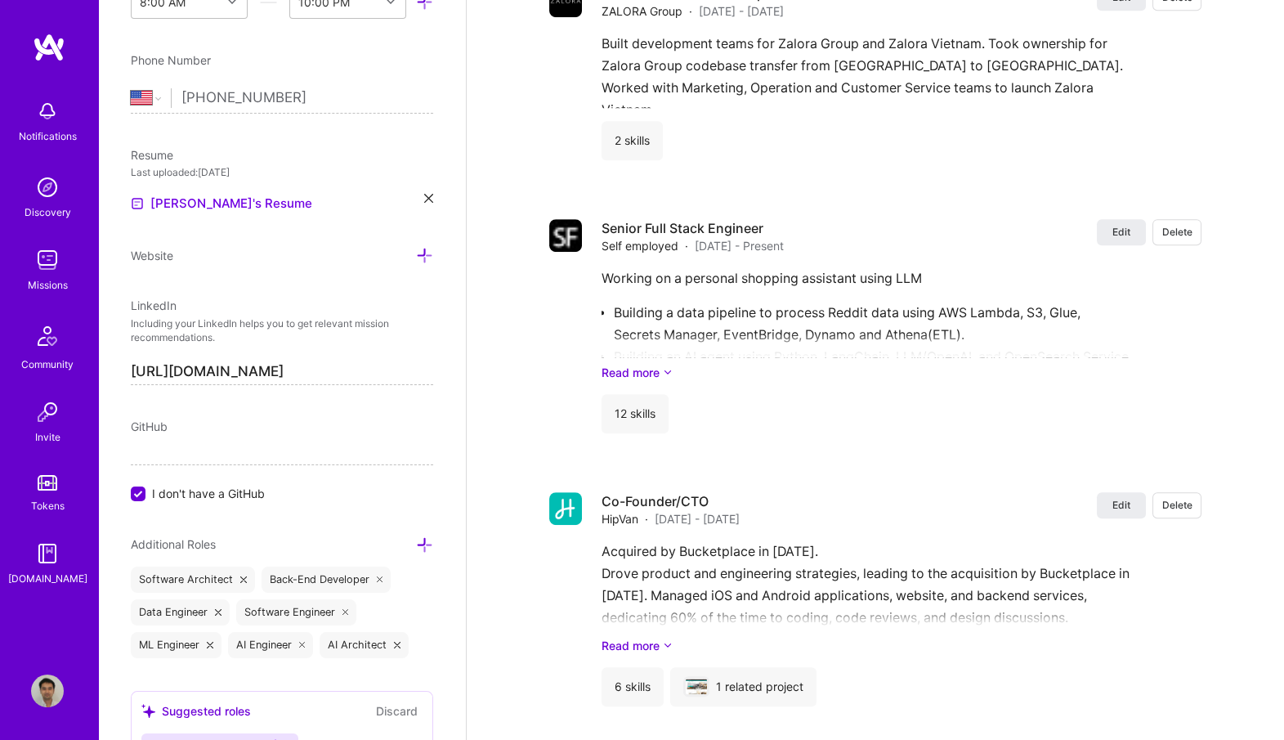
scroll to position [2387, 0]
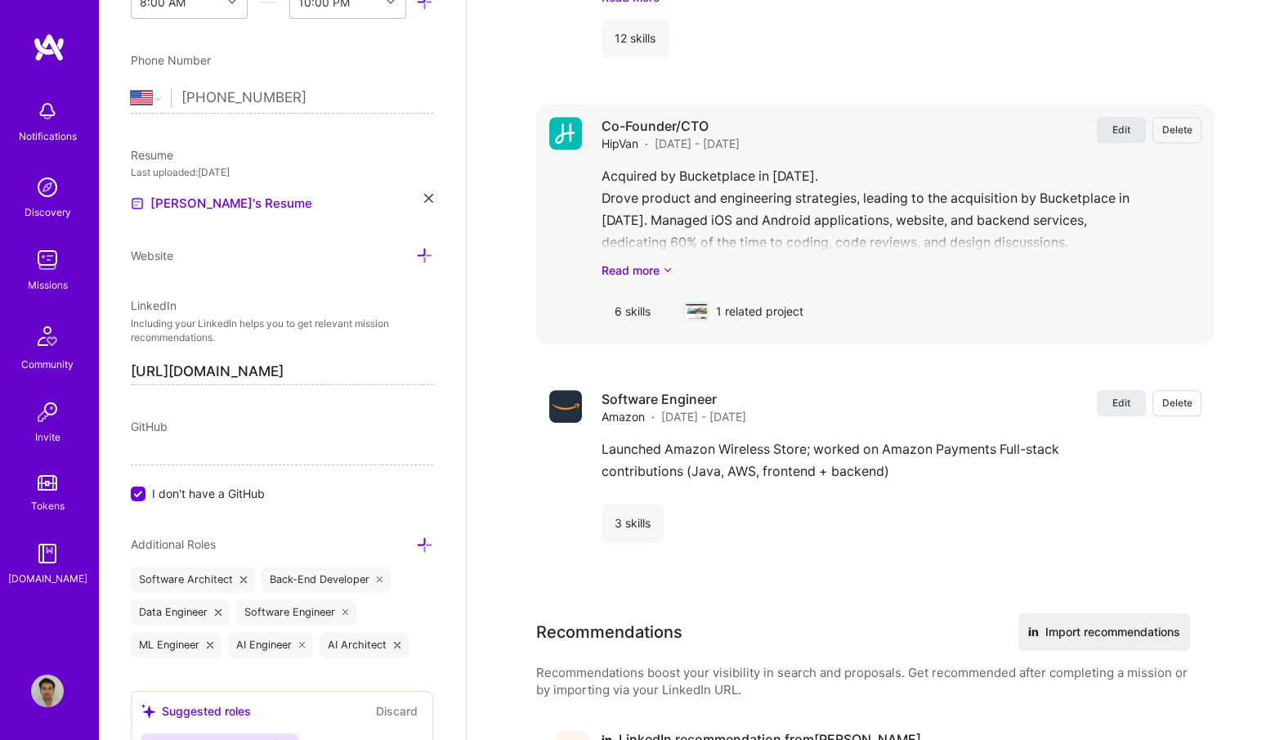
click at [1116, 124] on span "Edit" at bounding box center [1121, 130] width 18 height 14
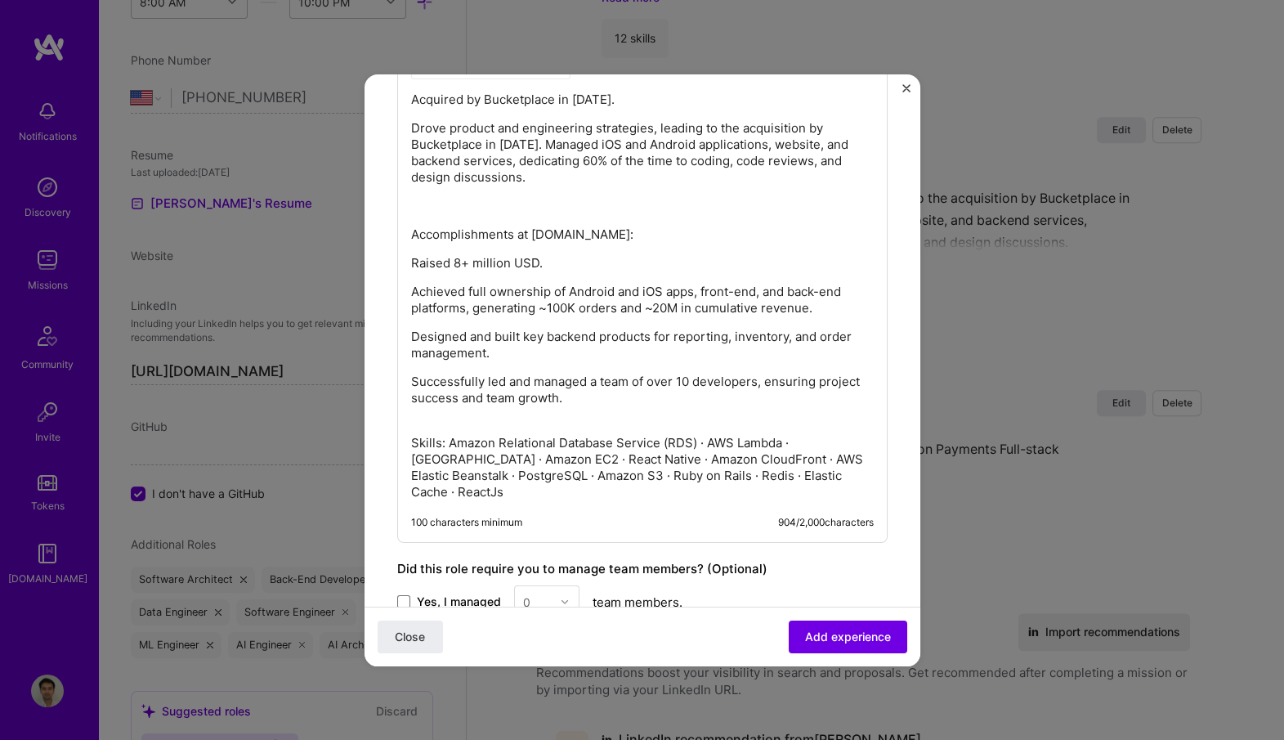
scroll to position [1018, 0]
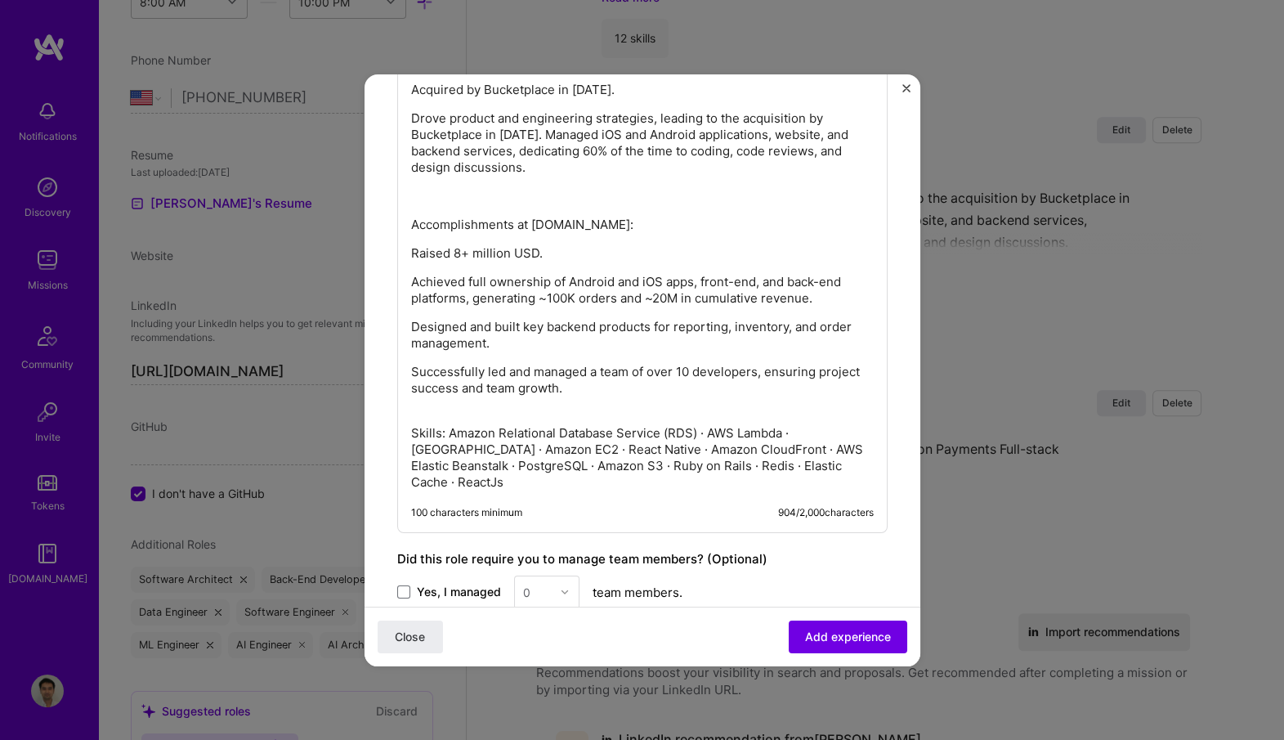
click at [694, 219] on p "Accomplishments at Hipvan.com:" at bounding box center [642, 225] width 463 height 16
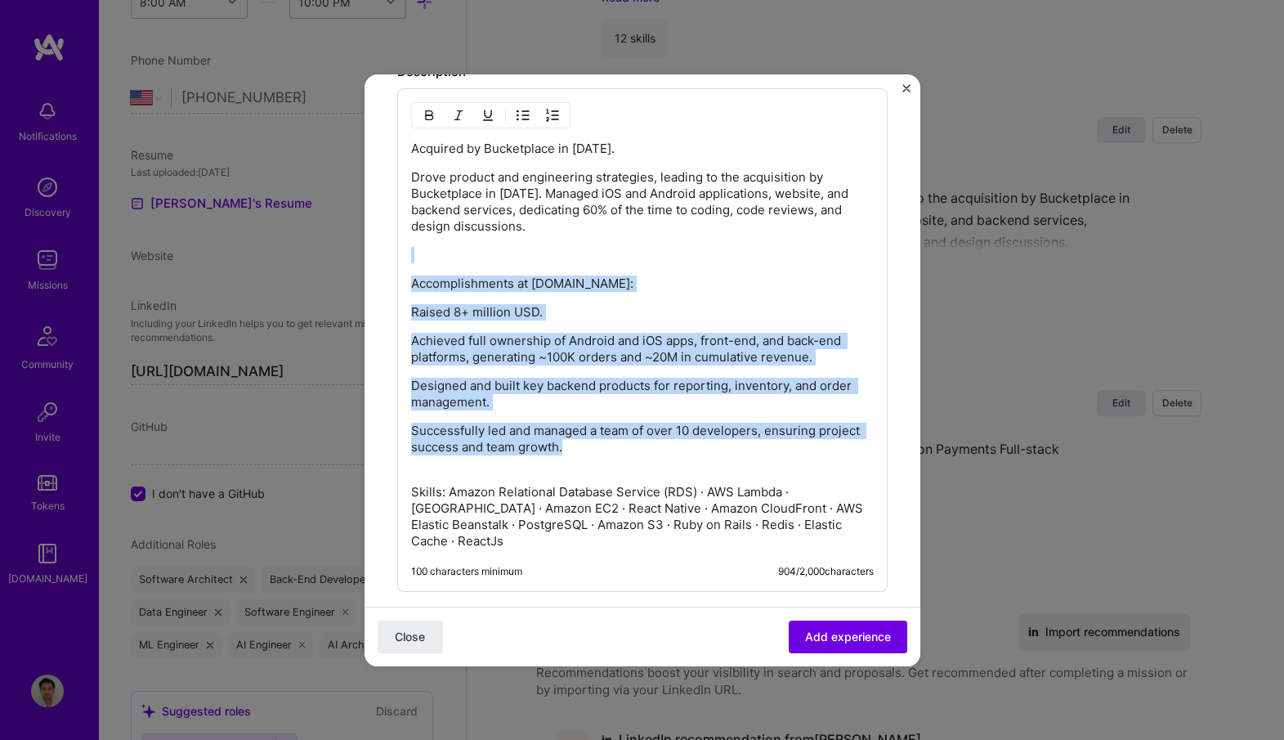
scroll to position [956, 0]
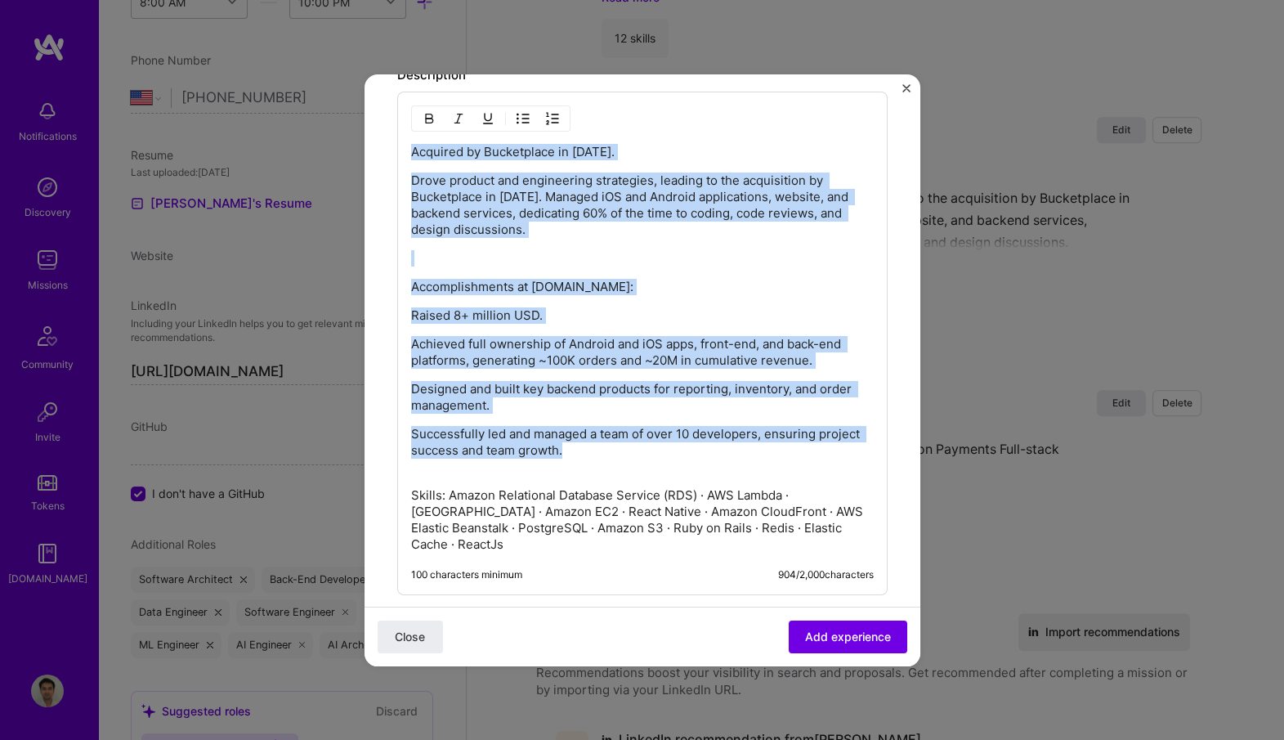
drag, startPoint x: 588, startPoint y: 396, endPoint x: 387, endPoint y: 154, distance: 314.5
click at [387, 154] on form "Create a job experience Jobs help companies understand your past experience. Co…" at bounding box center [642, 50] width 556 height 1798
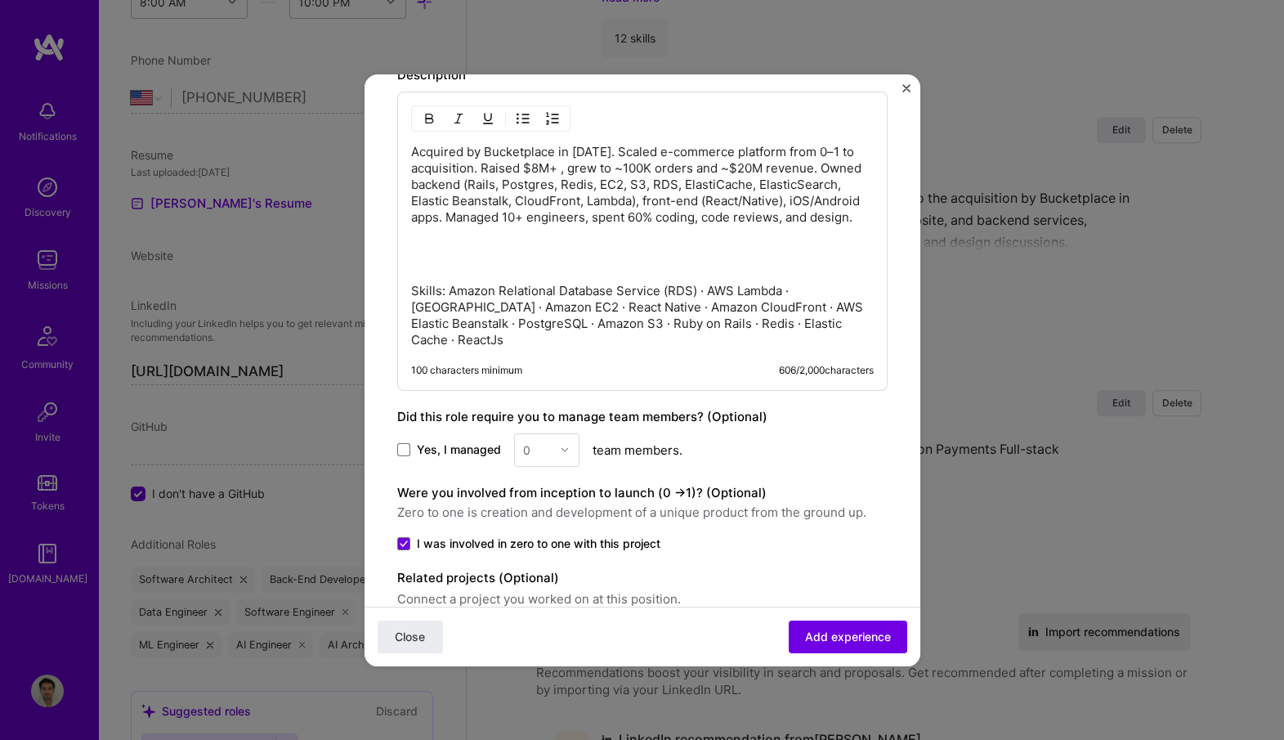
click at [619, 271] on p at bounding box center [642, 254] width 463 height 33
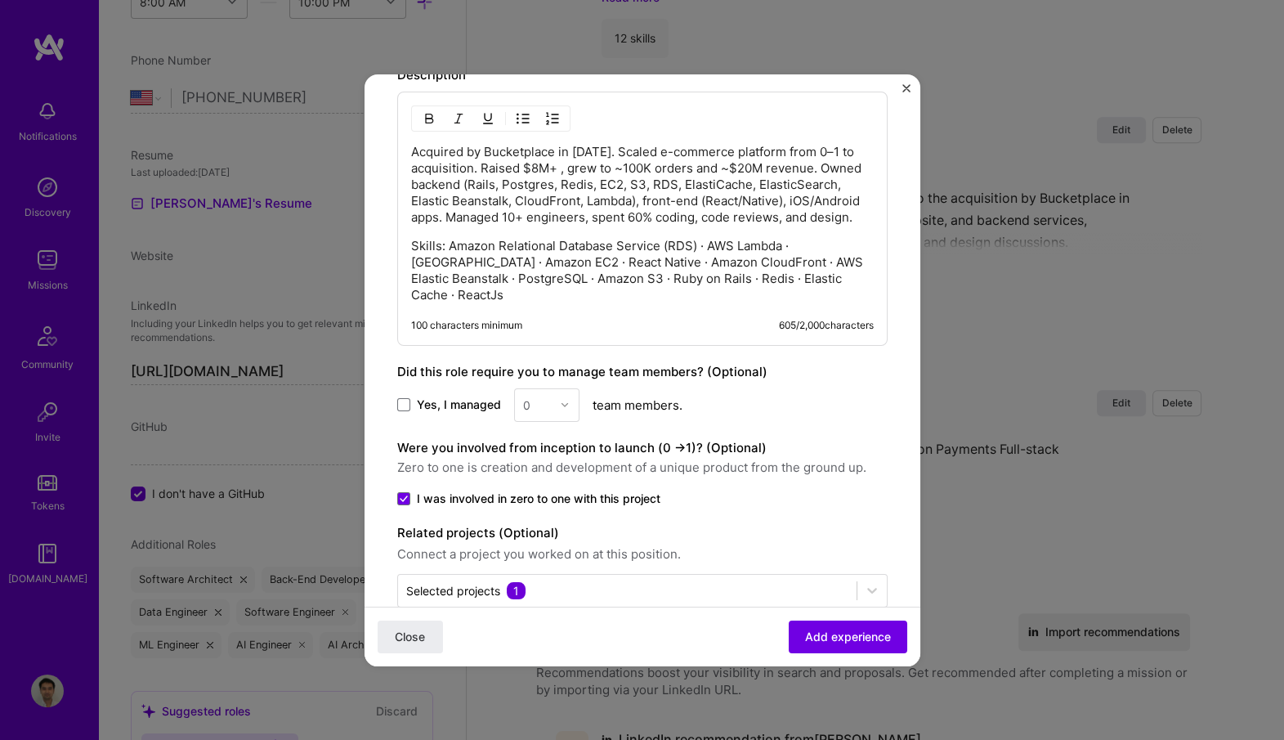
click at [671, 147] on p "Acquired by Bucketplace in November 2021. Scaled e-commerce platform from 0–1 t…" at bounding box center [642, 185] width 463 height 82
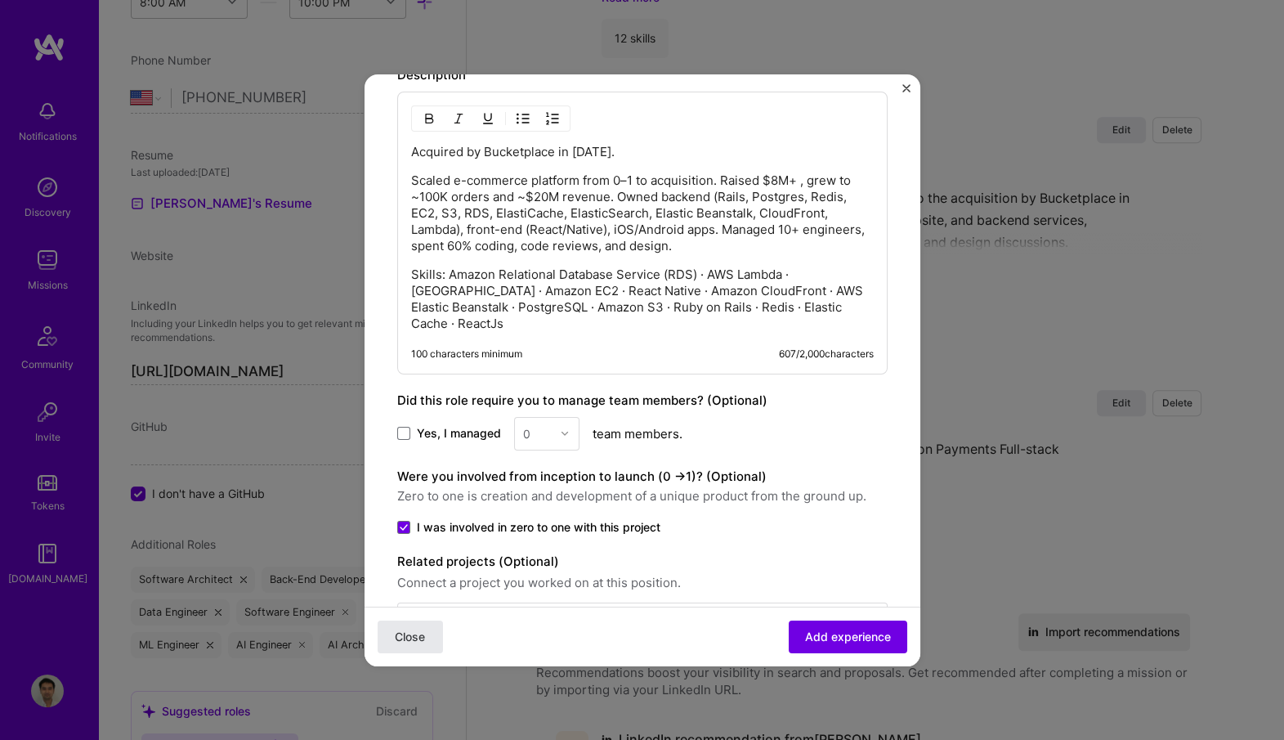
click at [407, 627] on button "Close" at bounding box center [410, 635] width 65 height 33
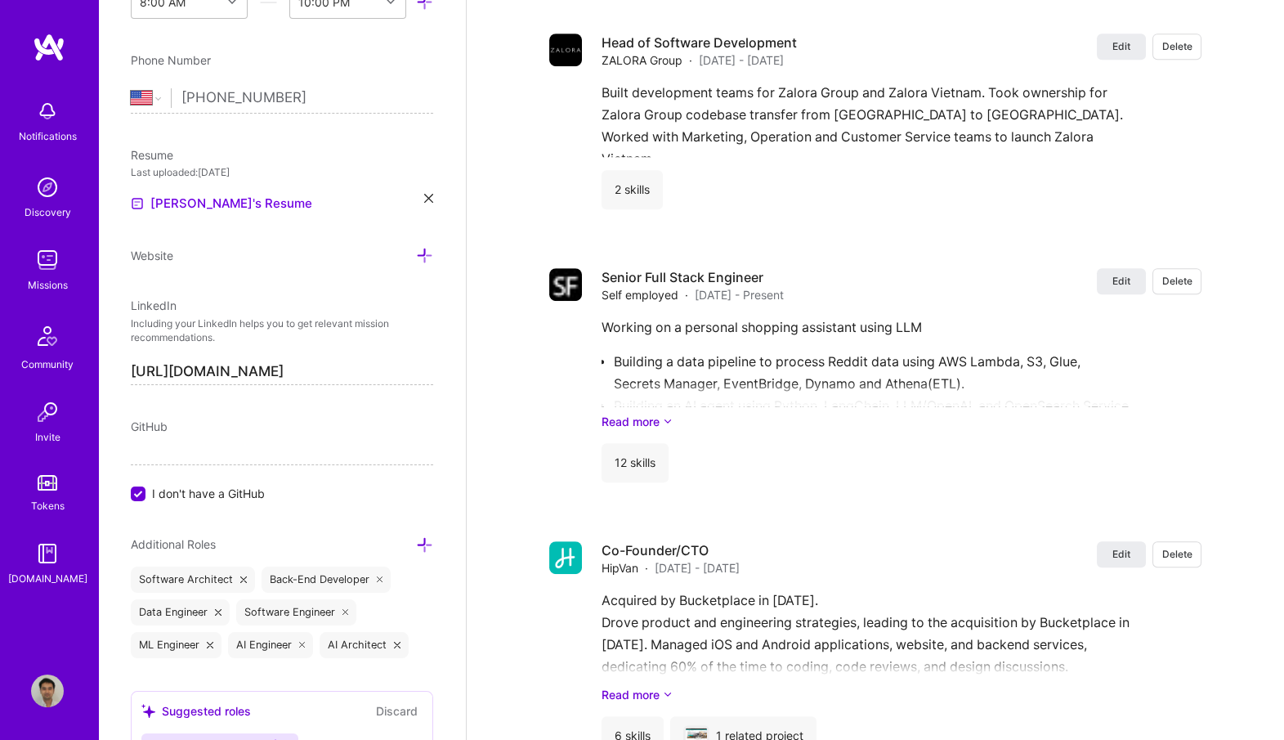
scroll to position [1961, 0]
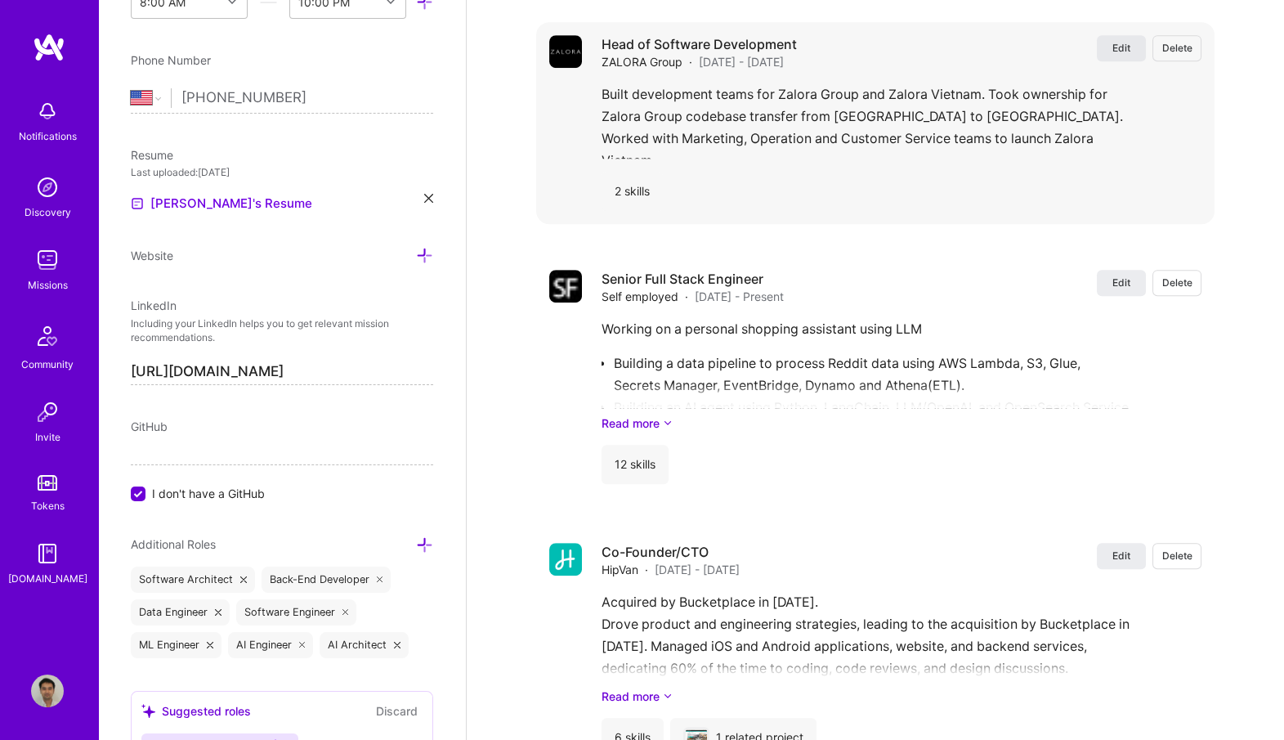
click at [1120, 43] on span "Edit" at bounding box center [1121, 48] width 18 height 14
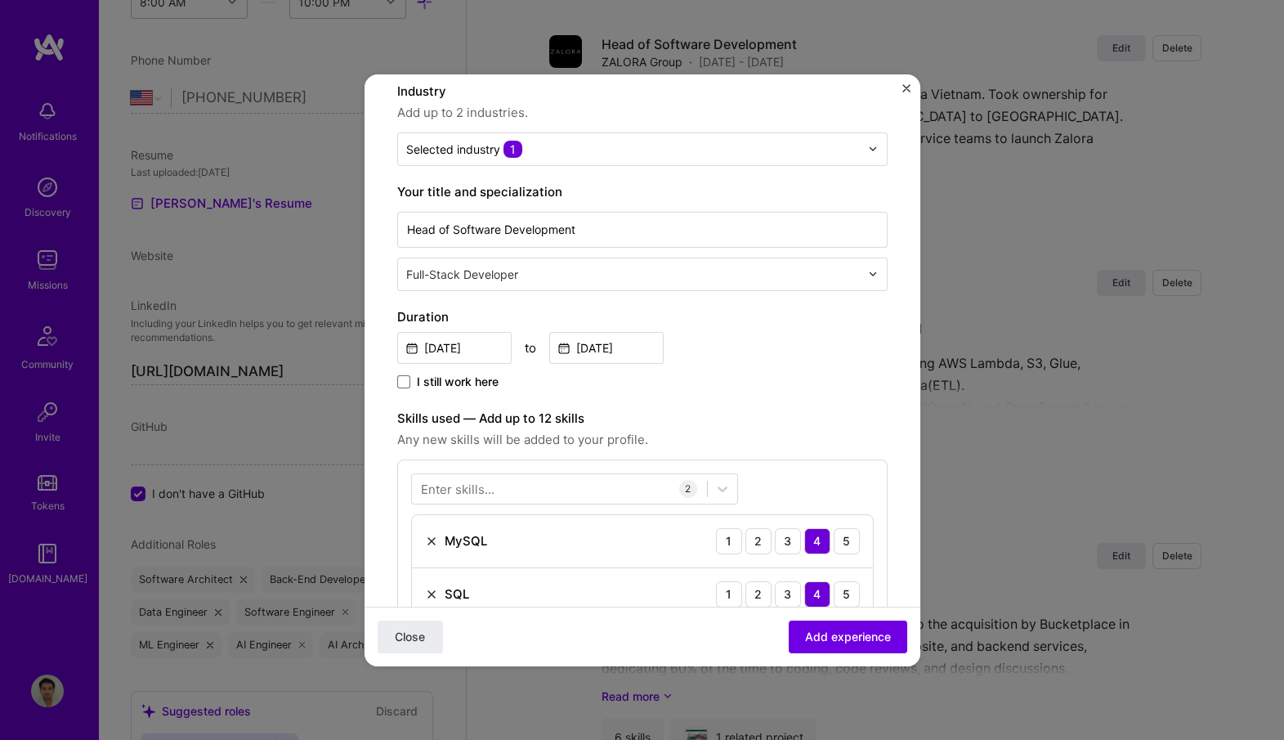
scroll to position [163, 0]
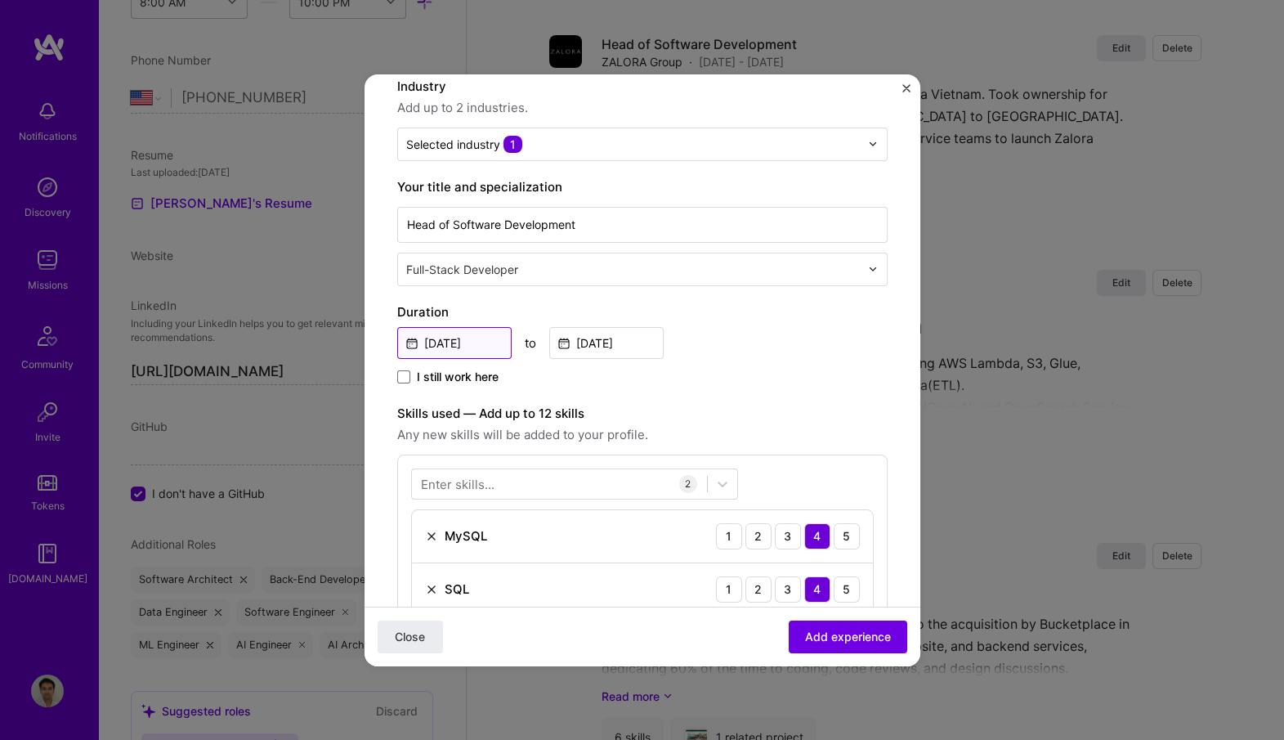
click at [480, 344] on input "Jan, 2021" at bounding box center [454, 343] width 114 height 32
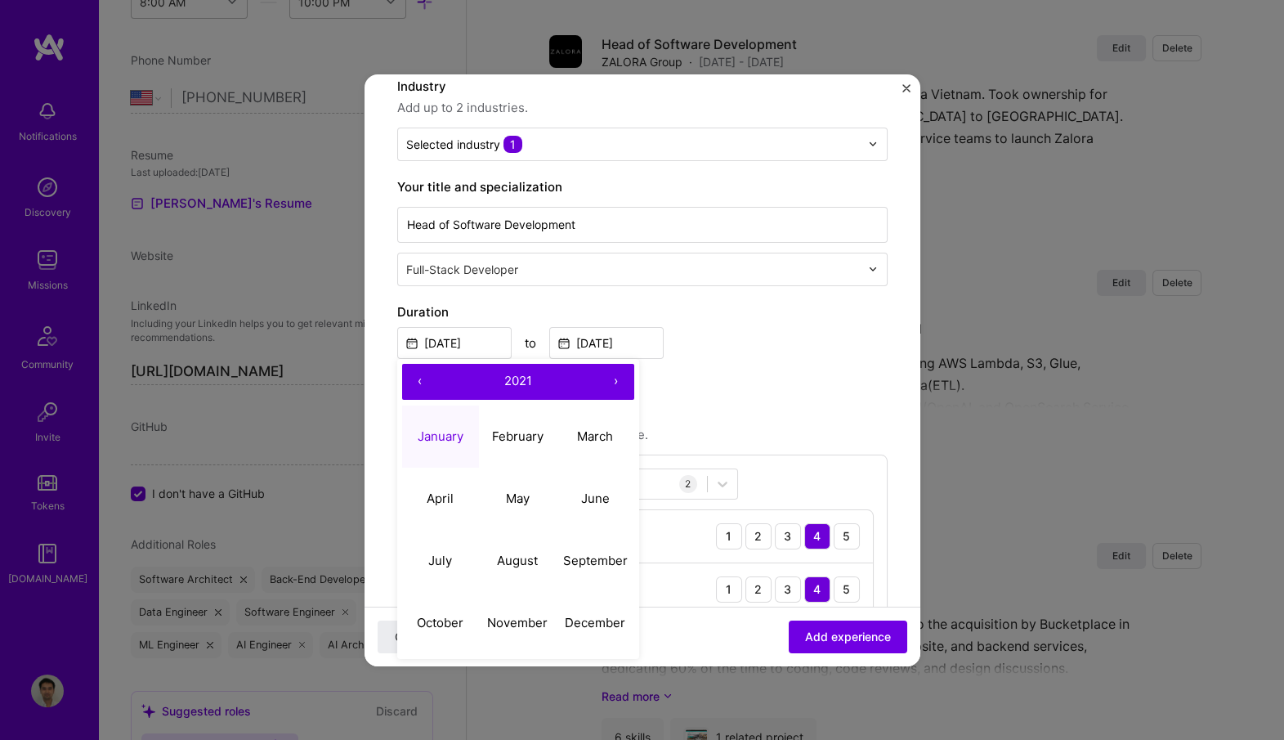
click at [418, 375] on button "‹" at bounding box center [420, 382] width 36 height 36
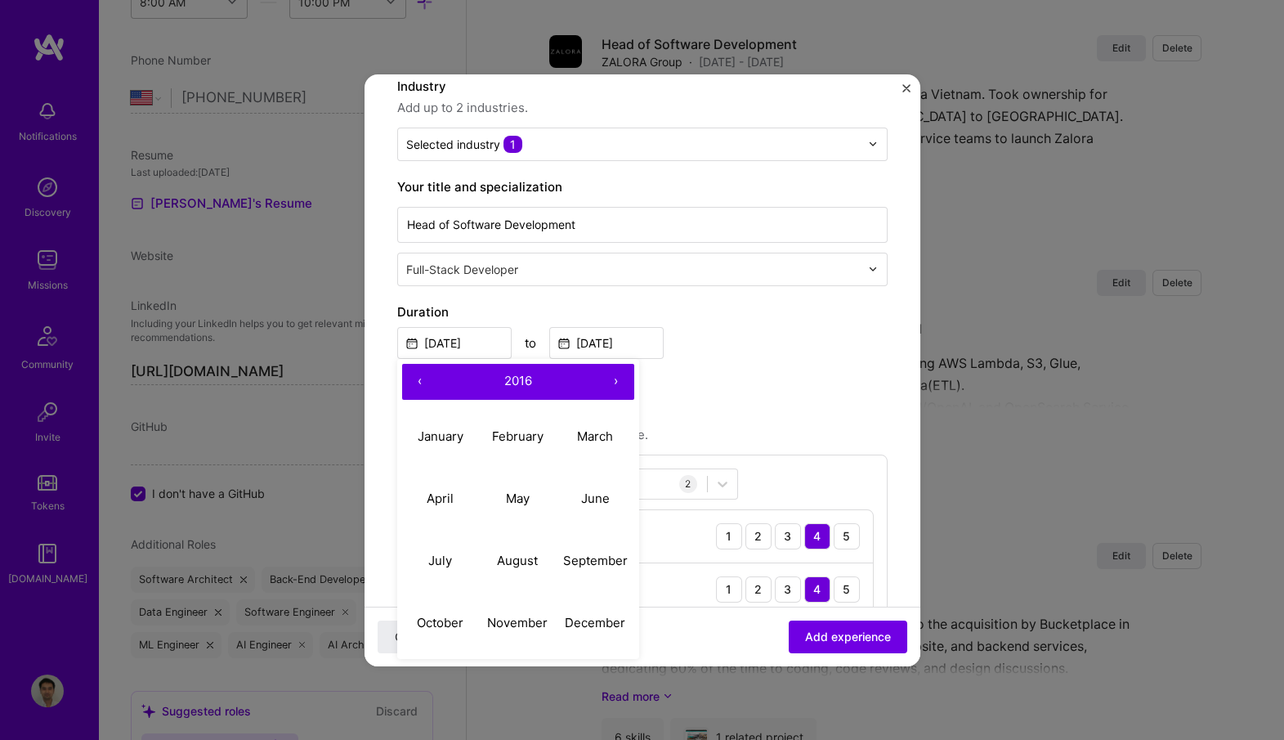
click at [418, 375] on button "‹" at bounding box center [420, 382] width 36 height 36
click at [458, 429] on abbr "January" at bounding box center [441, 436] width 46 height 16
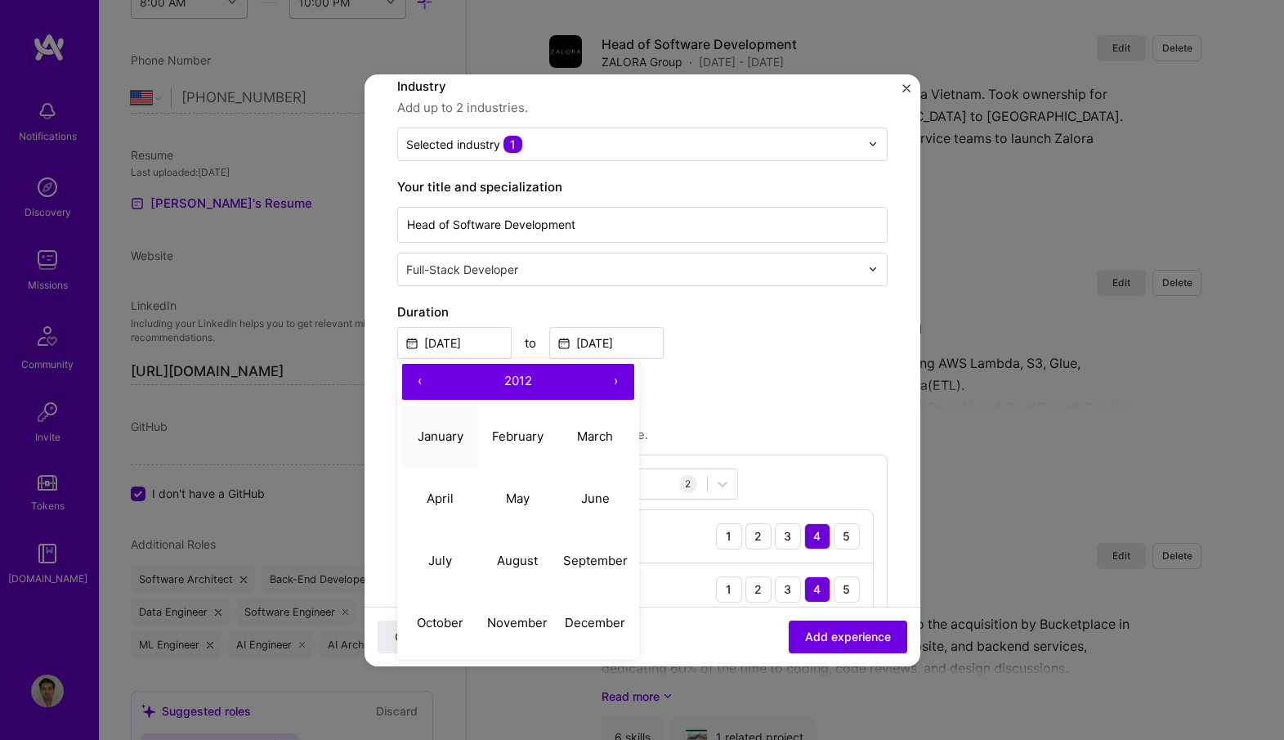
type input "Jan, 2012"
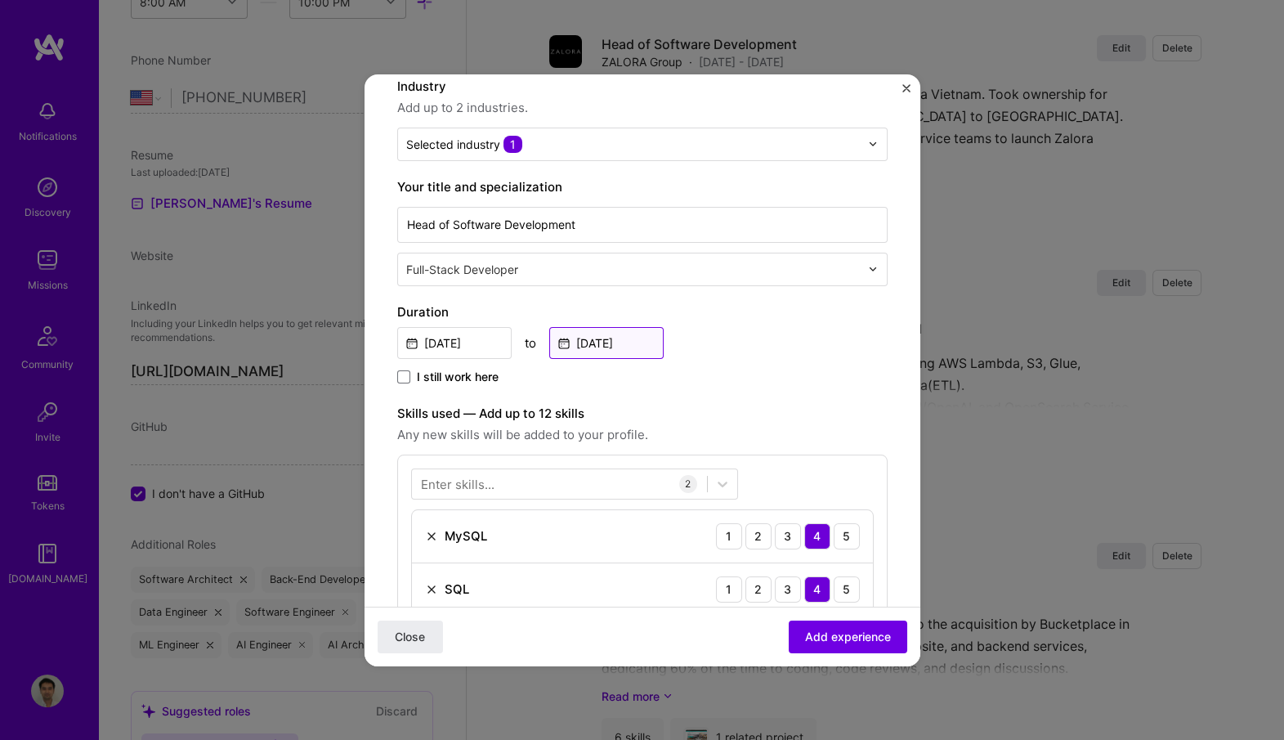
click at [624, 349] on input "Dec, 2021" at bounding box center [606, 343] width 114 height 32
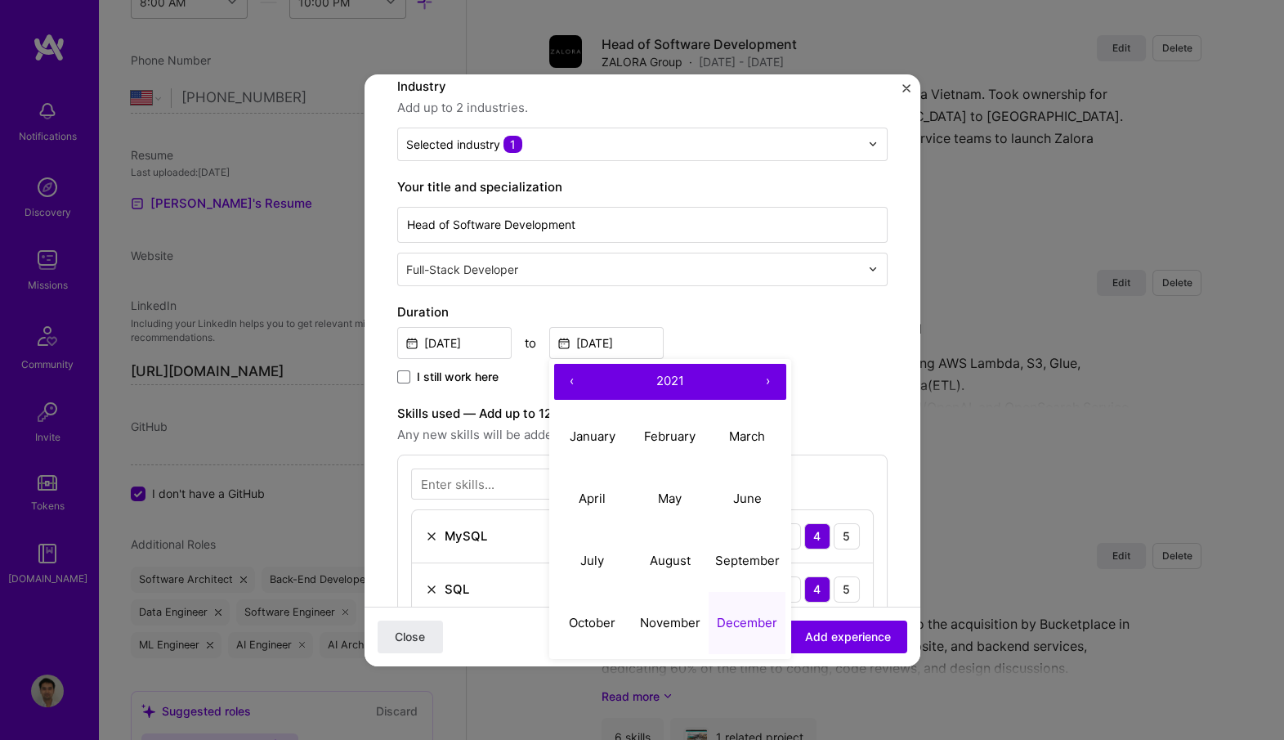
click at [571, 381] on button "‹" at bounding box center [572, 382] width 36 height 36
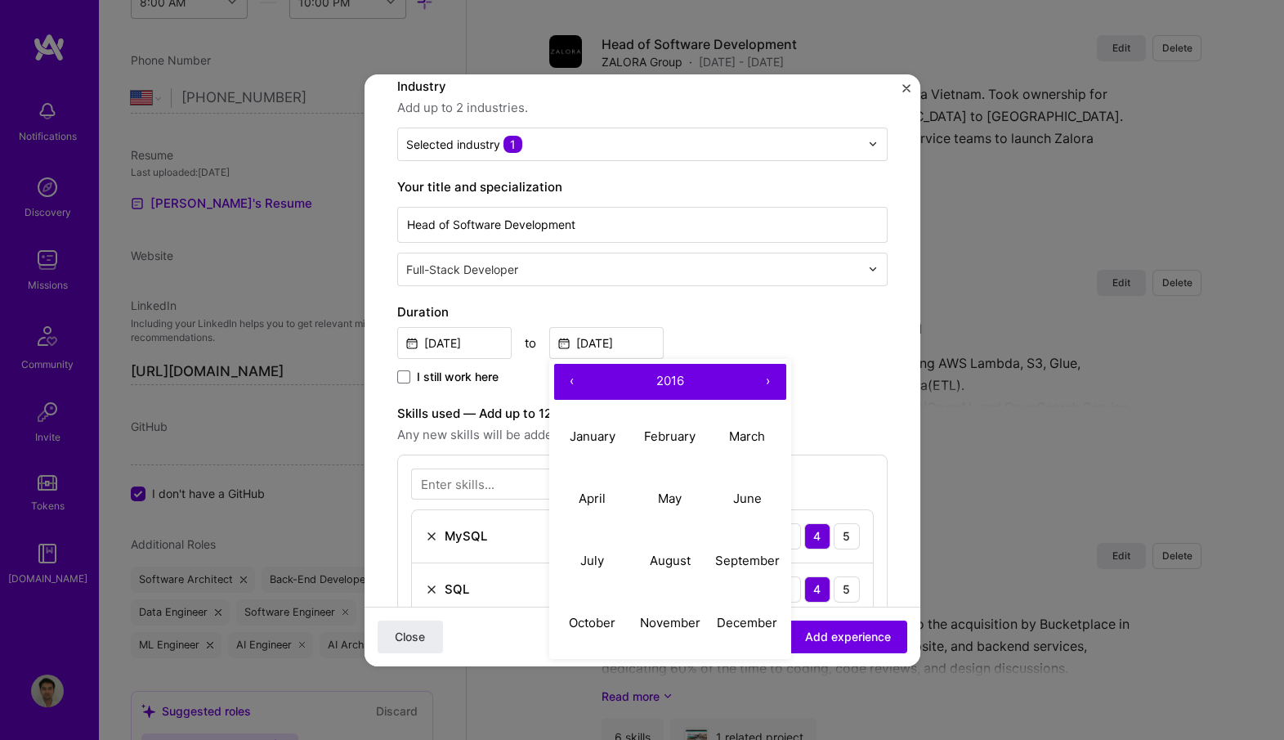
click at [571, 381] on button "‹" at bounding box center [572, 382] width 36 height 36
click at [736, 623] on abbr "December" at bounding box center [747, 623] width 60 height 16
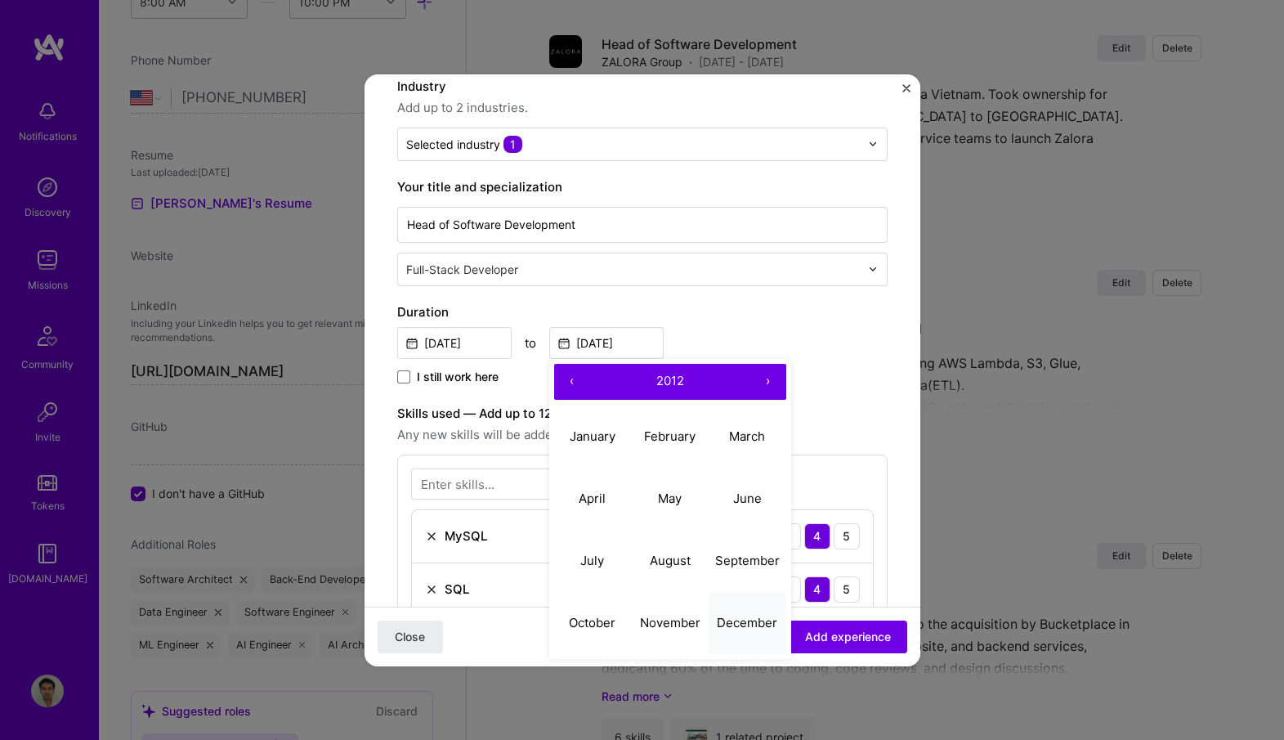
type input "Dec, 2012"
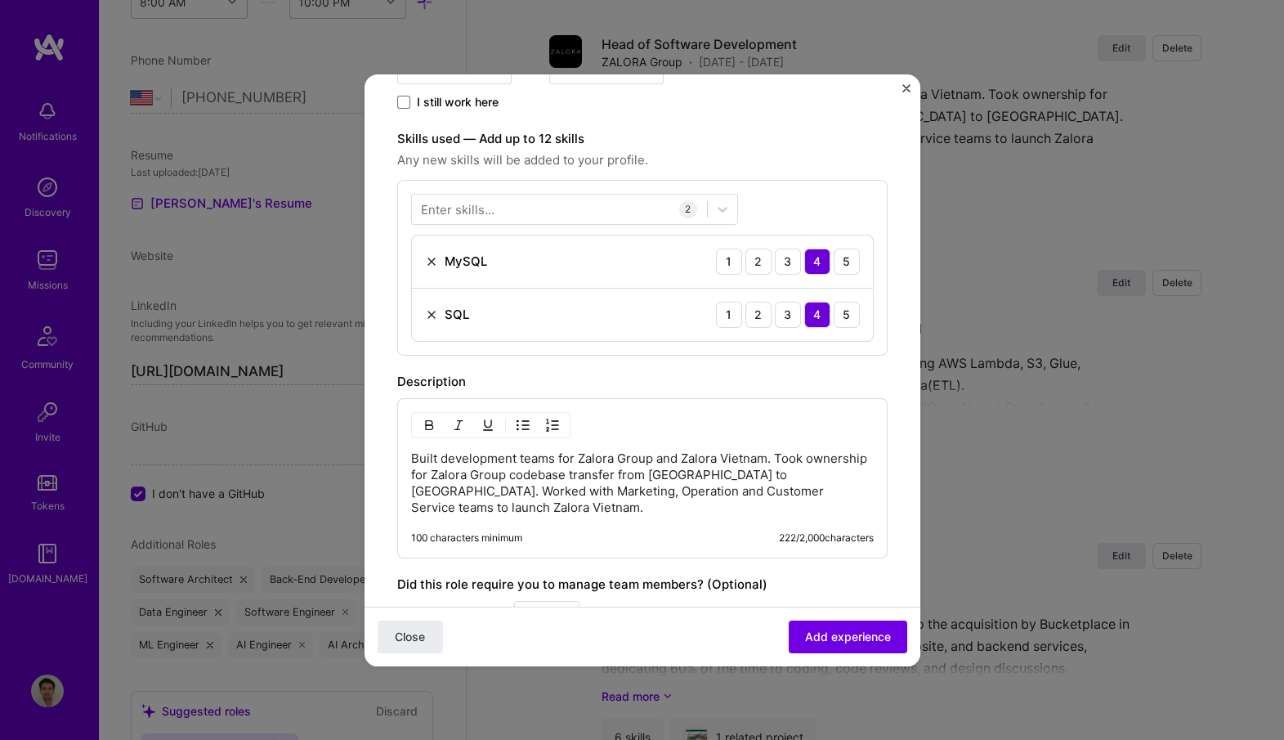
scroll to position [441, 0]
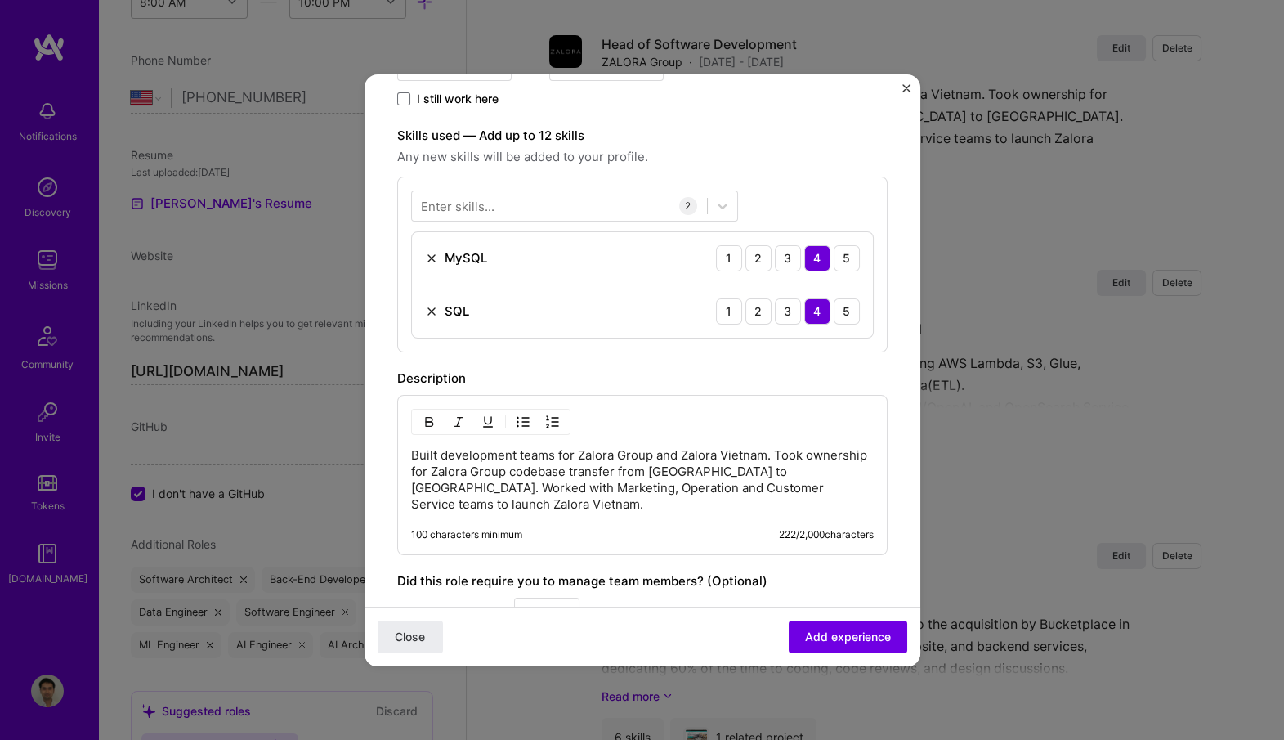
click at [431, 257] on img at bounding box center [431, 258] width 13 height 13
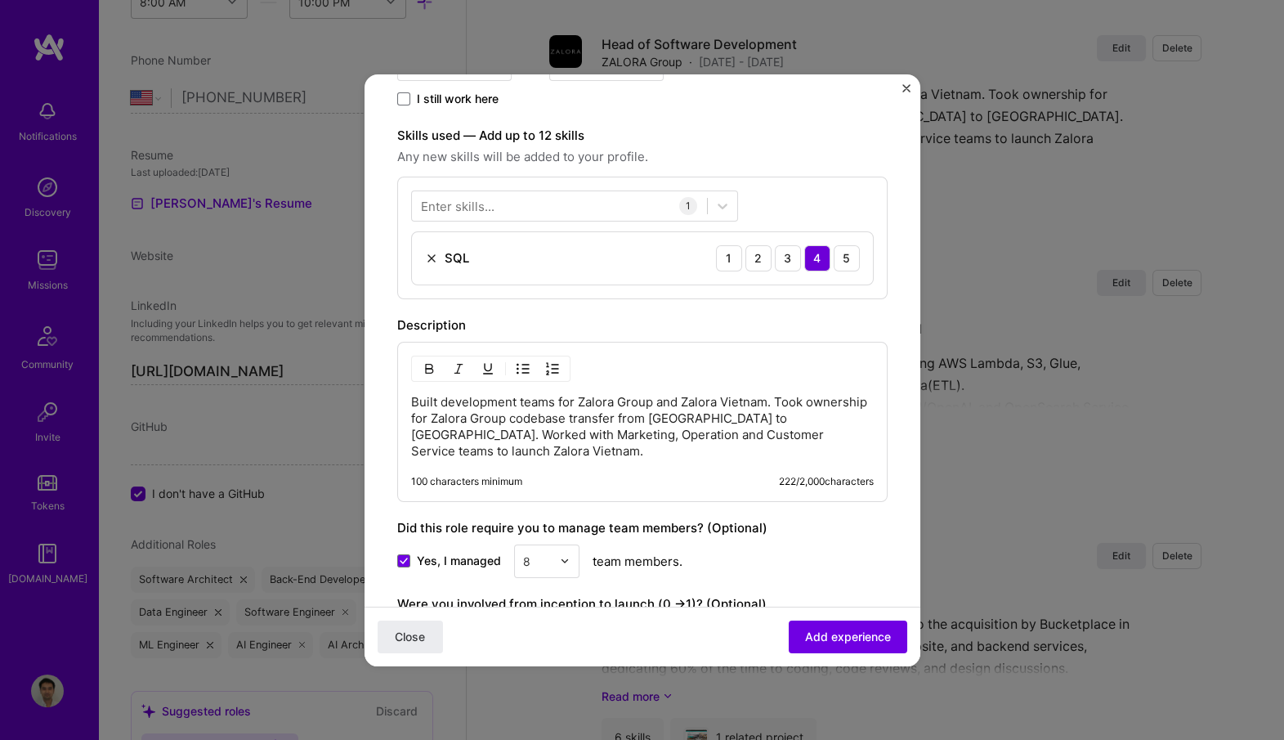
click at [431, 253] on img at bounding box center [431, 258] width 13 height 13
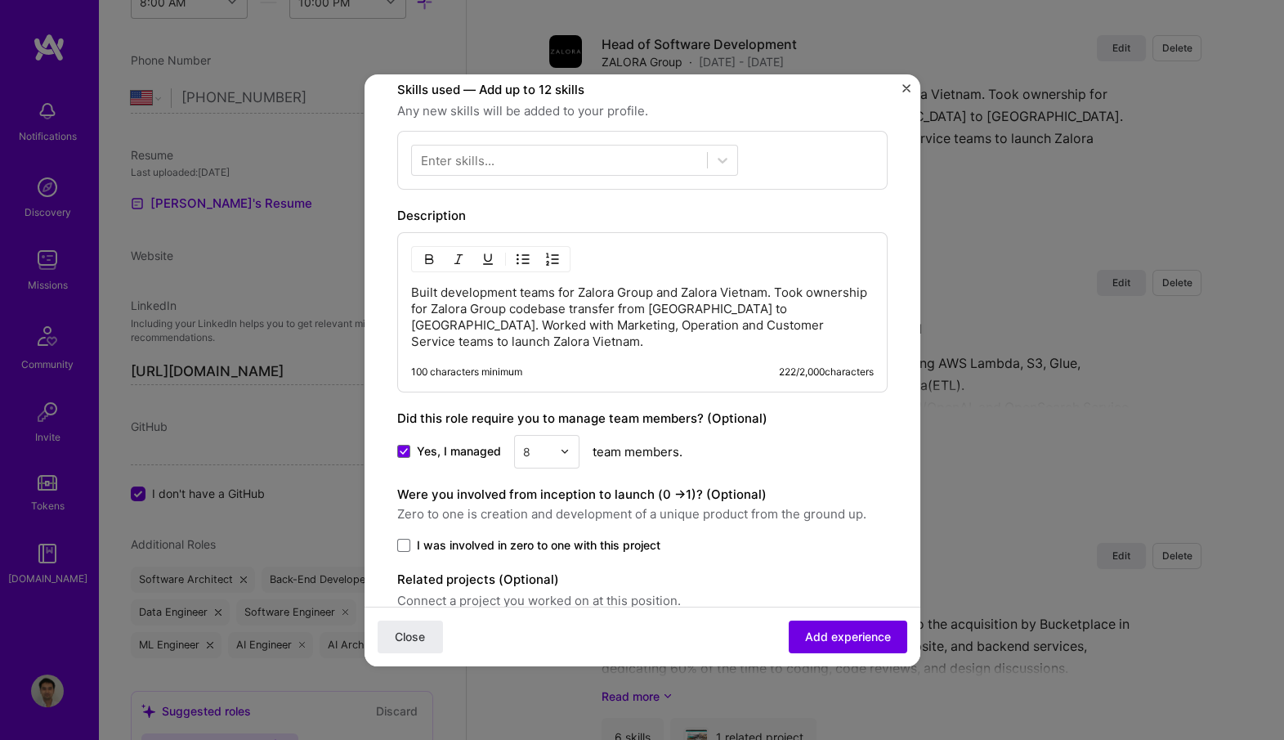
scroll to position [548, 0]
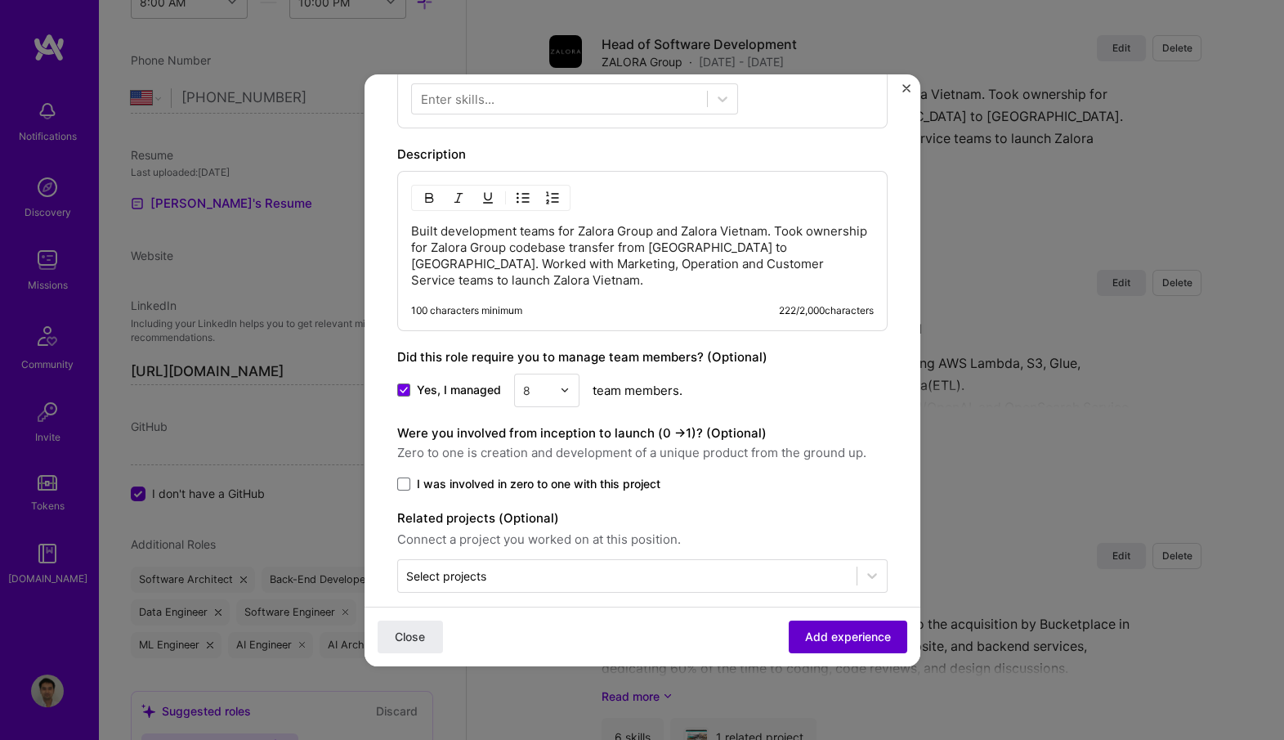
click at [830, 633] on span "Add experience" at bounding box center [848, 636] width 86 height 16
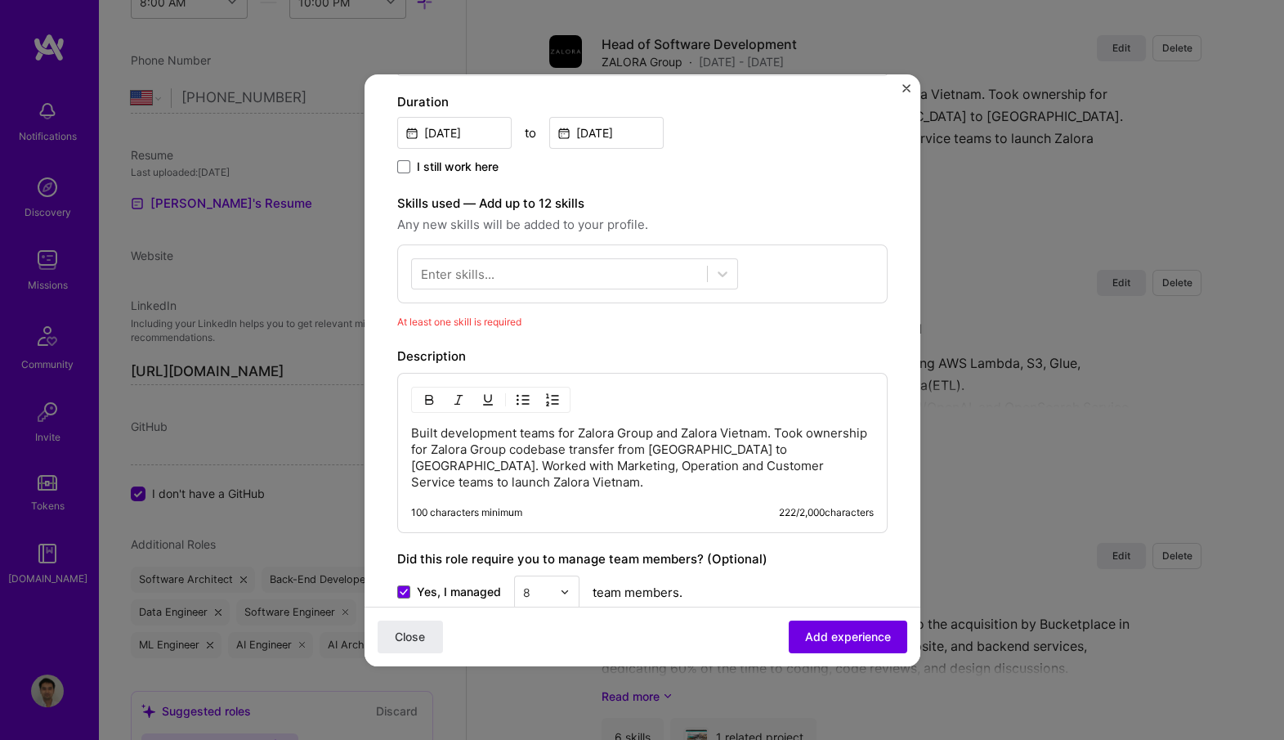
scroll to position [372, 0]
click at [604, 266] on div at bounding box center [559, 274] width 295 height 27
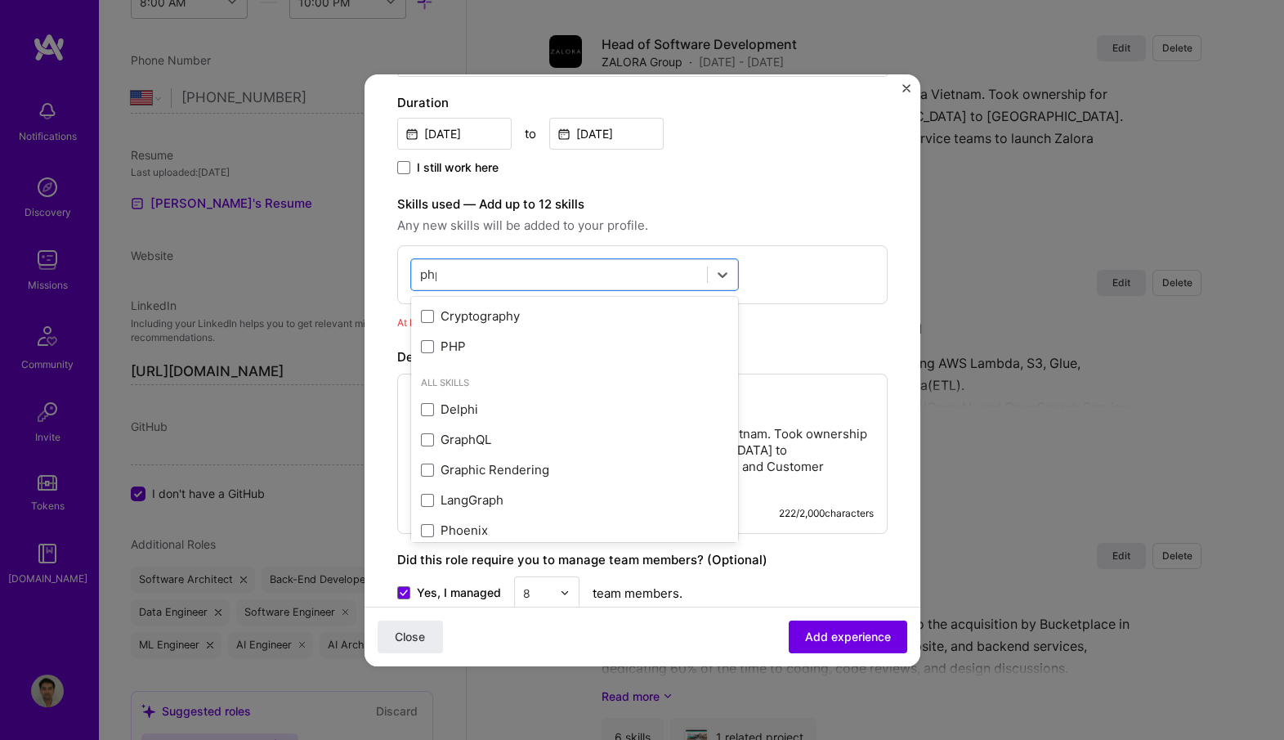
scroll to position [0, 0]
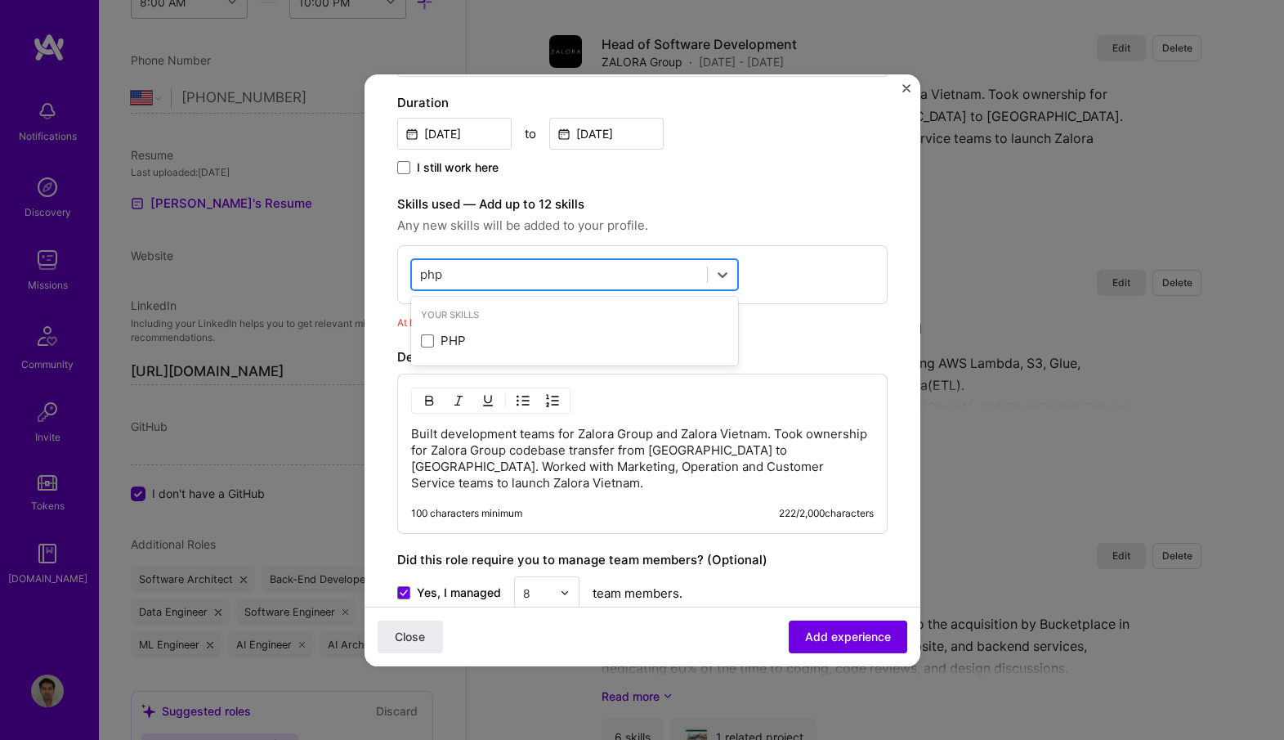
click at [490, 270] on div "php php" at bounding box center [559, 274] width 295 height 27
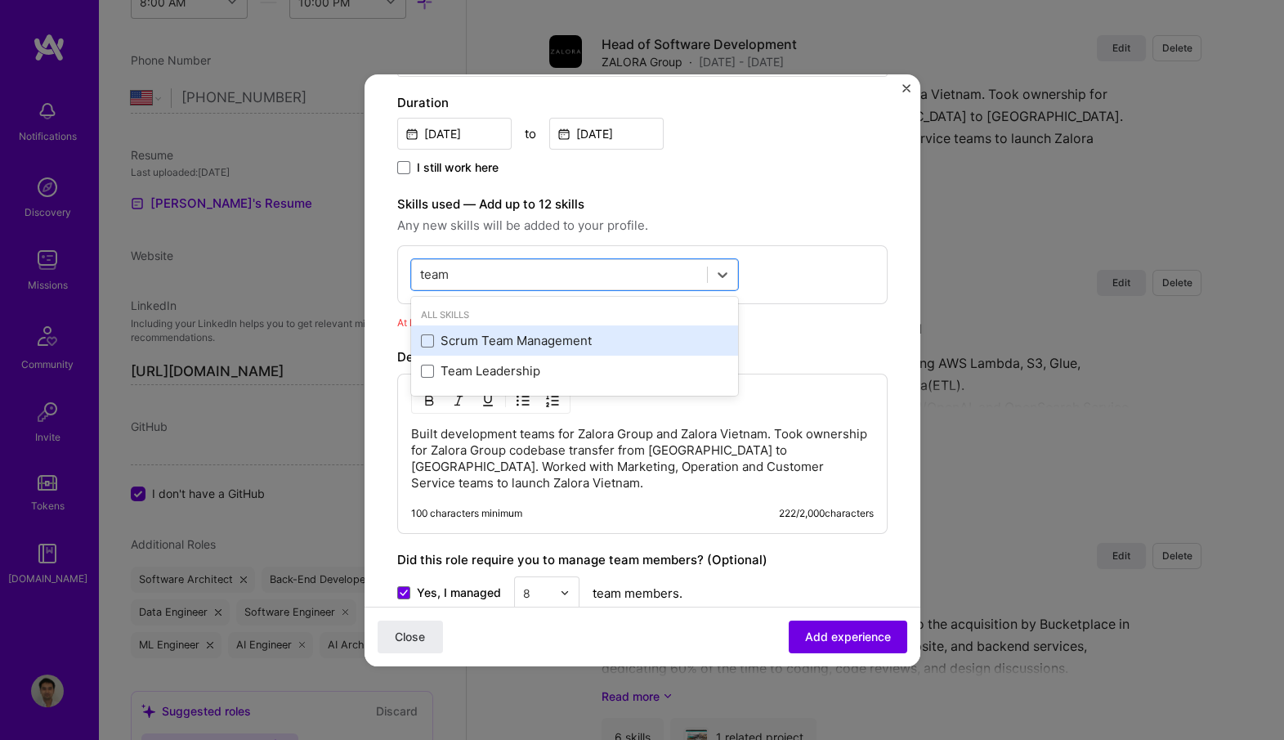
click at [464, 333] on div "Scrum Team Management" at bounding box center [574, 340] width 307 height 17
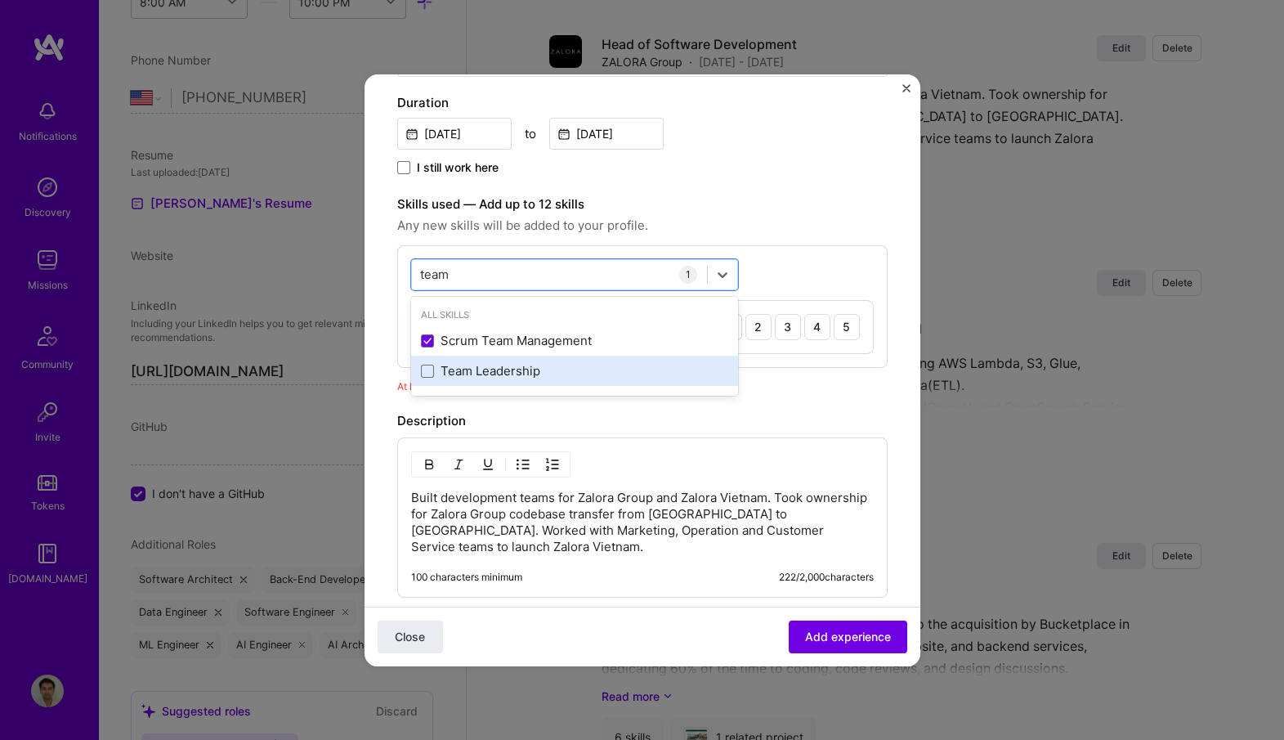
click at [467, 364] on div "Team Leadership" at bounding box center [574, 370] width 307 height 17
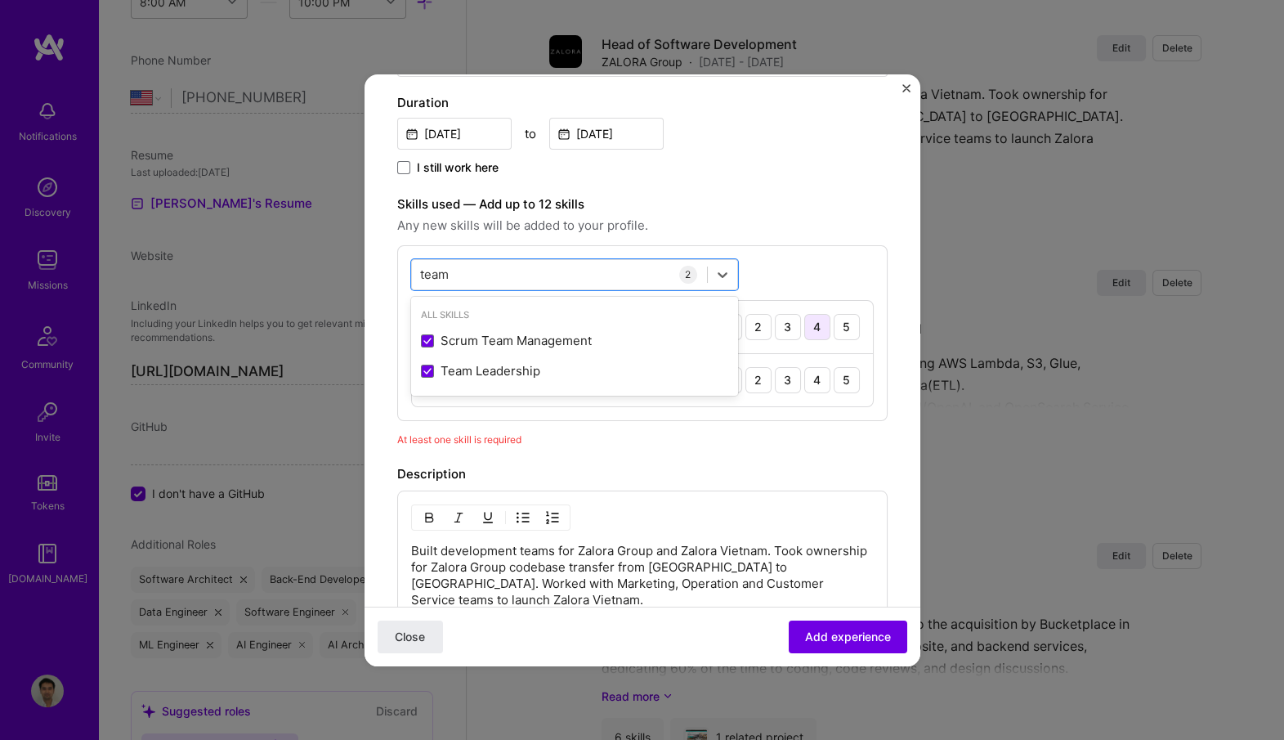
type input "team"
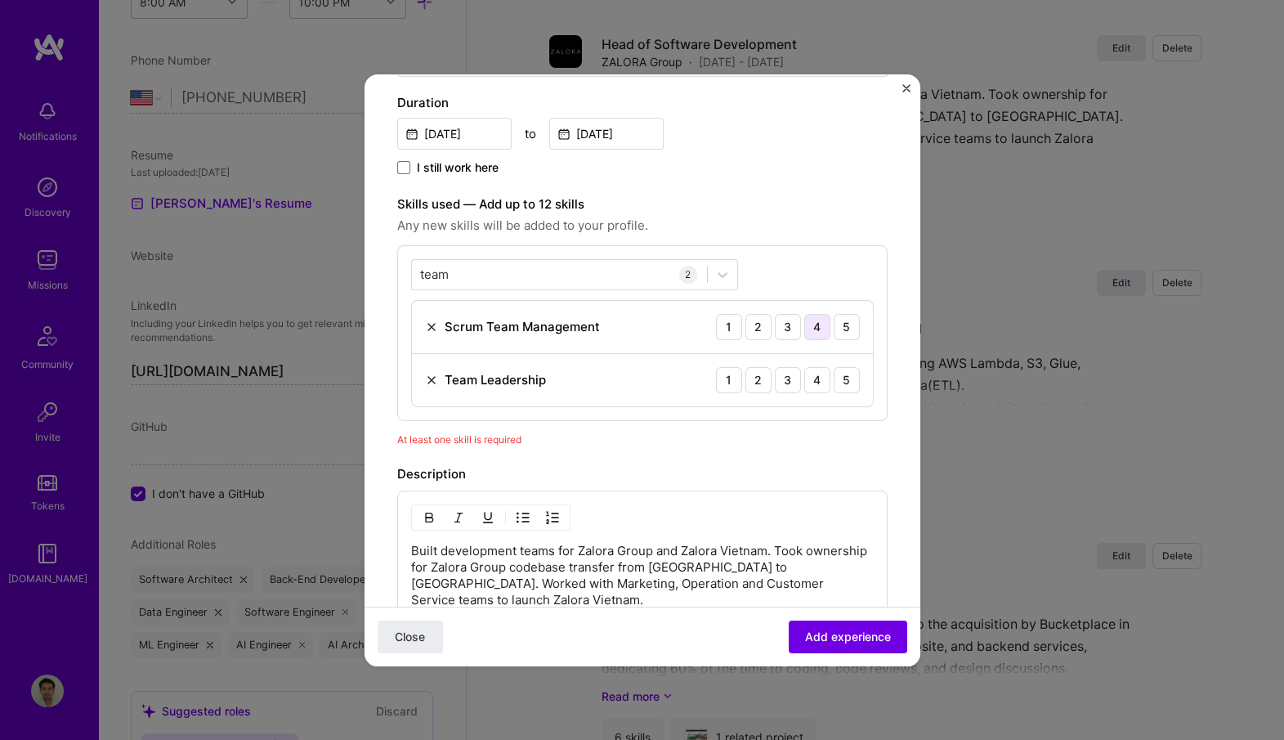
click at [812, 329] on div "4" at bounding box center [817, 327] width 26 height 26
click at [814, 378] on div "4" at bounding box center [817, 380] width 26 height 26
click at [843, 638] on span "Add experience" at bounding box center [848, 636] width 86 height 16
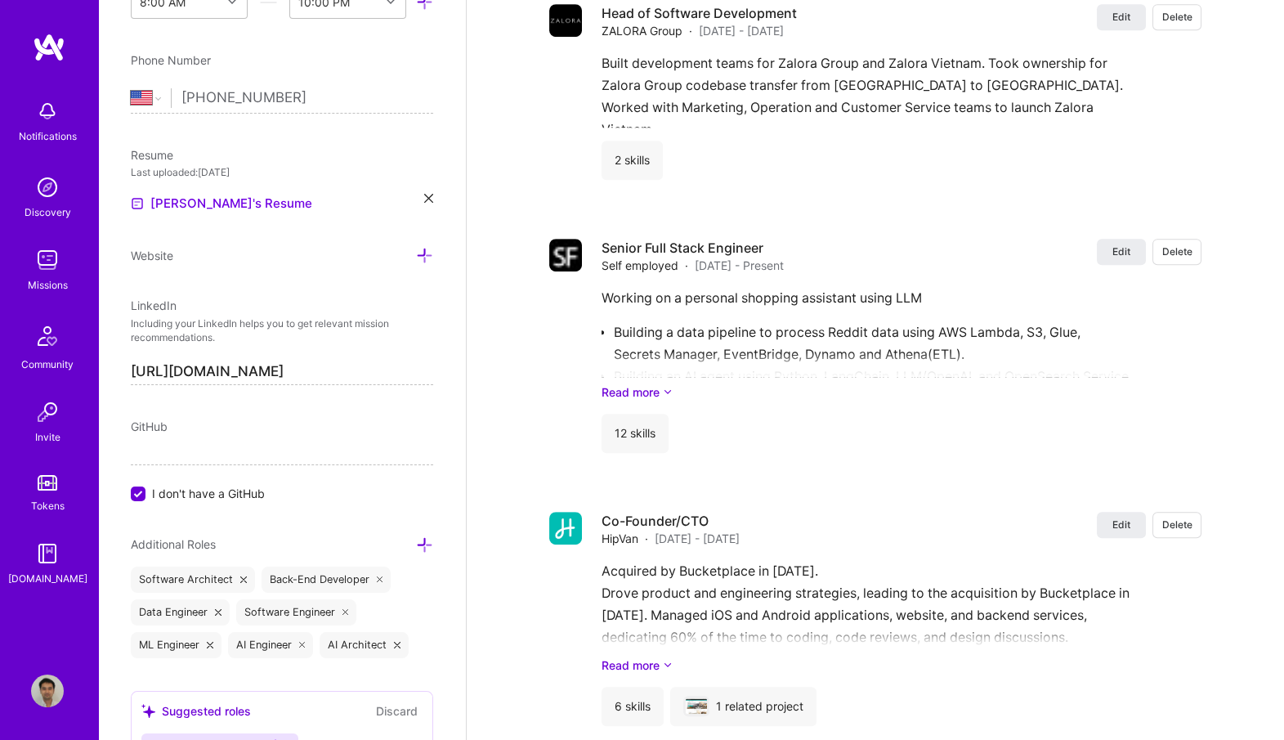
scroll to position [2005, 0]
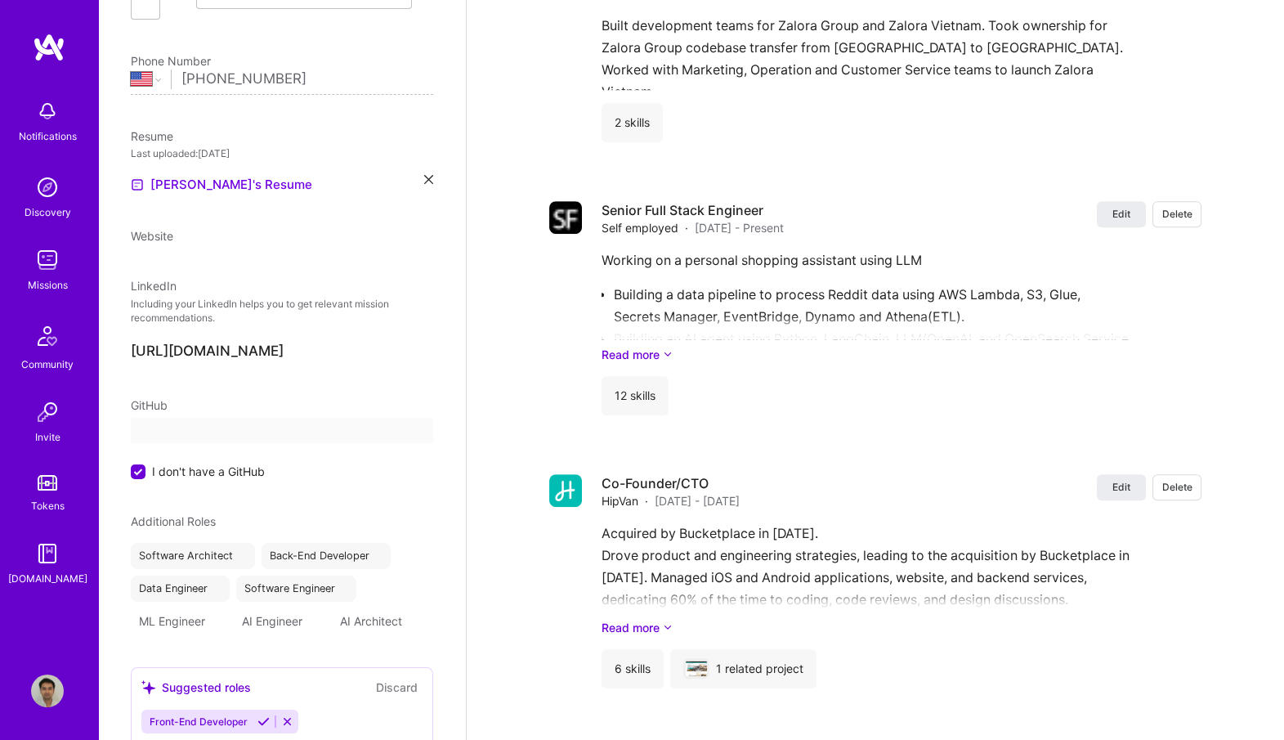
select select "US"
select select "Right Now"
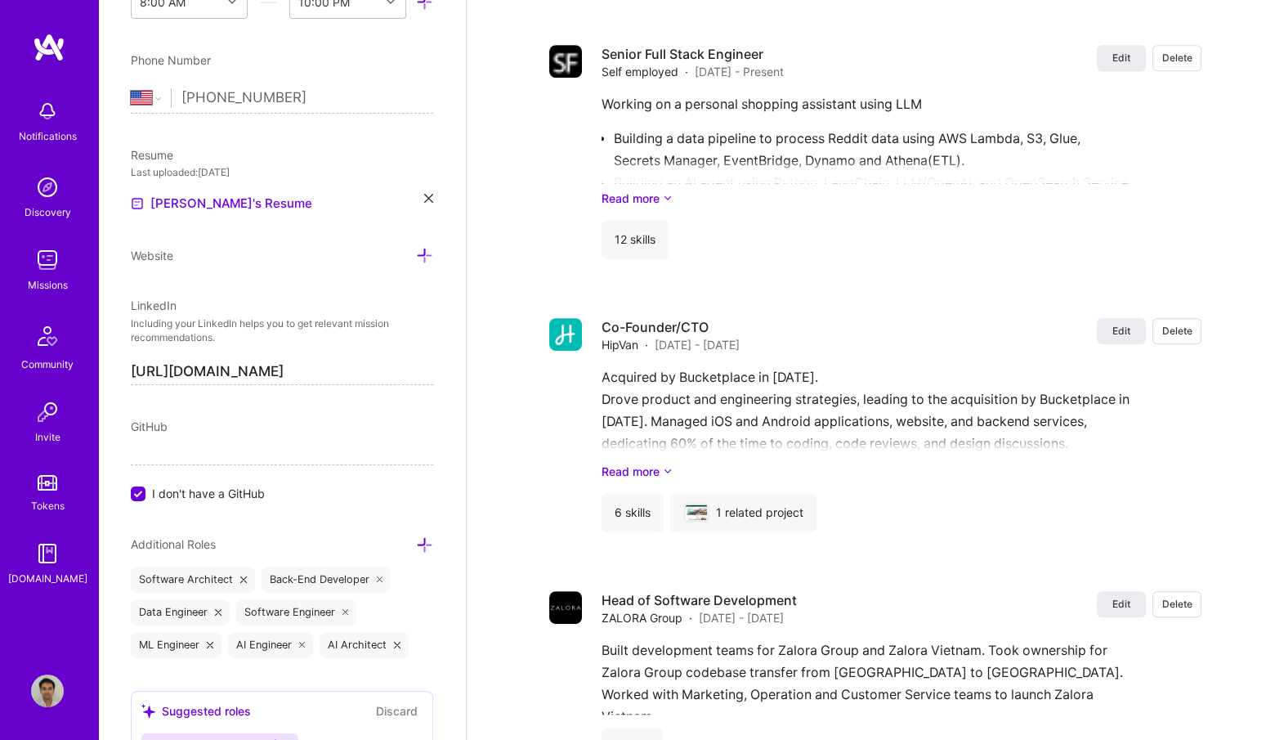
scroll to position [1952, 0]
click at [664, 463] on icon at bounding box center [668, 470] width 10 height 17
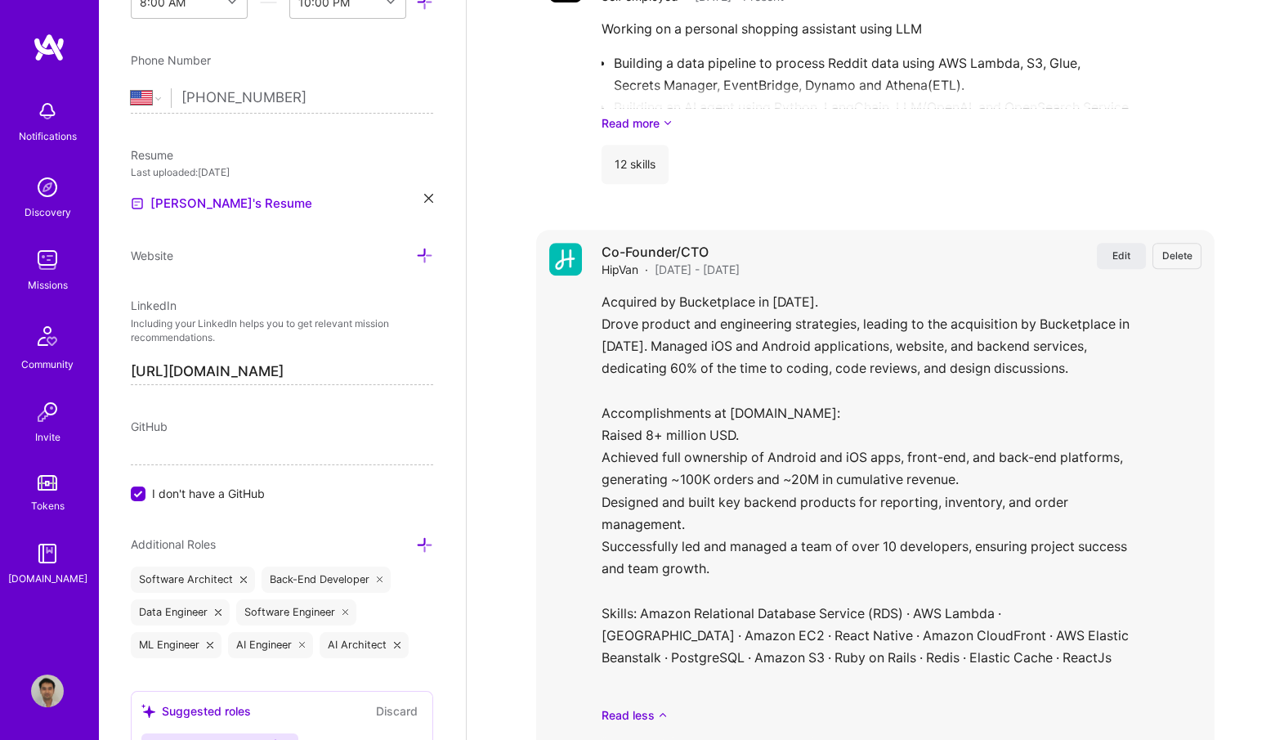
scroll to position [1939, 0]
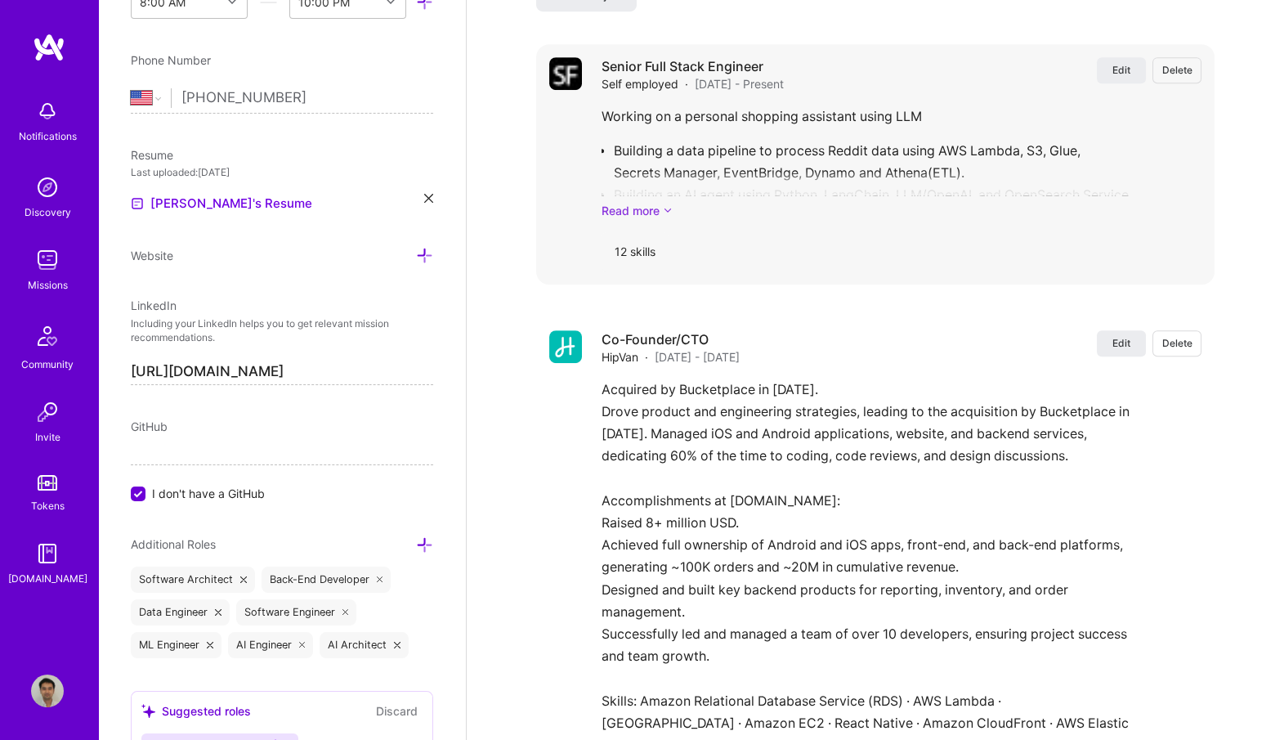
click at [644, 203] on link "Read more" at bounding box center [902, 210] width 600 height 17
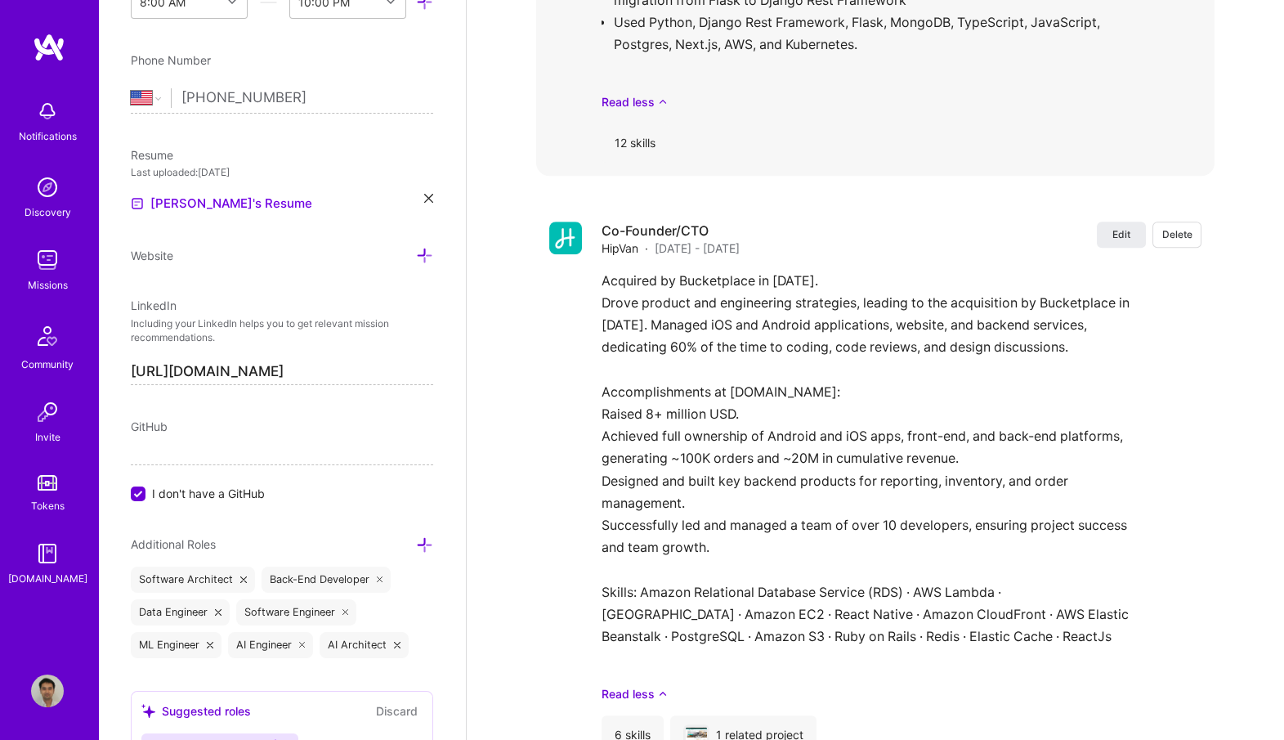
scroll to position [2588, 0]
